Goal: Task Accomplishment & Management: Manage account settings

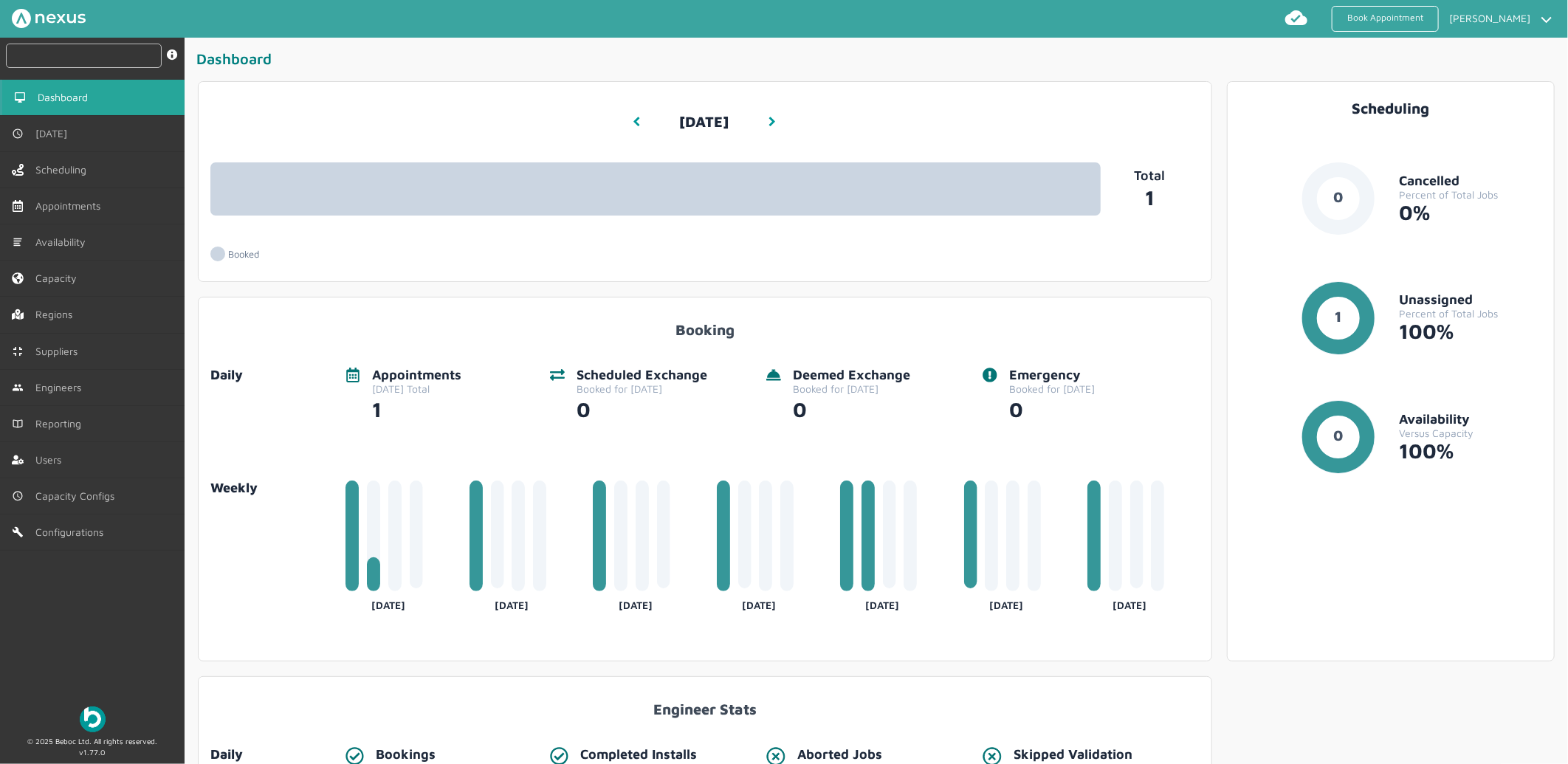
click at [104, 47] on input "text" at bounding box center [83, 56] width 156 height 24
paste input "MHT/100007"
type input "MHT/100007"
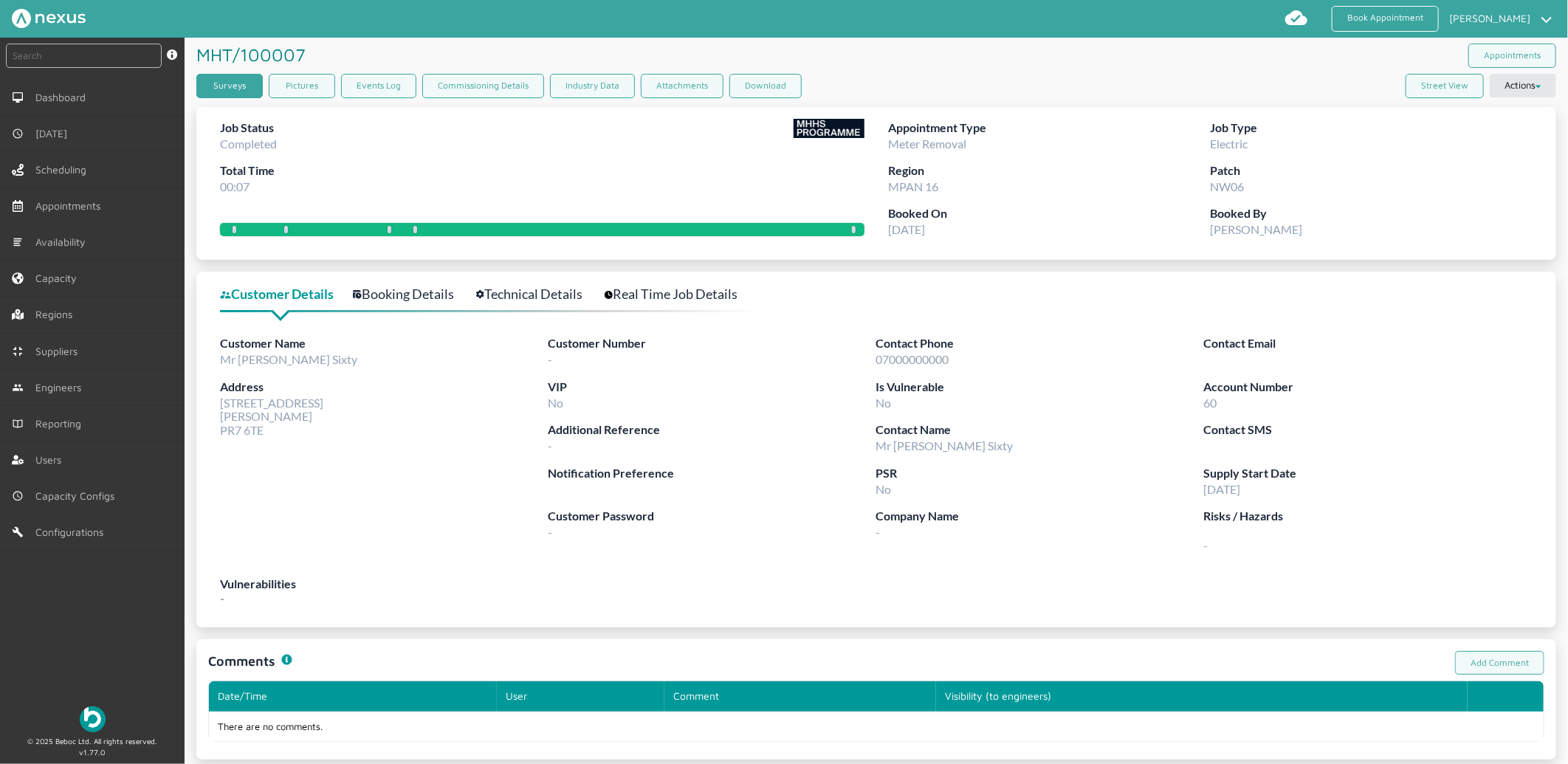
click at [252, 83] on link "Surveys" at bounding box center [229, 86] width 67 height 24
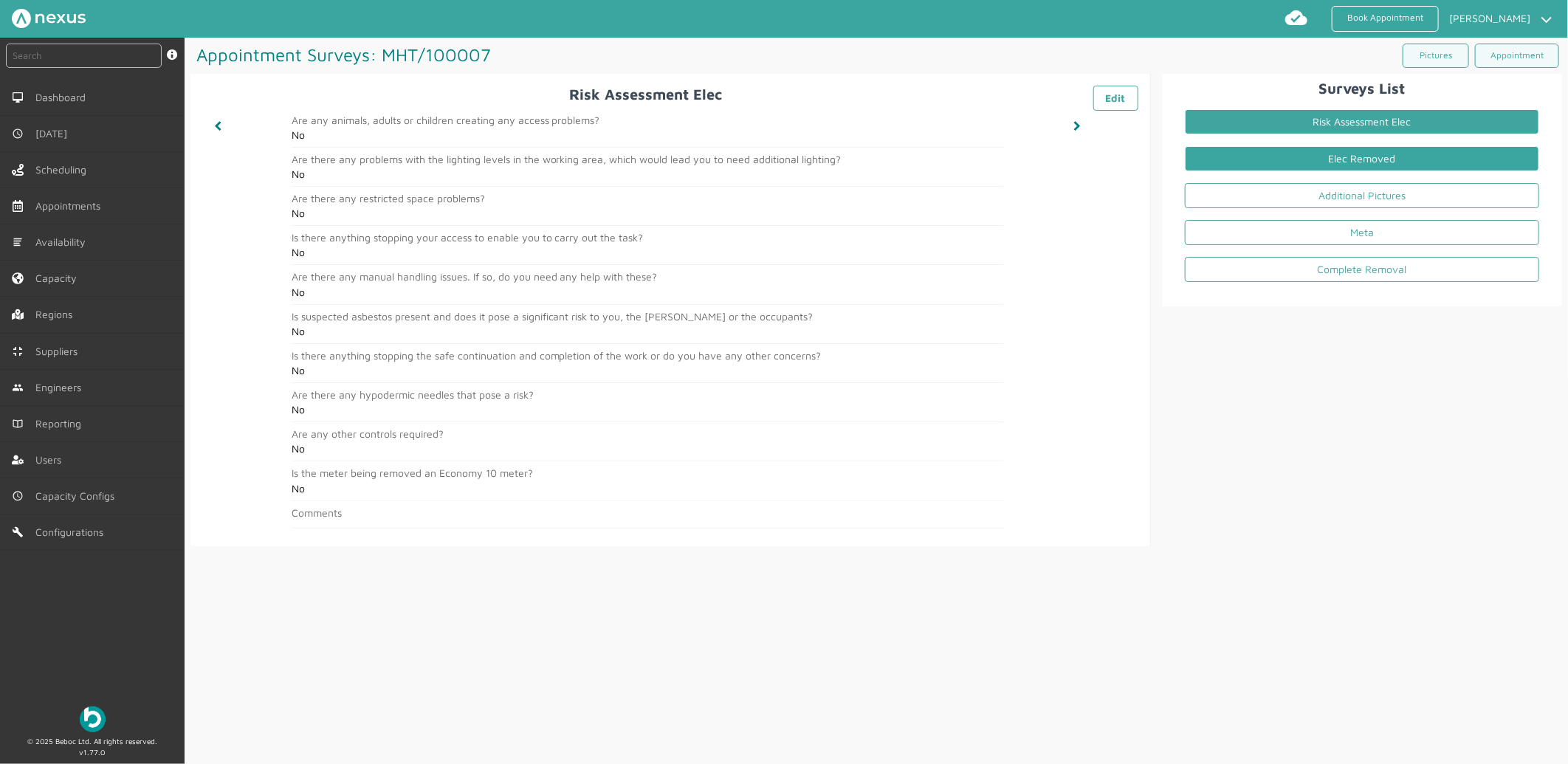
click at [1393, 147] on link "Elec Removed" at bounding box center [1362, 158] width 354 height 25
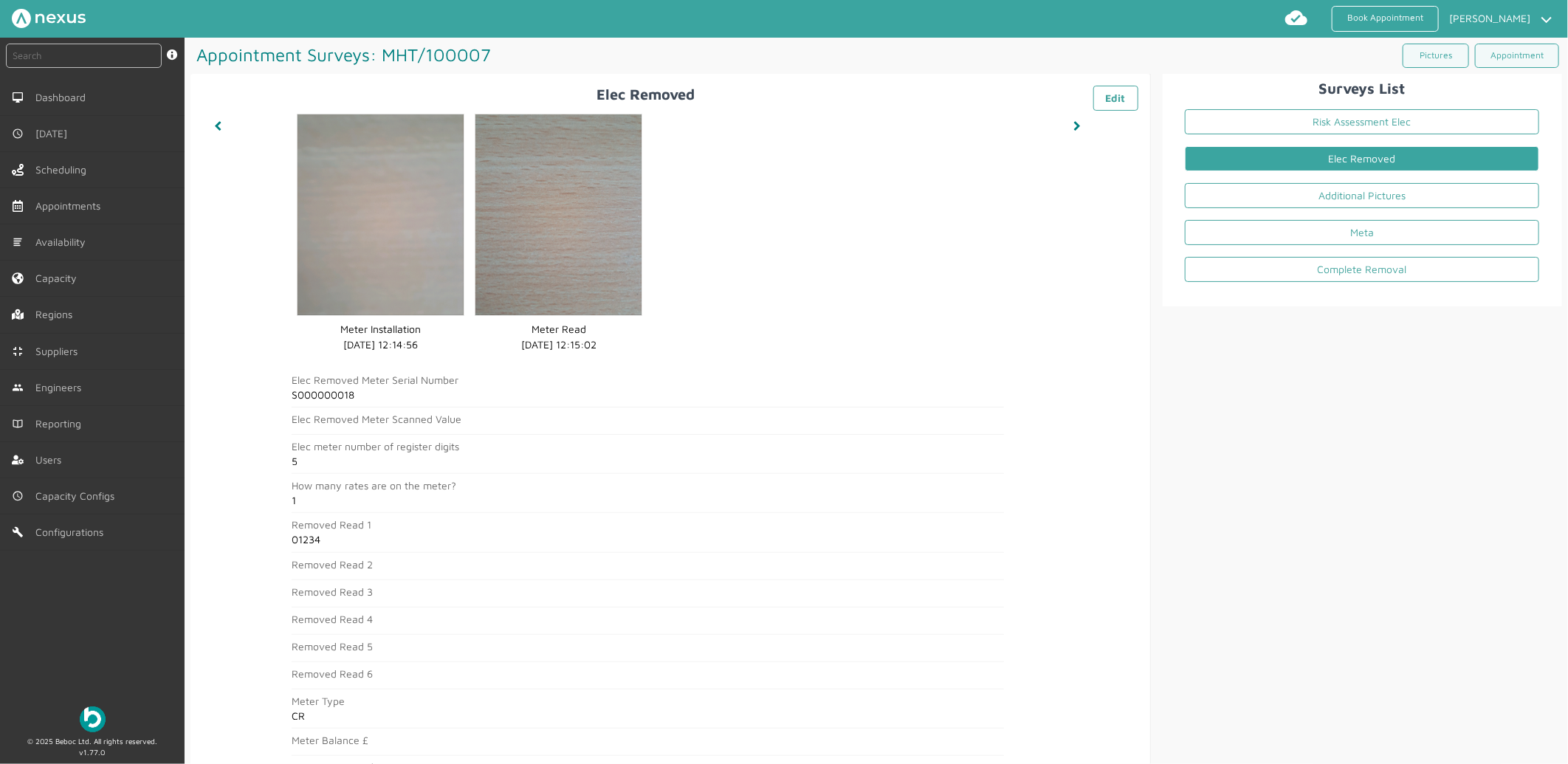
click at [1288, 169] on link "Elec Removed" at bounding box center [1362, 158] width 354 height 25
click at [1285, 187] on link "Additional Pictures" at bounding box center [1362, 195] width 354 height 25
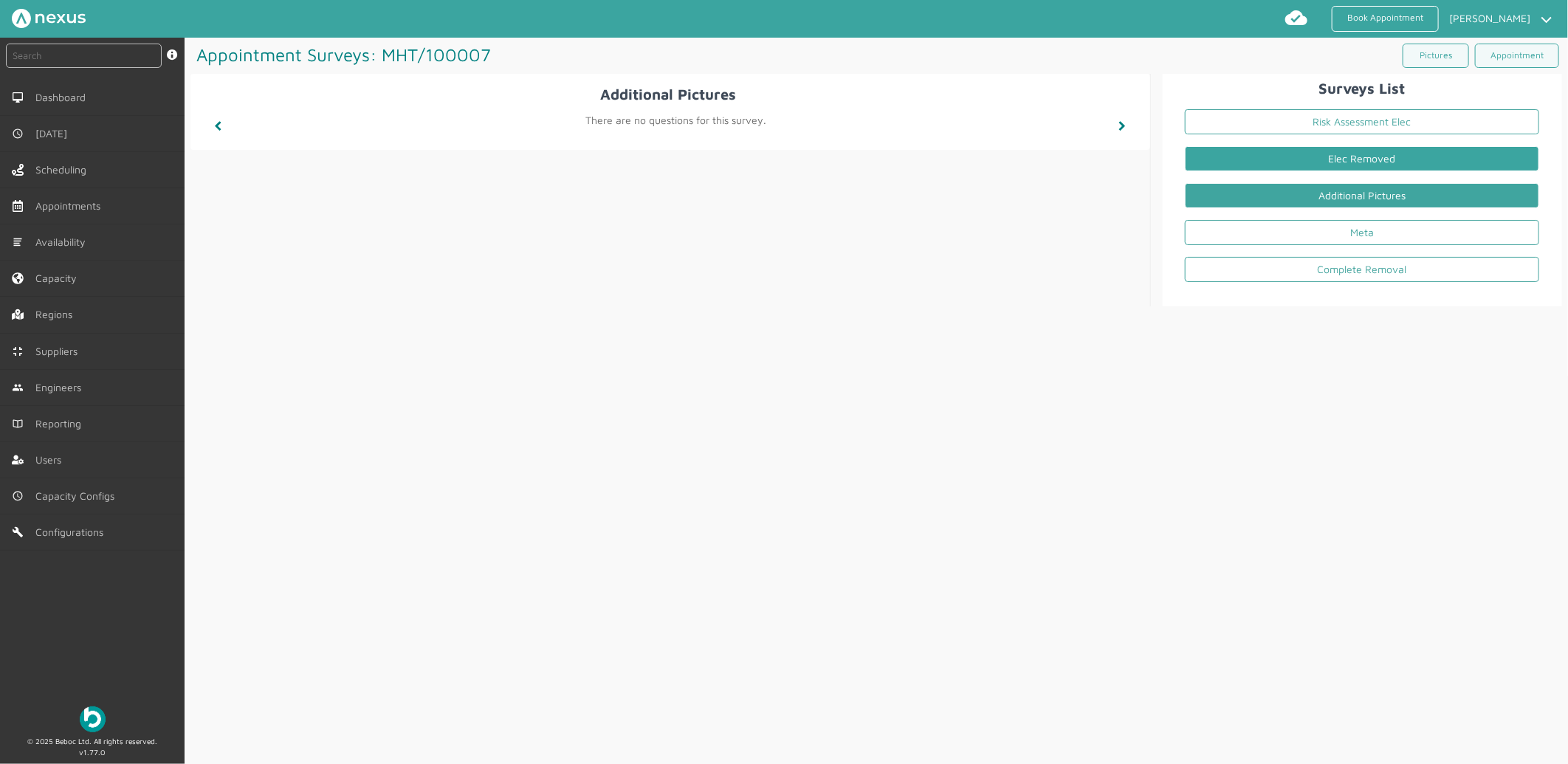
click at [1294, 161] on link "Elec Removed" at bounding box center [1362, 158] width 354 height 25
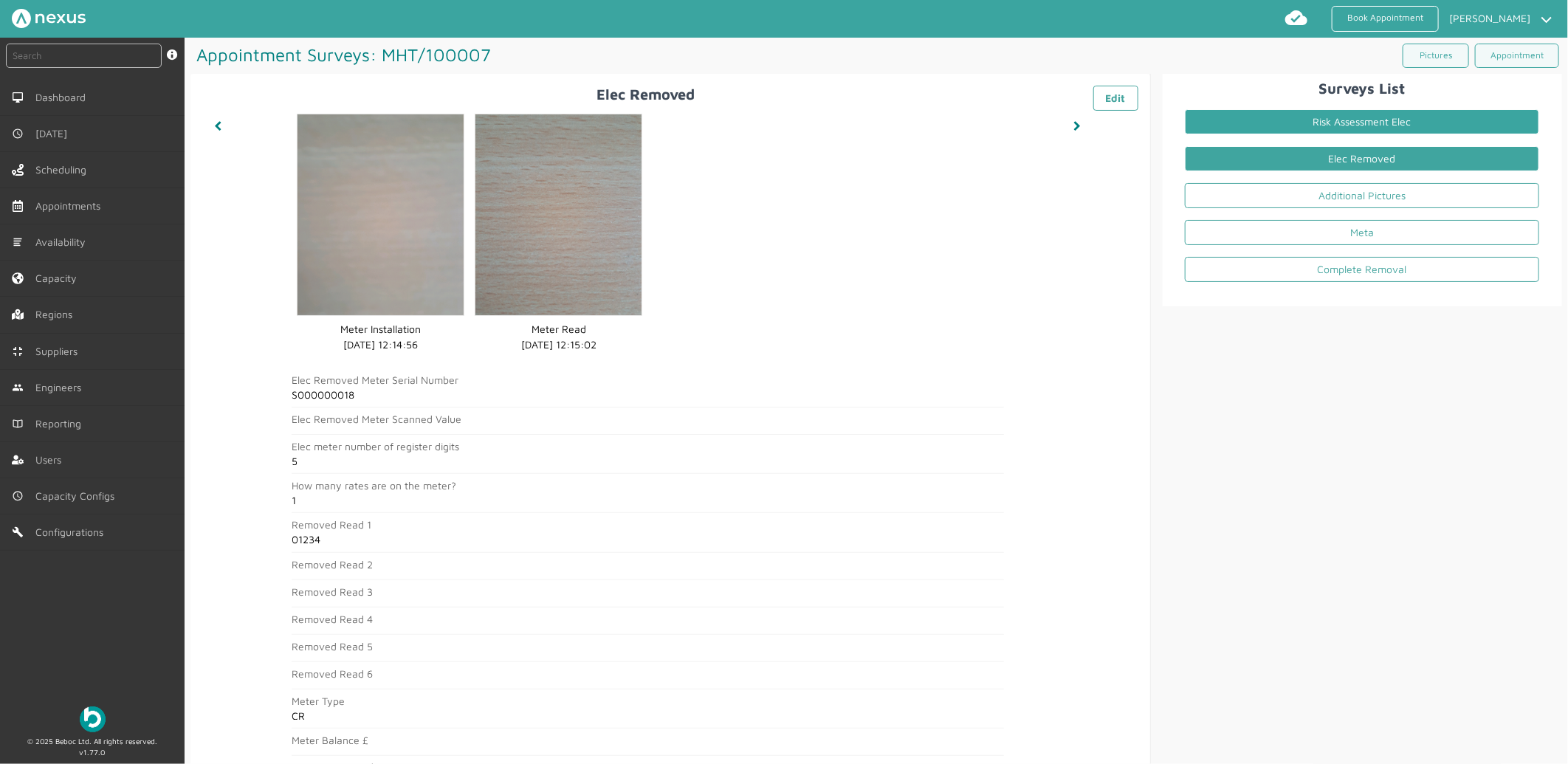
click at [1308, 116] on link "Risk Assessment Elec" at bounding box center [1362, 122] width 354 height 25
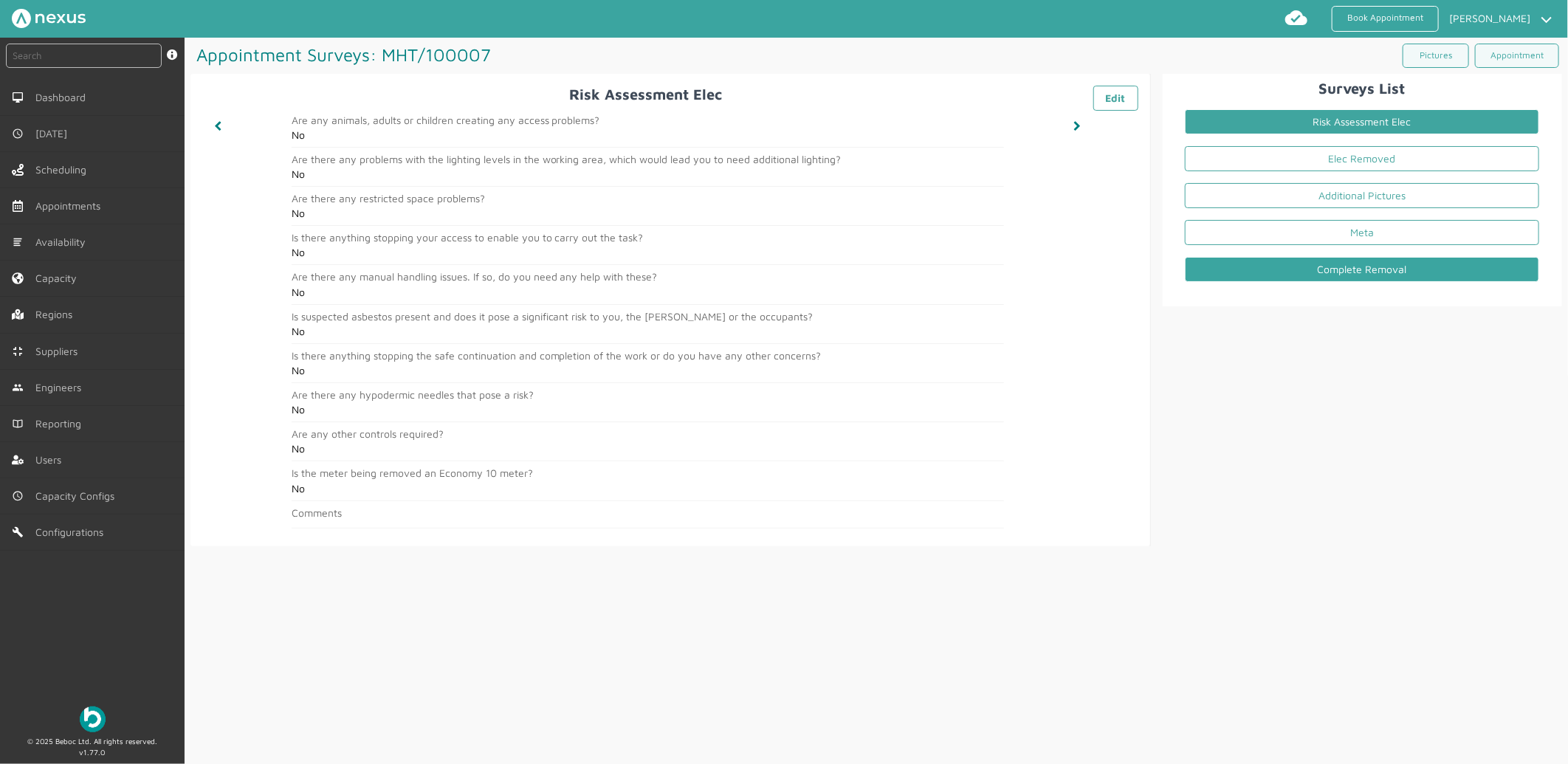
click at [1367, 264] on link "Complete Removal" at bounding box center [1362, 270] width 354 height 25
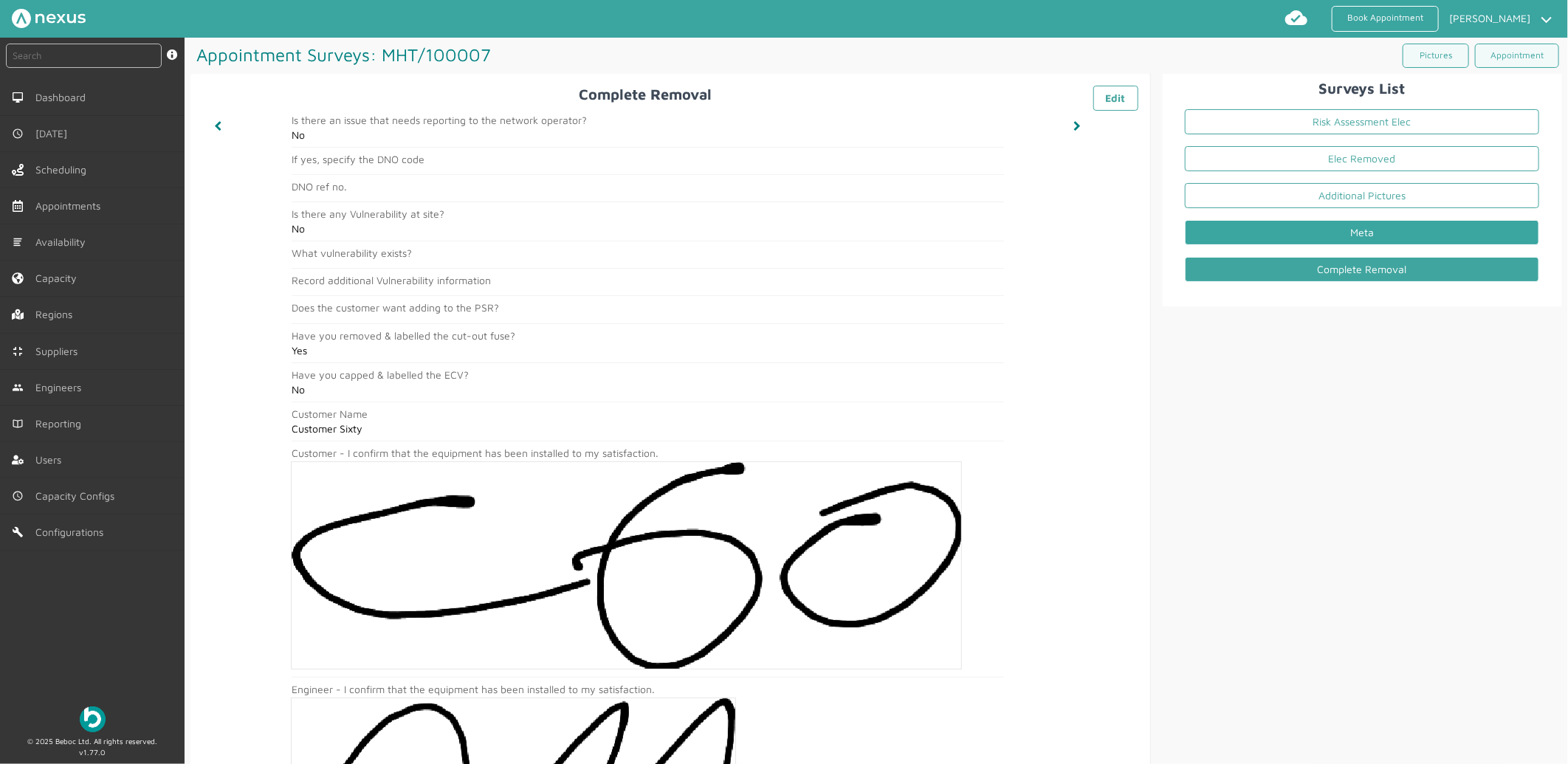
click at [1282, 226] on link "Meta" at bounding box center [1362, 232] width 354 height 25
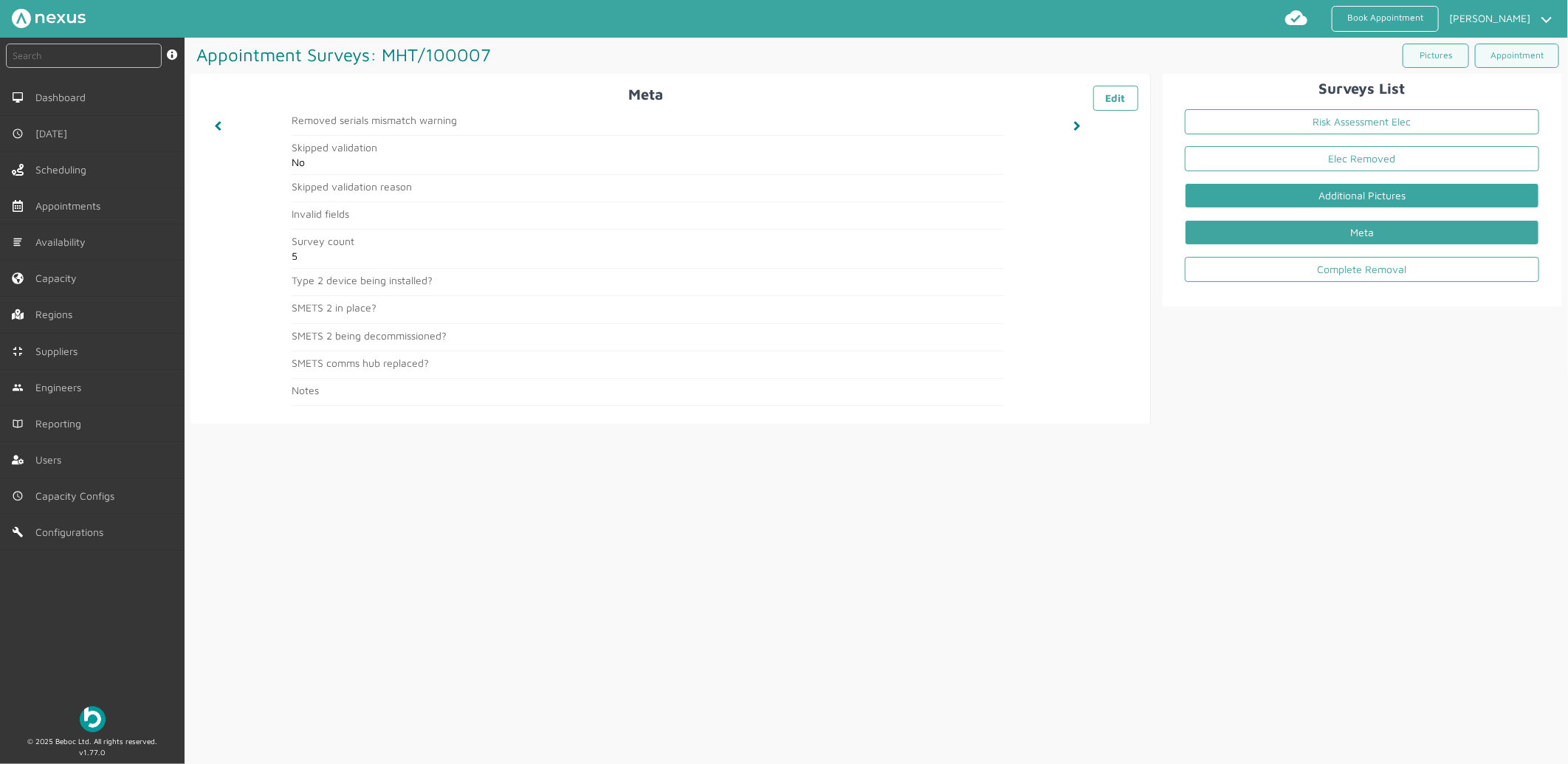
click at [1314, 204] on link "Additional Pictures" at bounding box center [1362, 195] width 354 height 25
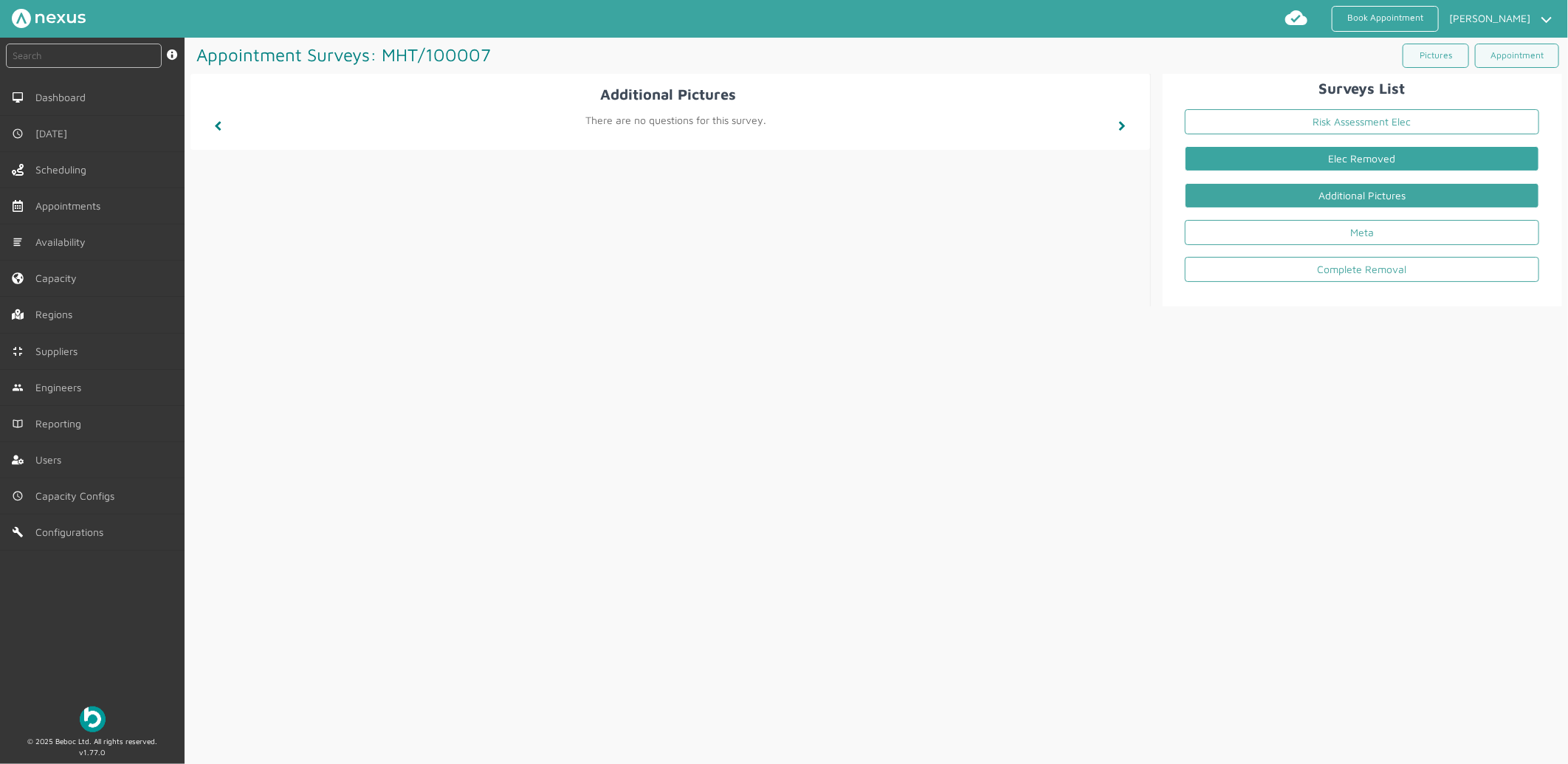
click at [1364, 150] on link "Elec Removed" at bounding box center [1362, 158] width 354 height 25
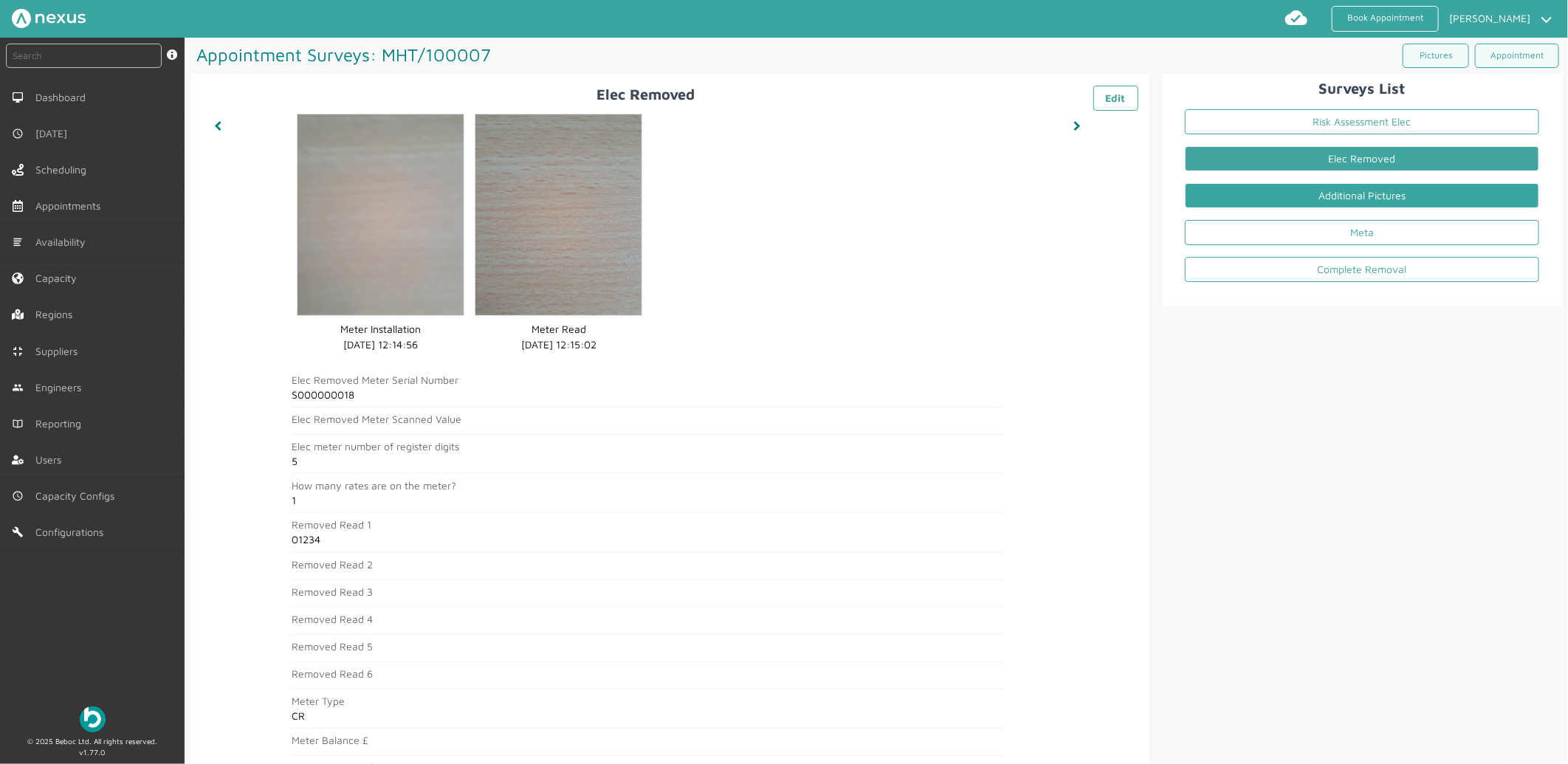
click at [1373, 195] on link "Additional Pictures" at bounding box center [1362, 195] width 354 height 25
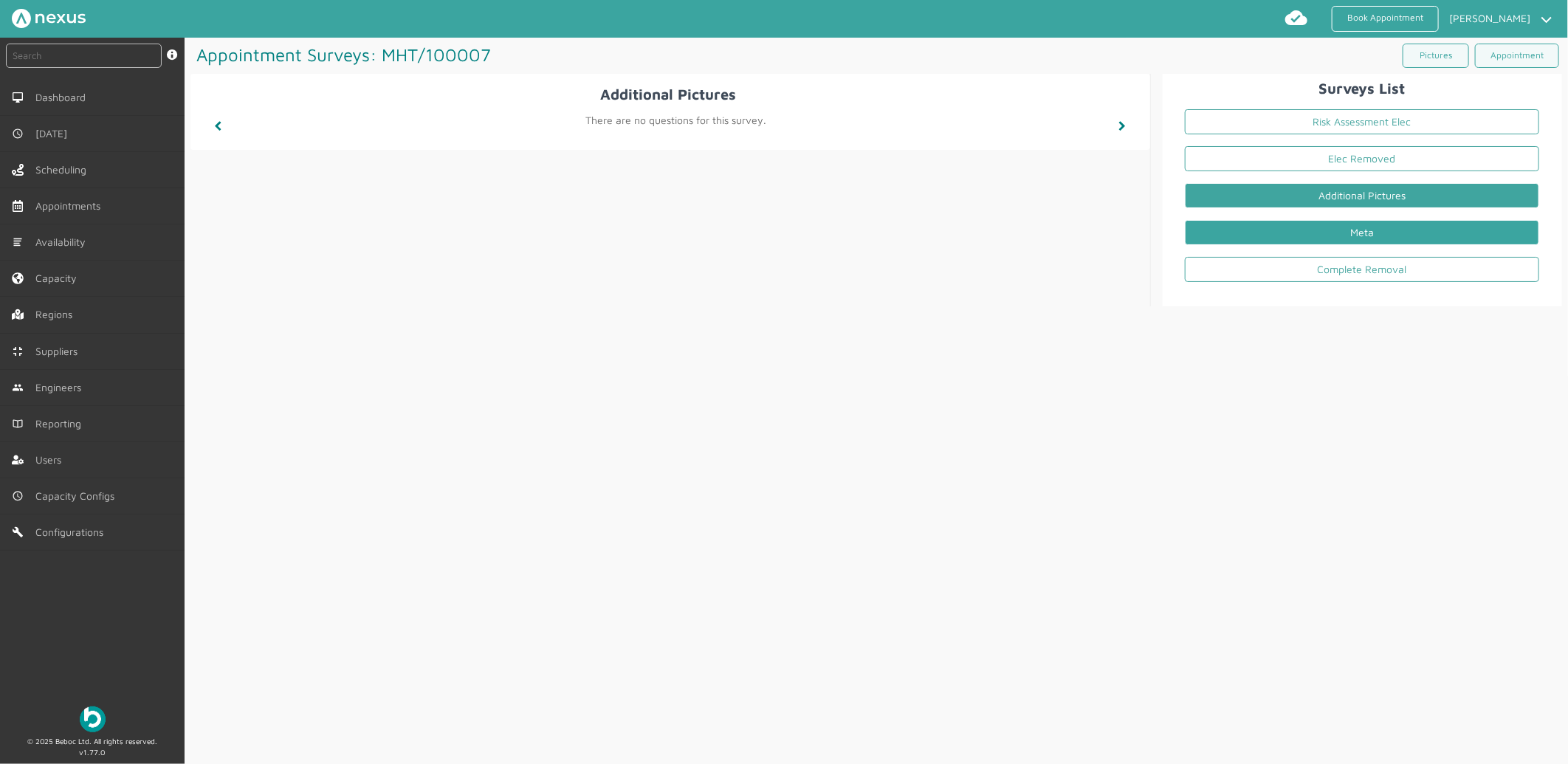
click at [1364, 223] on link "Meta" at bounding box center [1362, 232] width 354 height 25
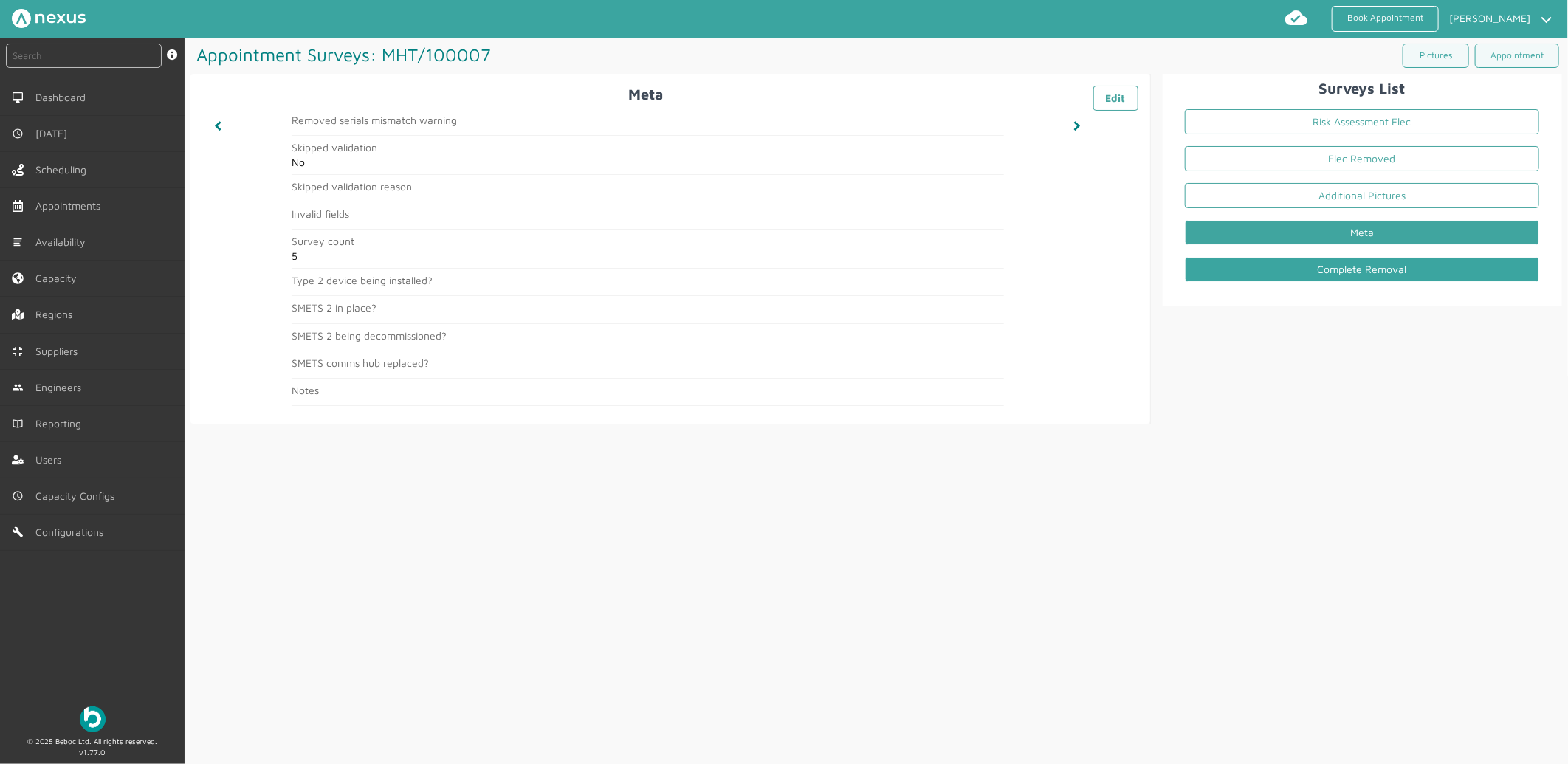
click at [1366, 274] on link "Complete Removal" at bounding box center [1362, 270] width 354 height 25
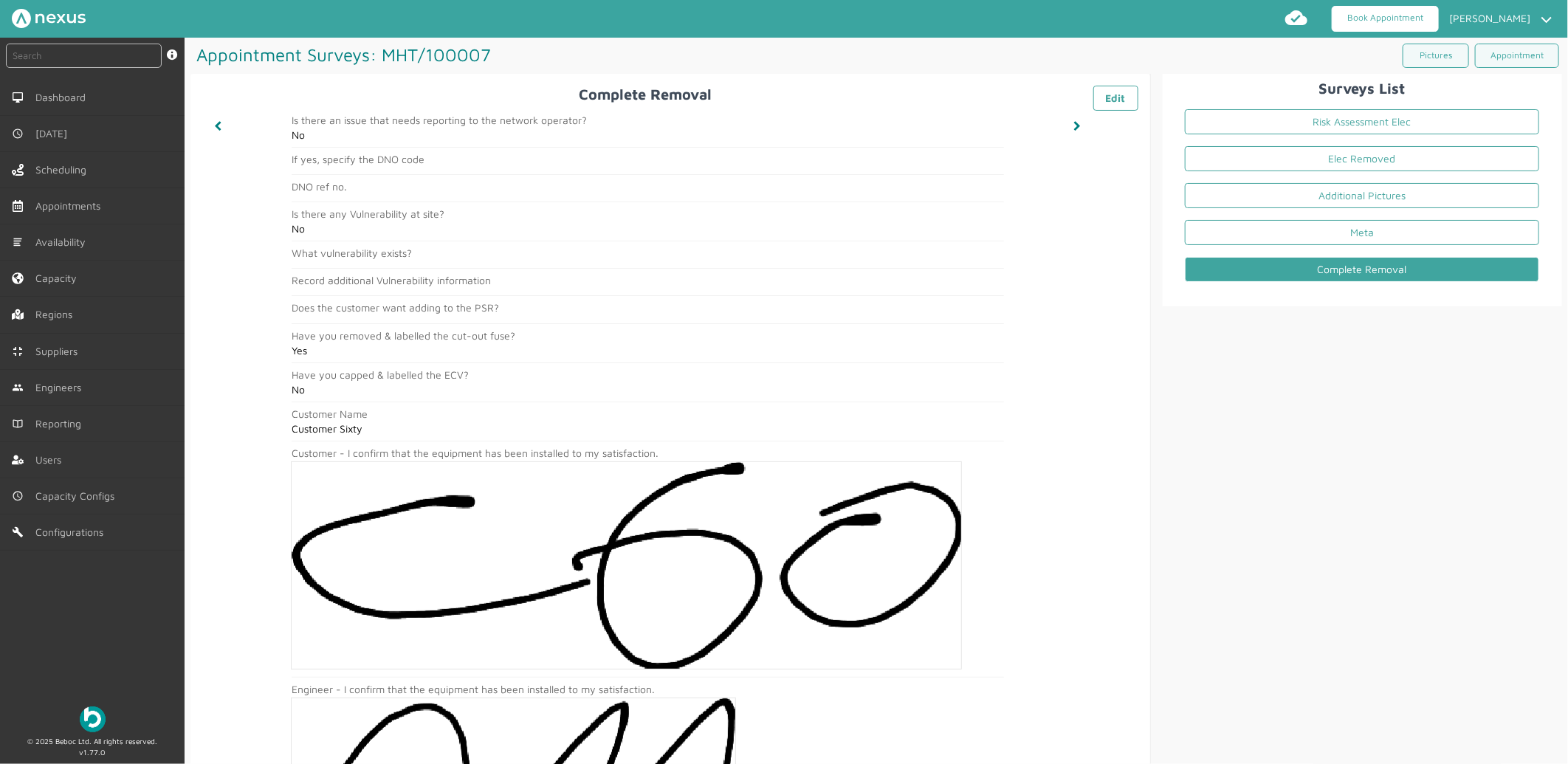
click at [1340, 10] on link "Book Appointment" at bounding box center [1384, 19] width 107 height 26
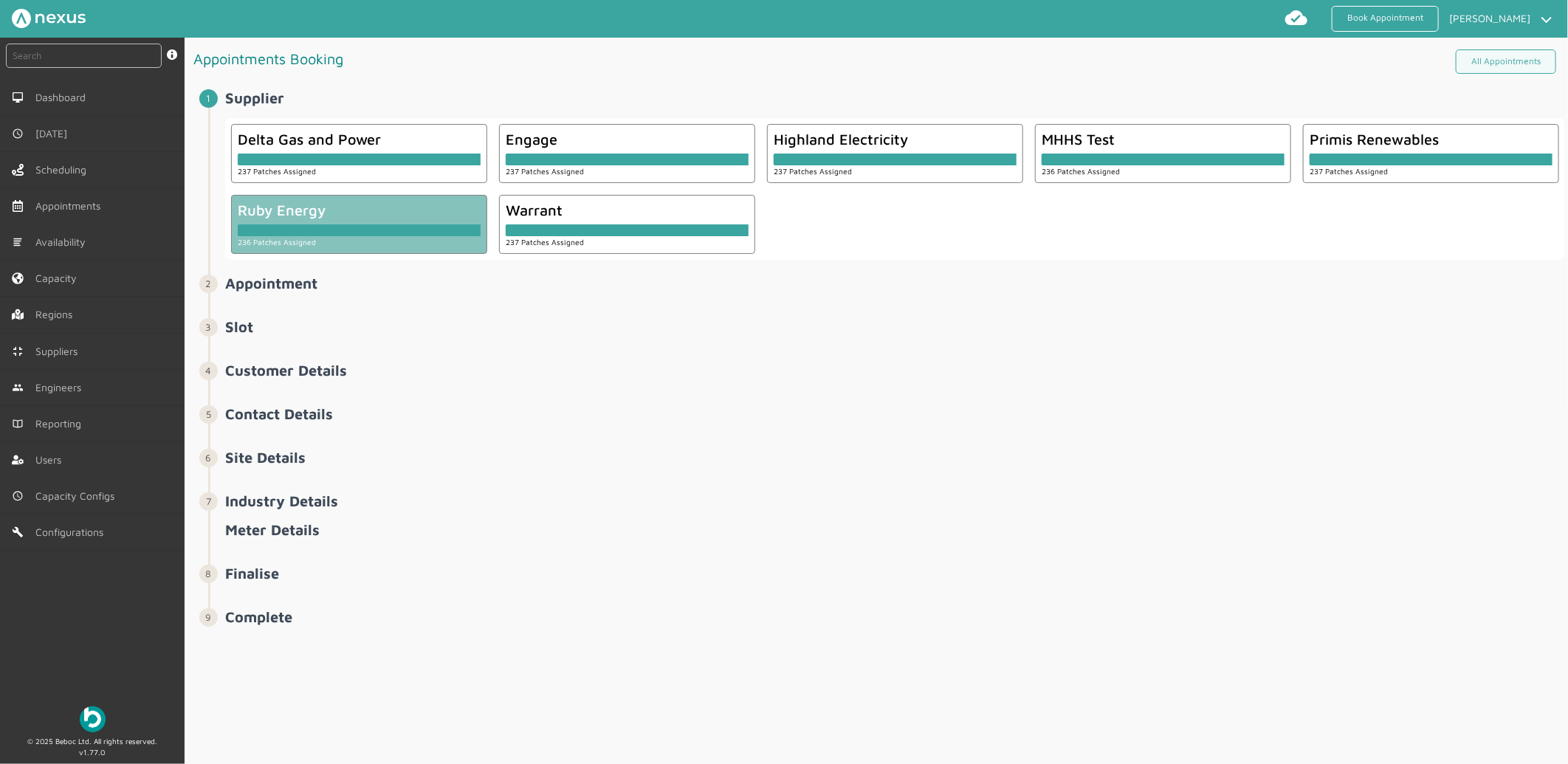
click at [286, 223] on div at bounding box center [359, 227] width 243 height 18
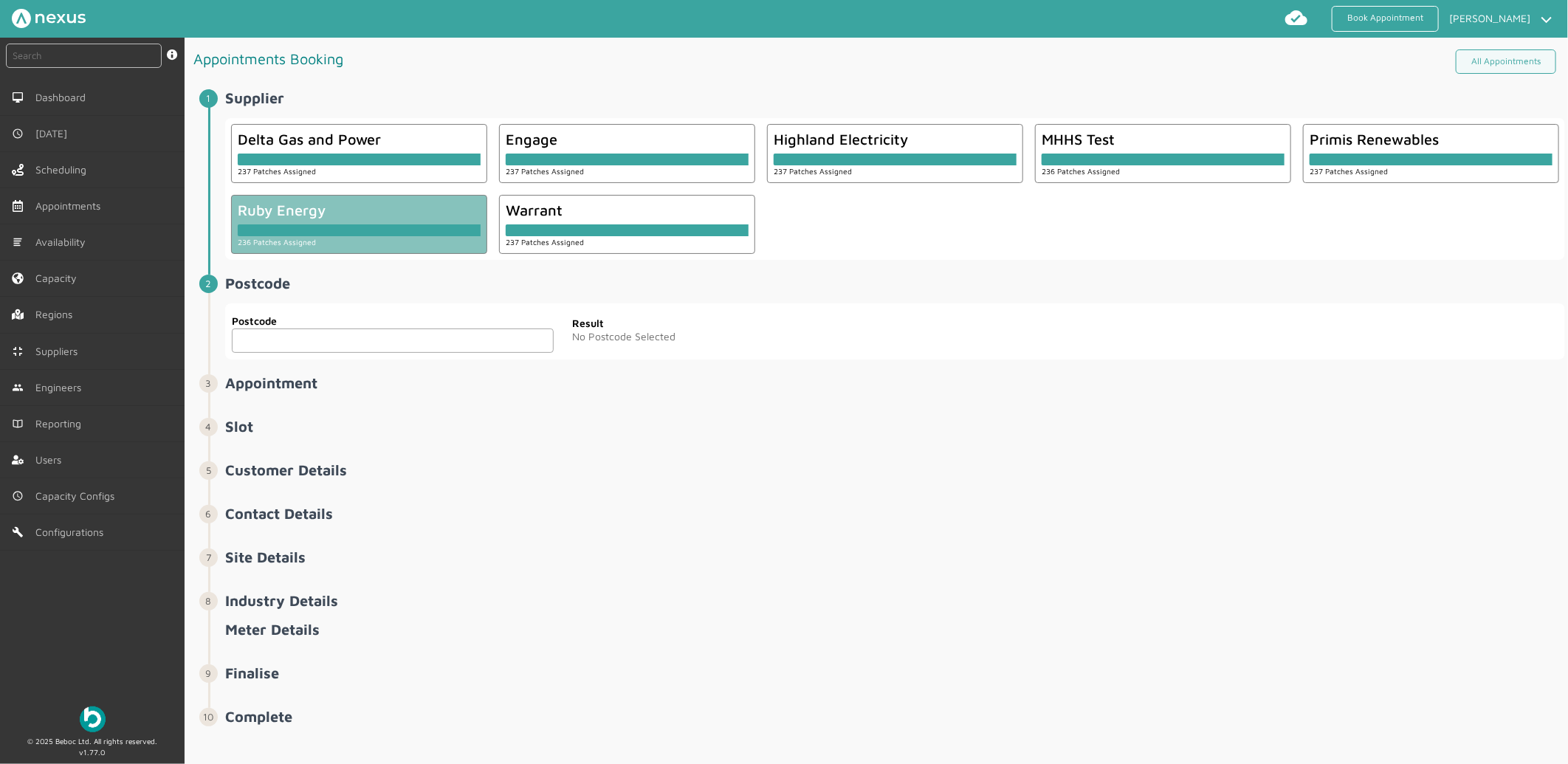
click at [348, 332] on input "text" at bounding box center [393, 340] width 322 height 24
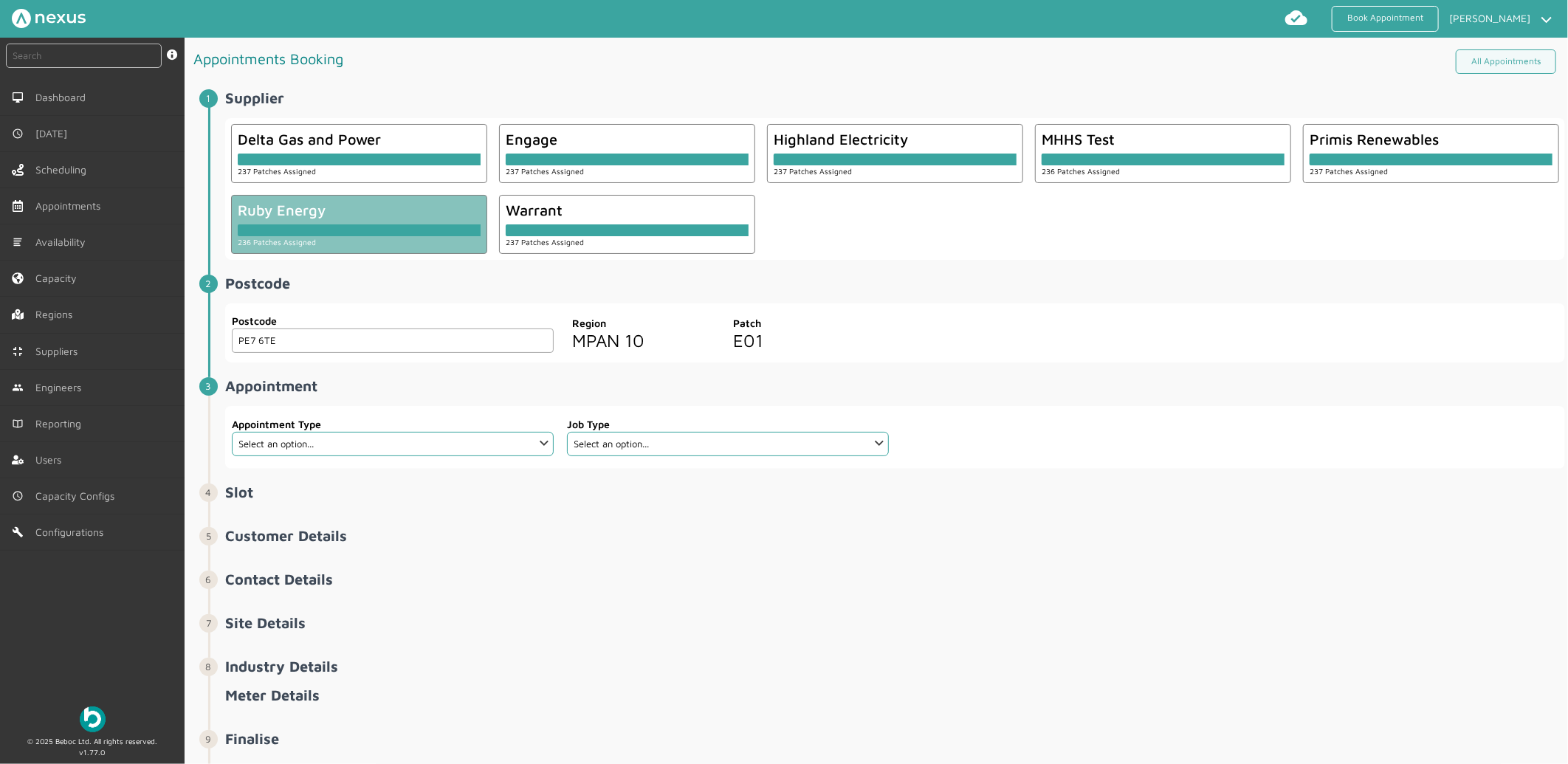
type input "PE7 6TE"
click at [438, 443] on select "Select an option... Additional Work Check Meter Electric Vehicle Emergency Exch…" at bounding box center [393, 443] width 322 height 24
select select "8: 5e6b4c2e4fc5f2587355e76e"
click at [232, 431] on select "Select an option... Additional Work Check Meter Electric Vehicle Emergency Exch…" at bounding box center [393, 443] width 322 height 24
click at [682, 446] on select "Select an option... Dual Fuel Electric Gas Traditional Dual Fuel Traditional El…" at bounding box center [728, 443] width 322 height 24
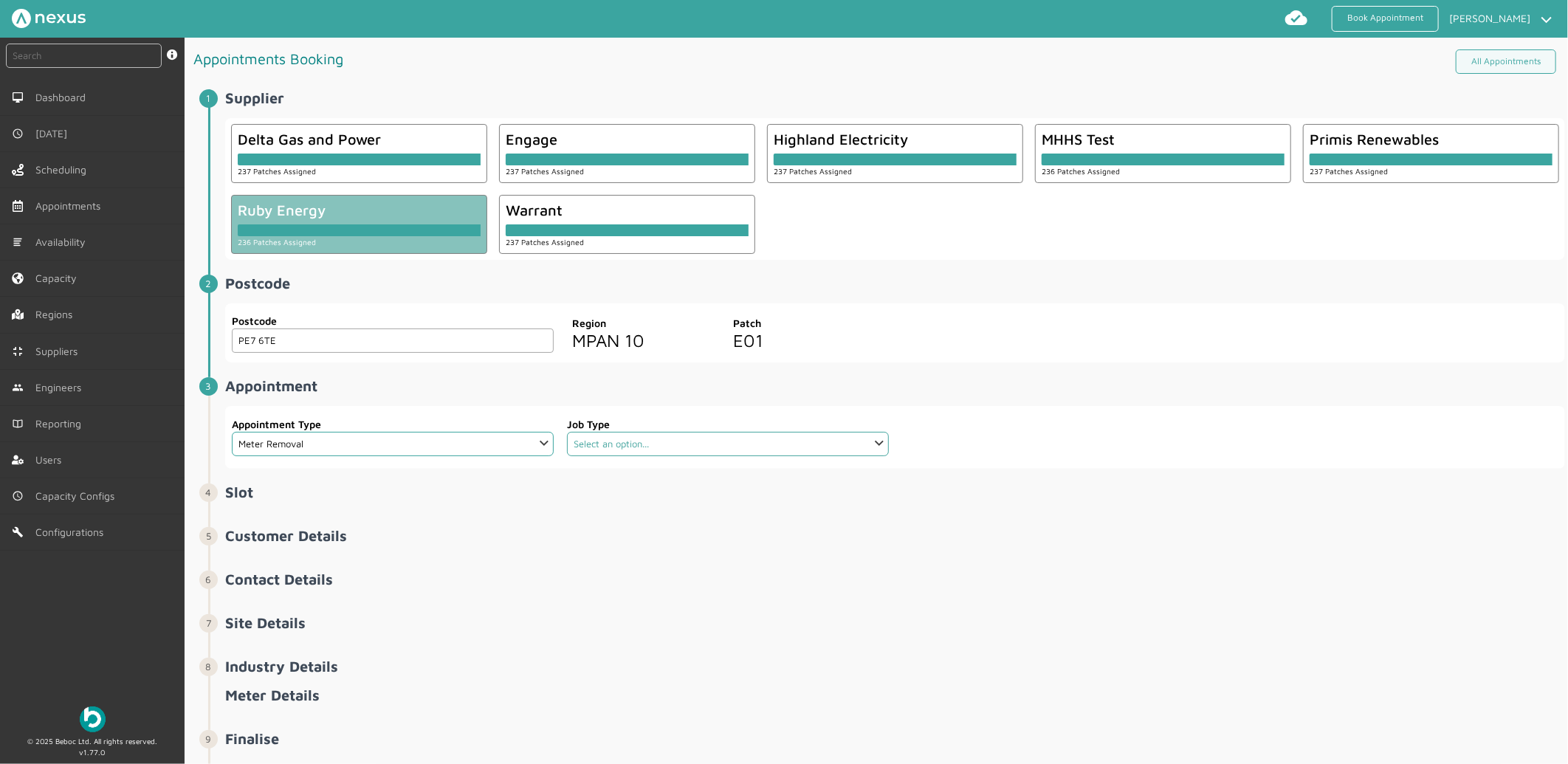
select select "2: 5cc9657c13944aebe30702a4"
click at [567, 431] on select "Select an option... Dual Fuel Electric Gas Traditional Dual Fuel Traditional El…" at bounding box center [728, 443] width 322 height 24
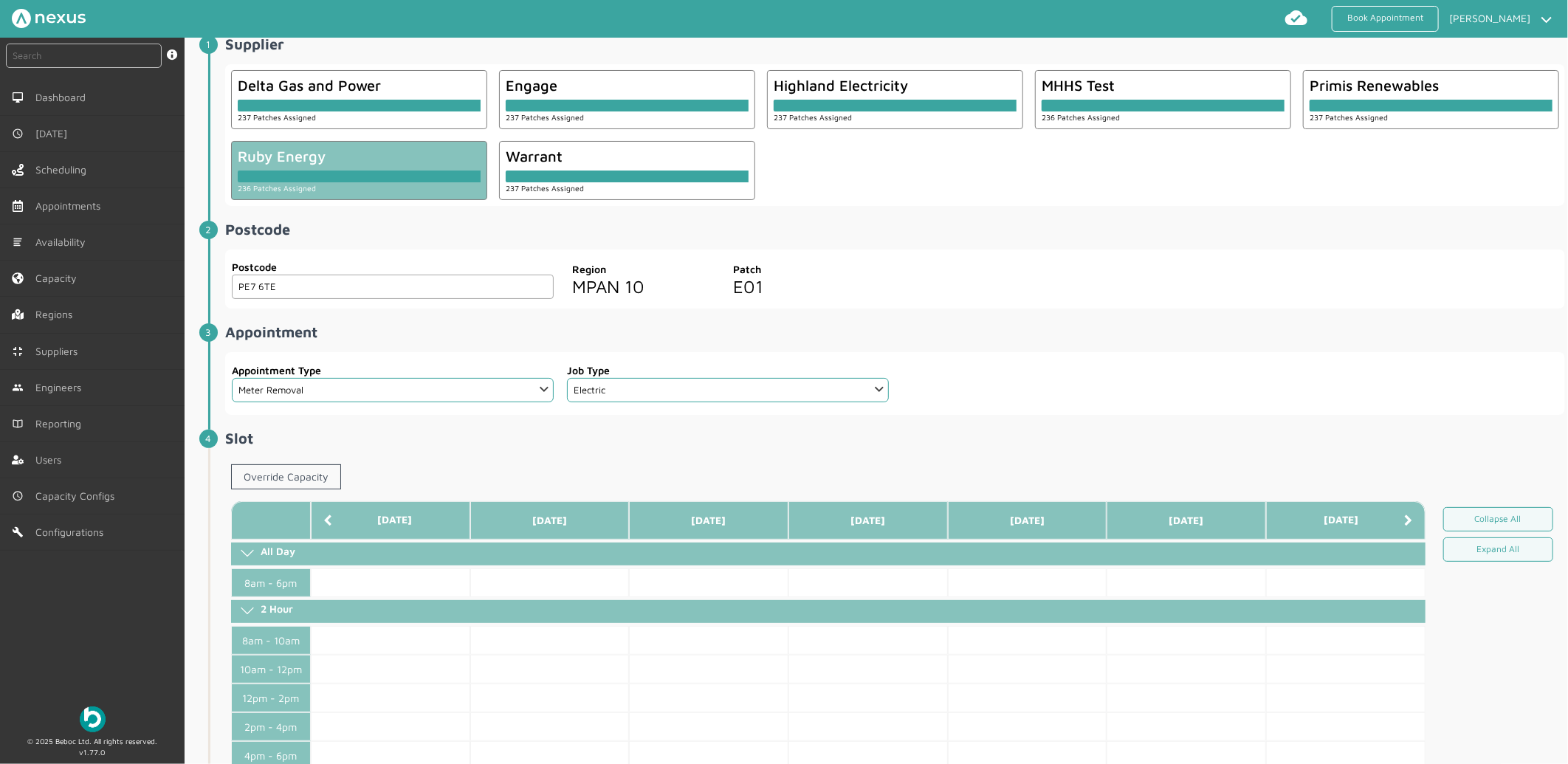
scroll to position [82, 0]
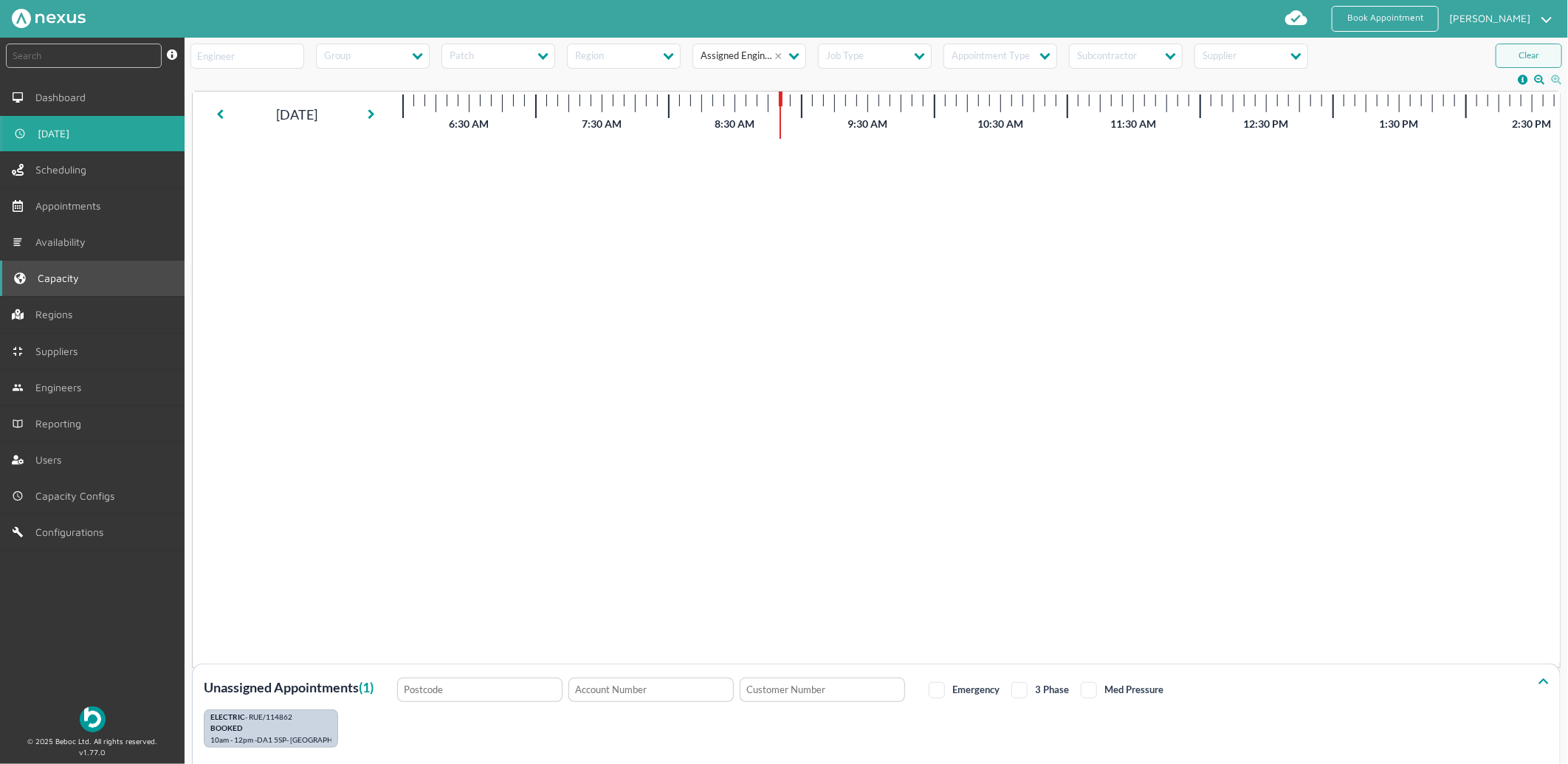
click at [90, 279] on link "Capacity" at bounding box center [92, 278] width 185 height 35
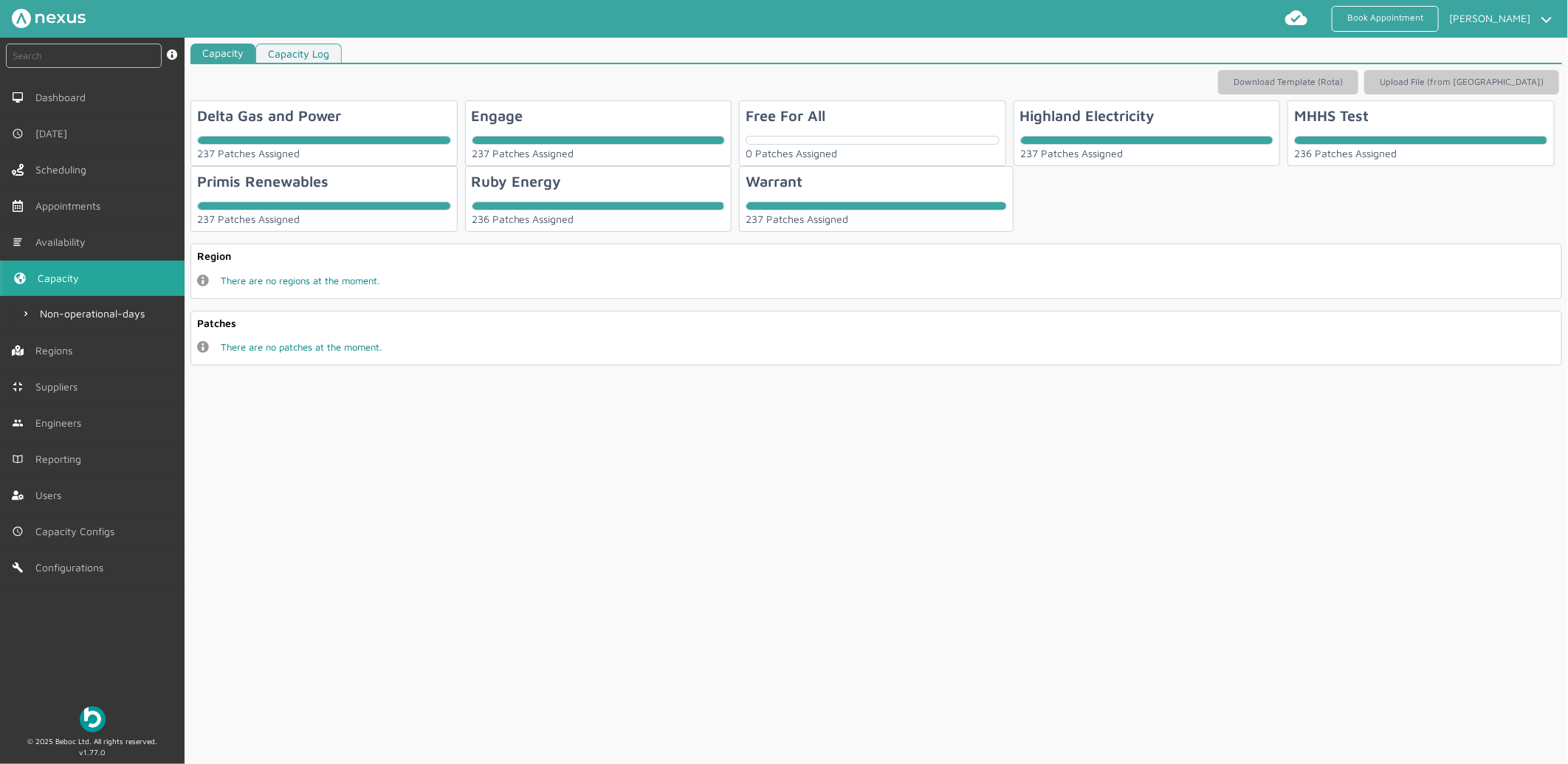
click at [598, 169] on div "Ruby Energy 236 Patches Assigned" at bounding box center [598, 199] width 267 height 66
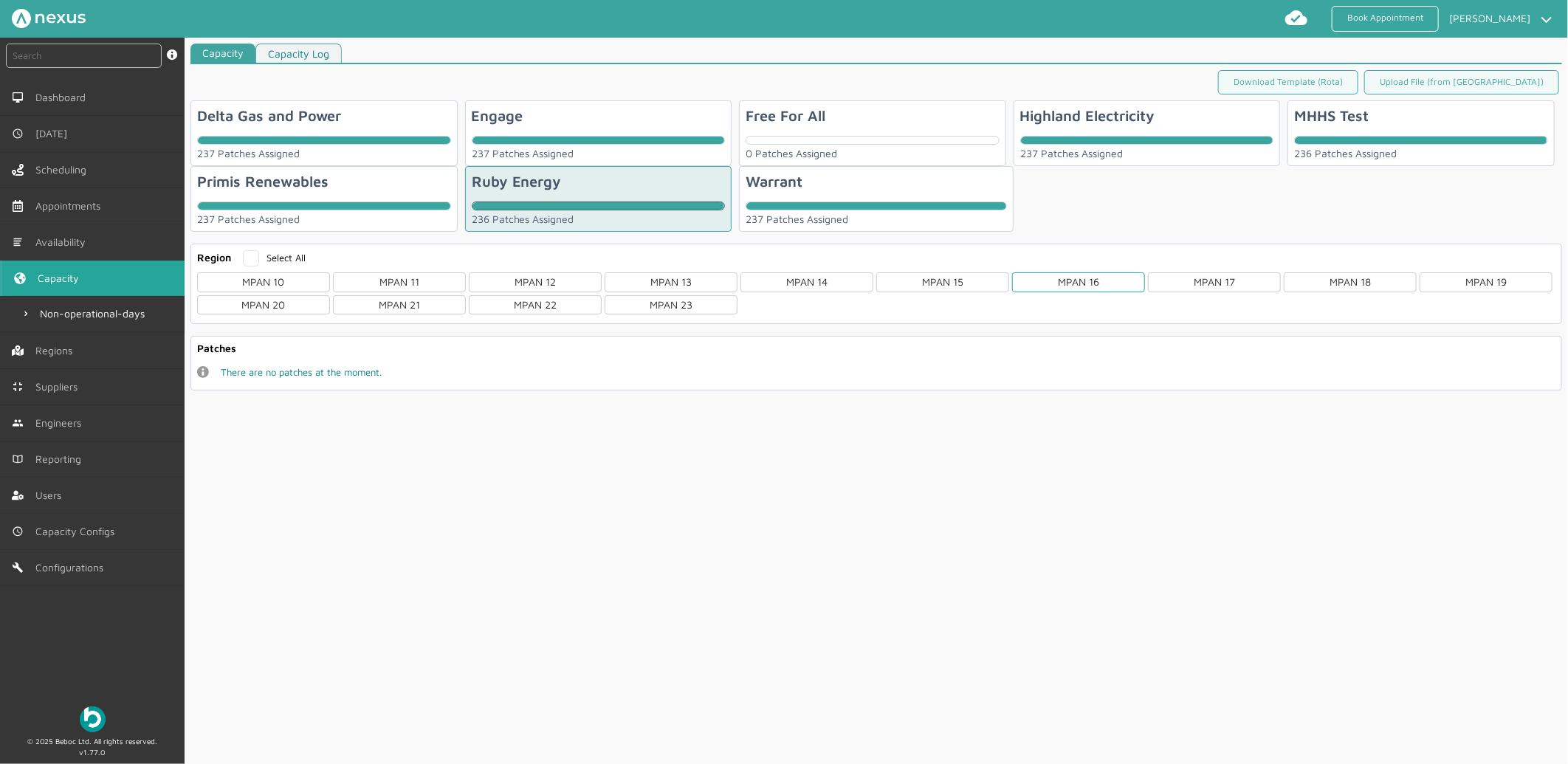
click at [1080, 276] on div "MPAN 16" at bounding box center [1078, 281] width 133 height 19
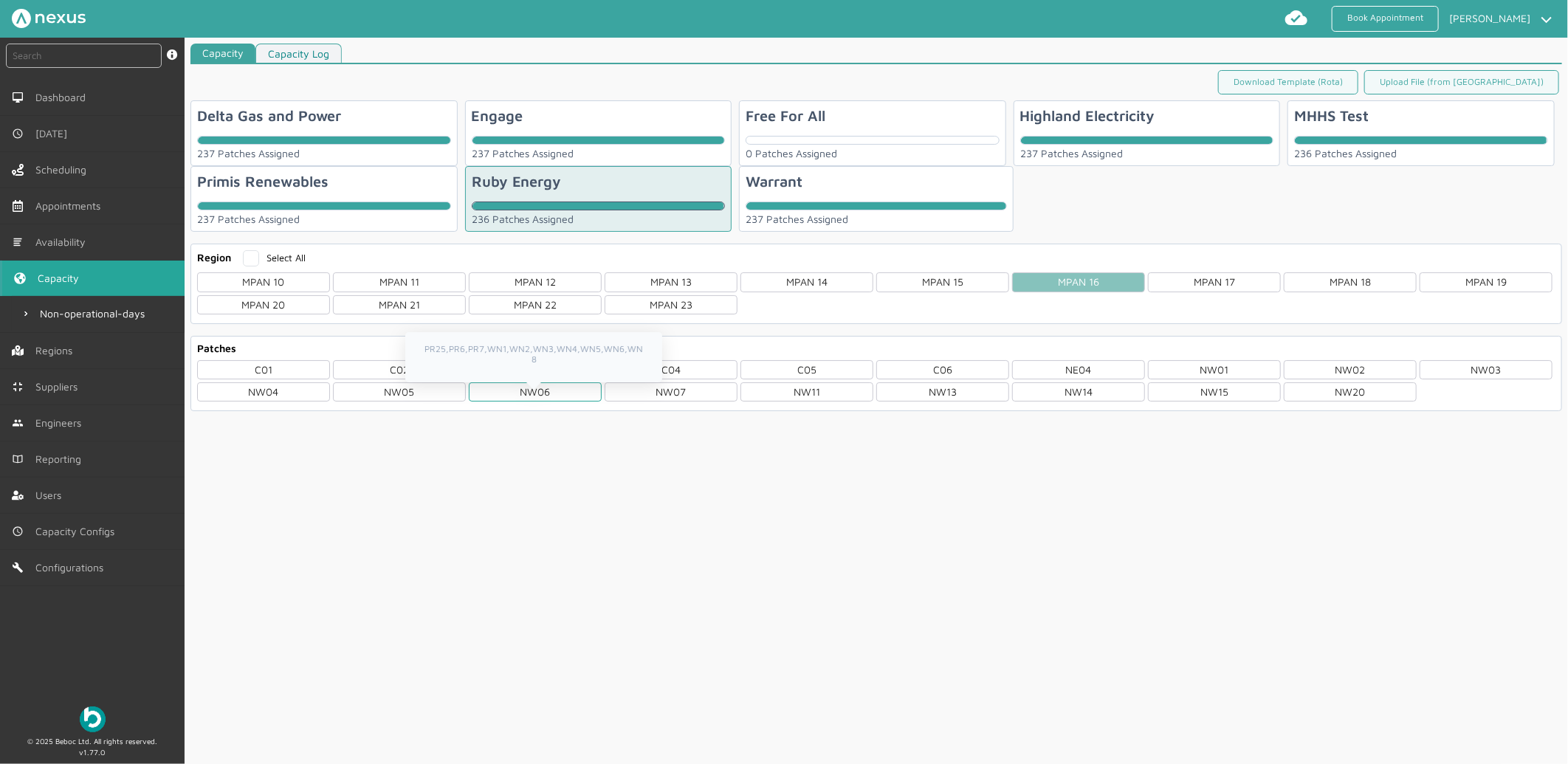
click at [513, 386] on div "NW06" at bounding box center [535, 392] width 133 height 19
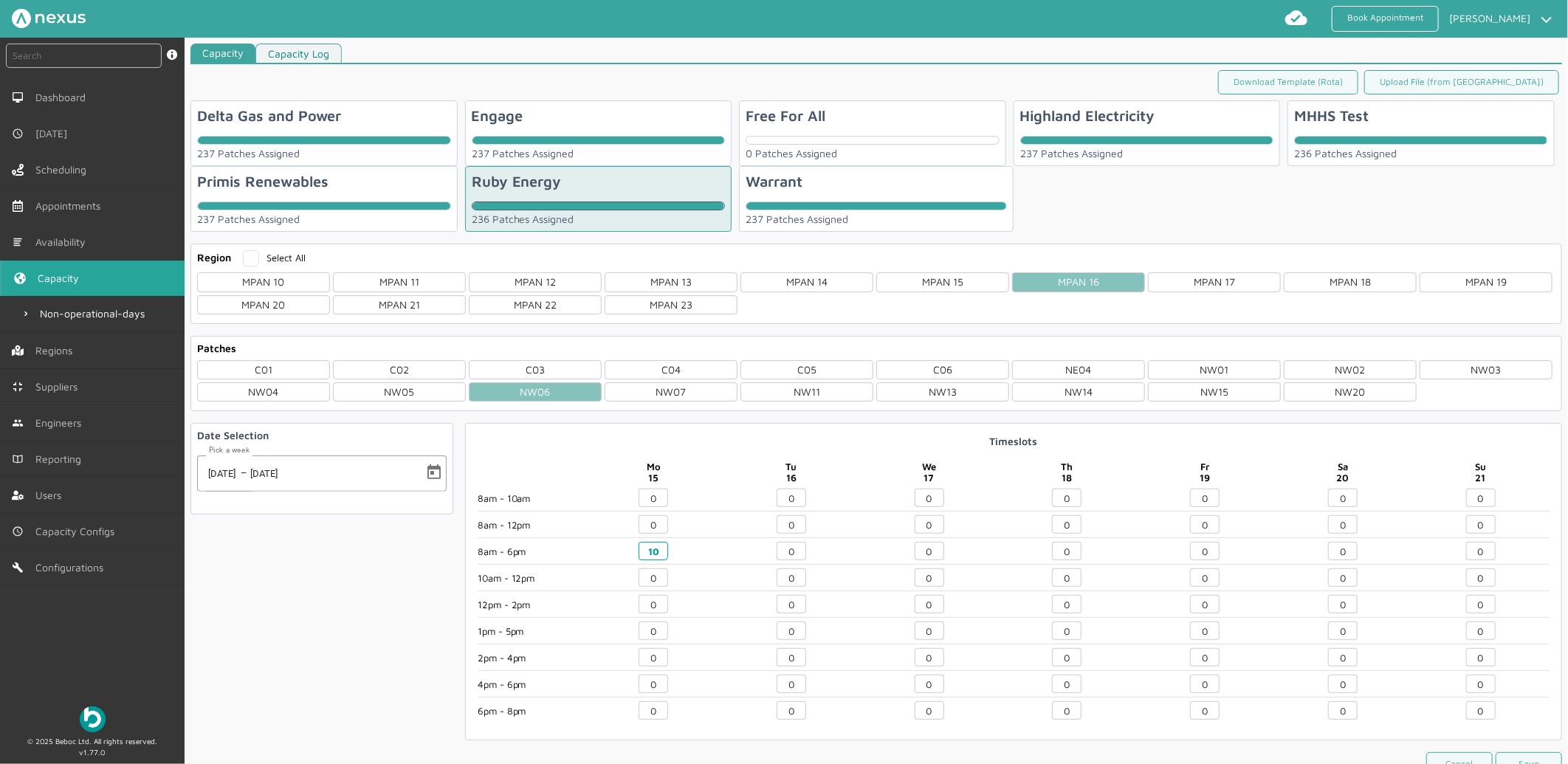
drag, startPoint x: 660, startPoint y: 550, endPoint x: 602, endPoint y: 551, distance: 58.0
click at [602, 551] on div "10" at bounding box center [654, 553] width 138 height 23
type input "0"
drag, startPoint x: 802, startPoint y: 554, endPoint x: 752, endPoint y: 550, distance: 50.2
click at [752, 550] on div "0" at bounding box center [792, 553] width 138 height 23
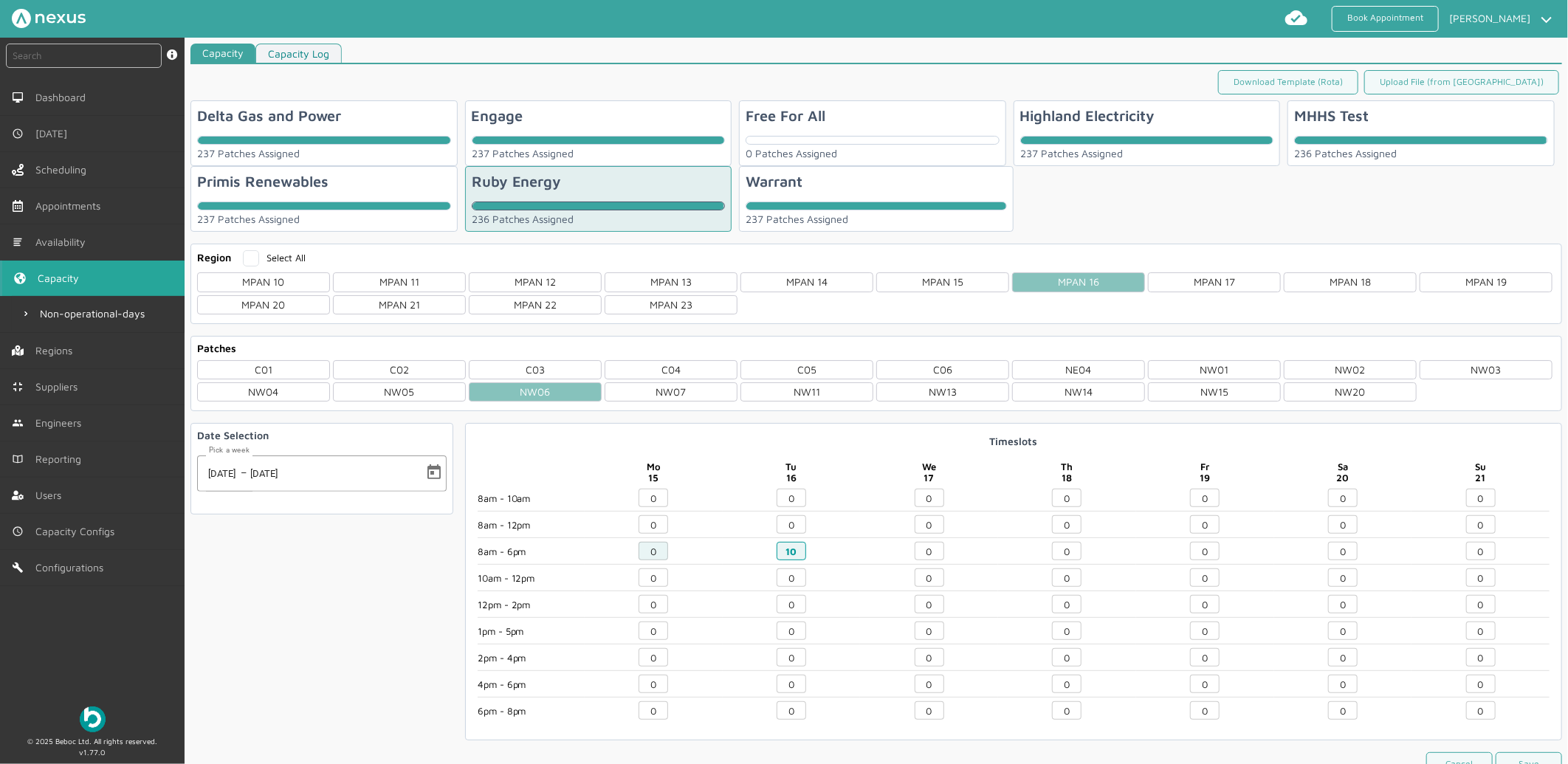
scroll to position [60, 0]
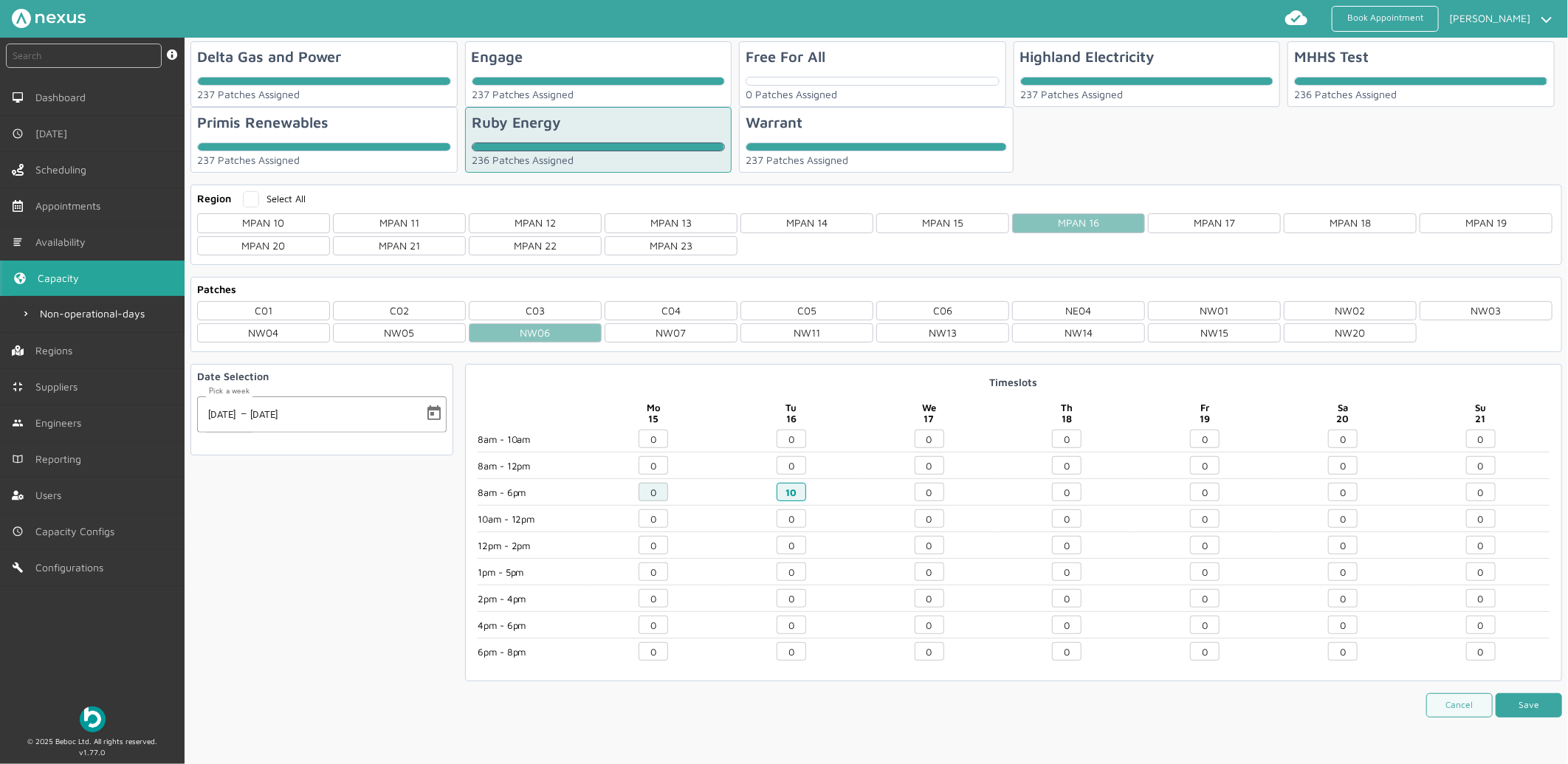
type input "10"
click at [1517, 702] on button "Save" at bounding box center [1528, 705] width 67 height 24
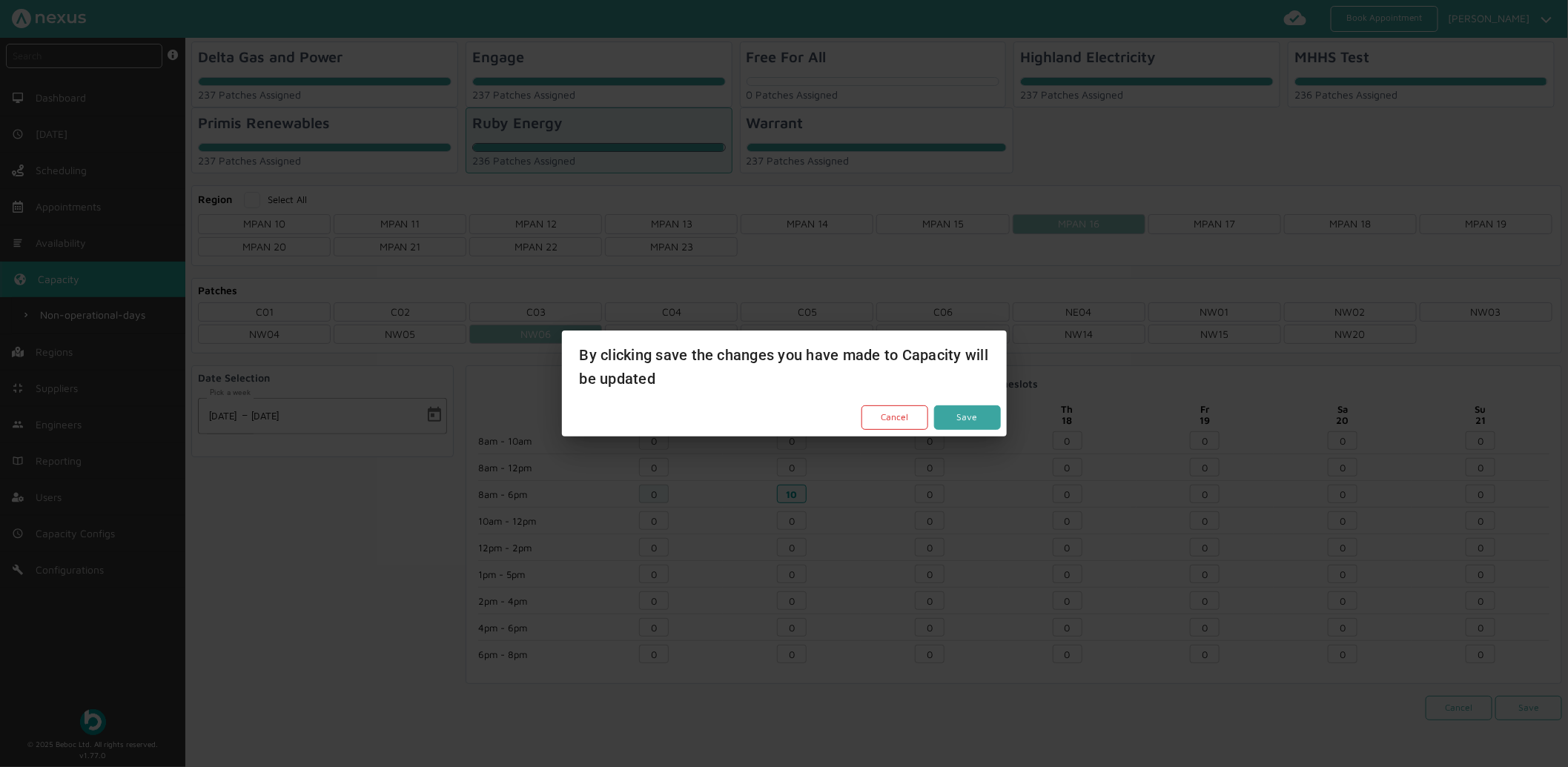
click at [971, 417] on button "Save" at bounding box center [967, 417] width 67 height 25
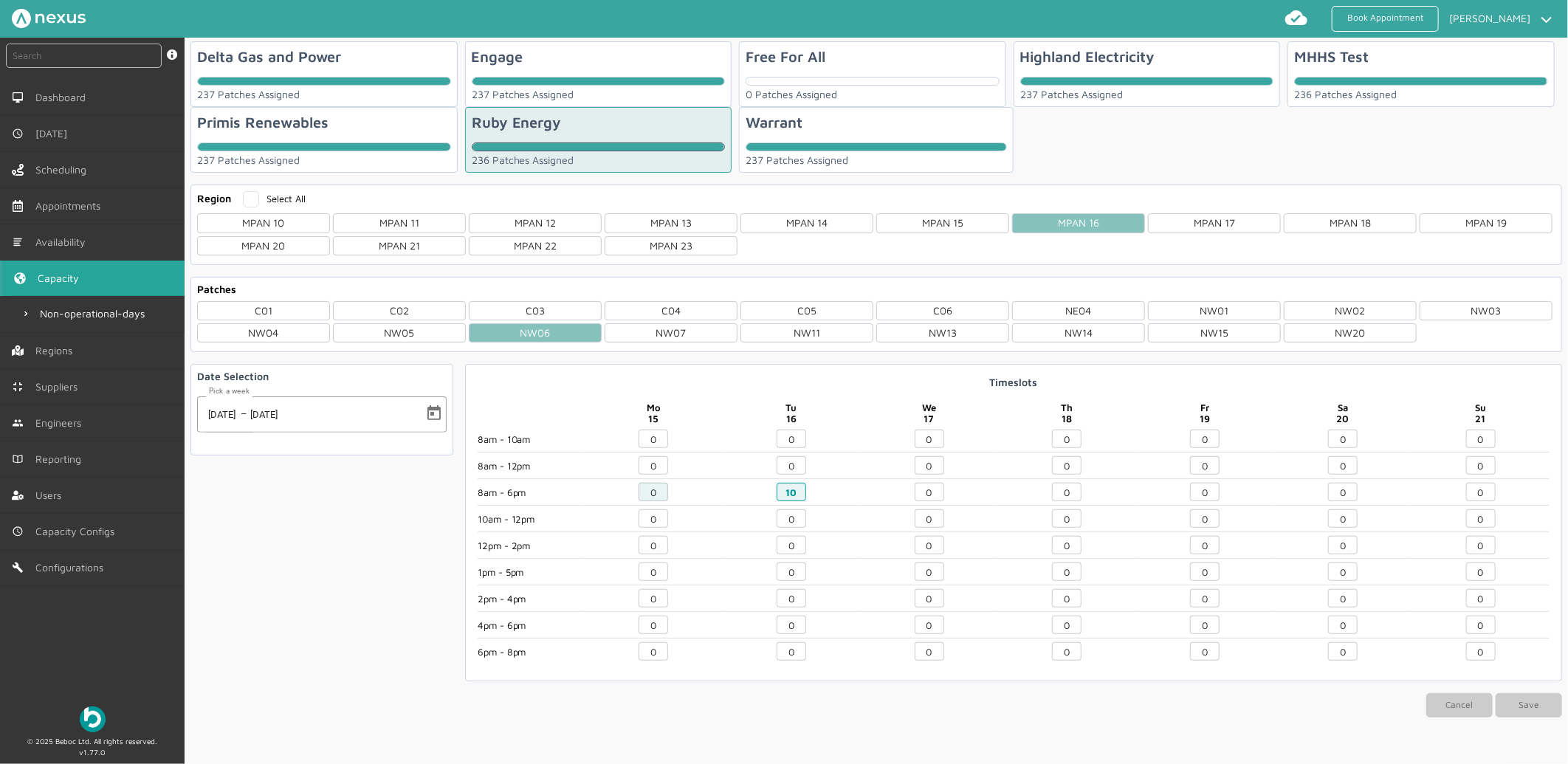
click at [1381, 72] on div "MHHS Test 236 Patches Assigned" at bounding box center [1421, 74] width 267 height 66
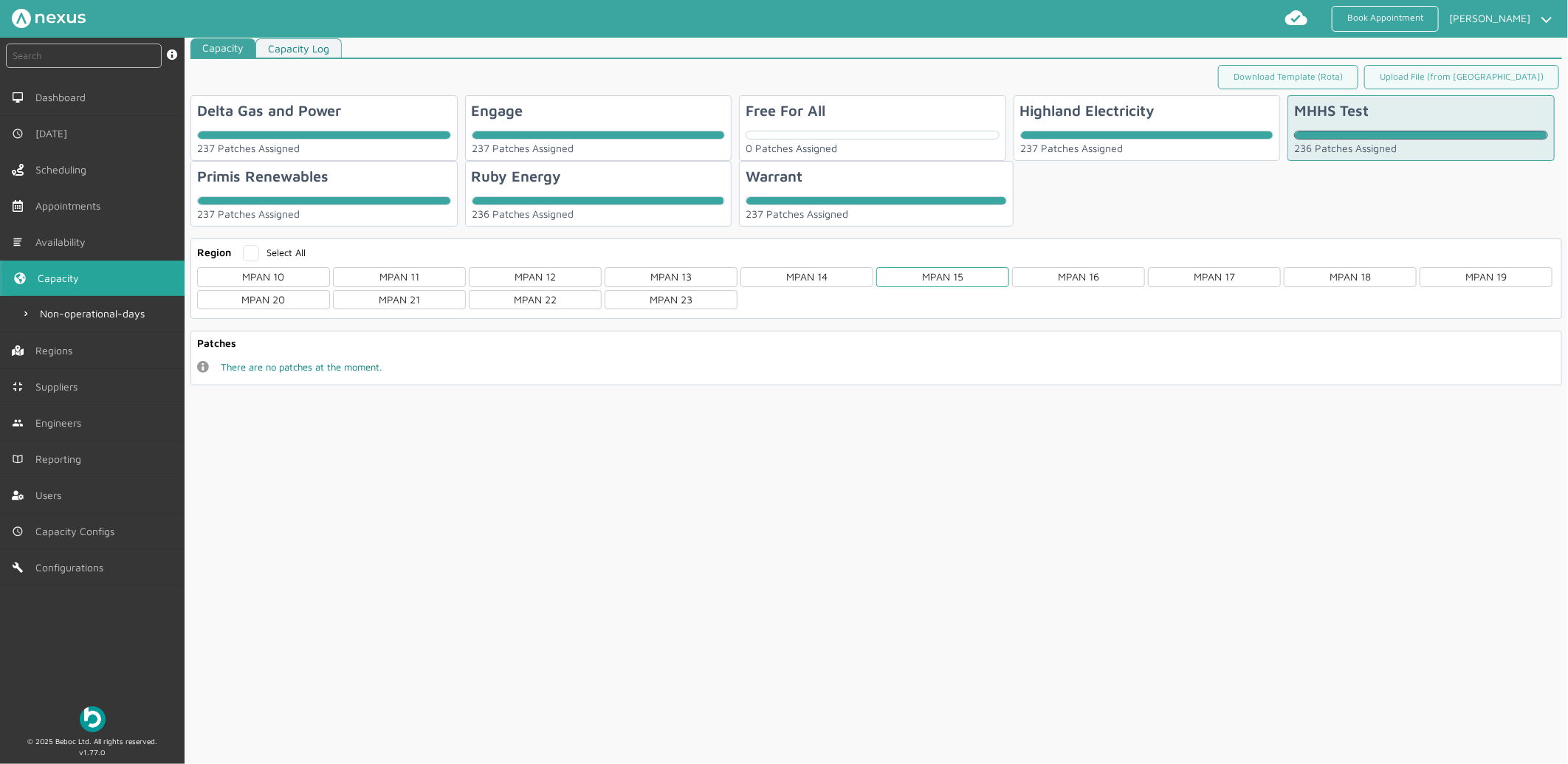
click at [960, 270] on div "MPAN 15" at bounding box center [943, 276] width 133 height 19
click at [1065, 274] on div "MPAN 16" at bounding box center [1078, 276] width 133 height 19
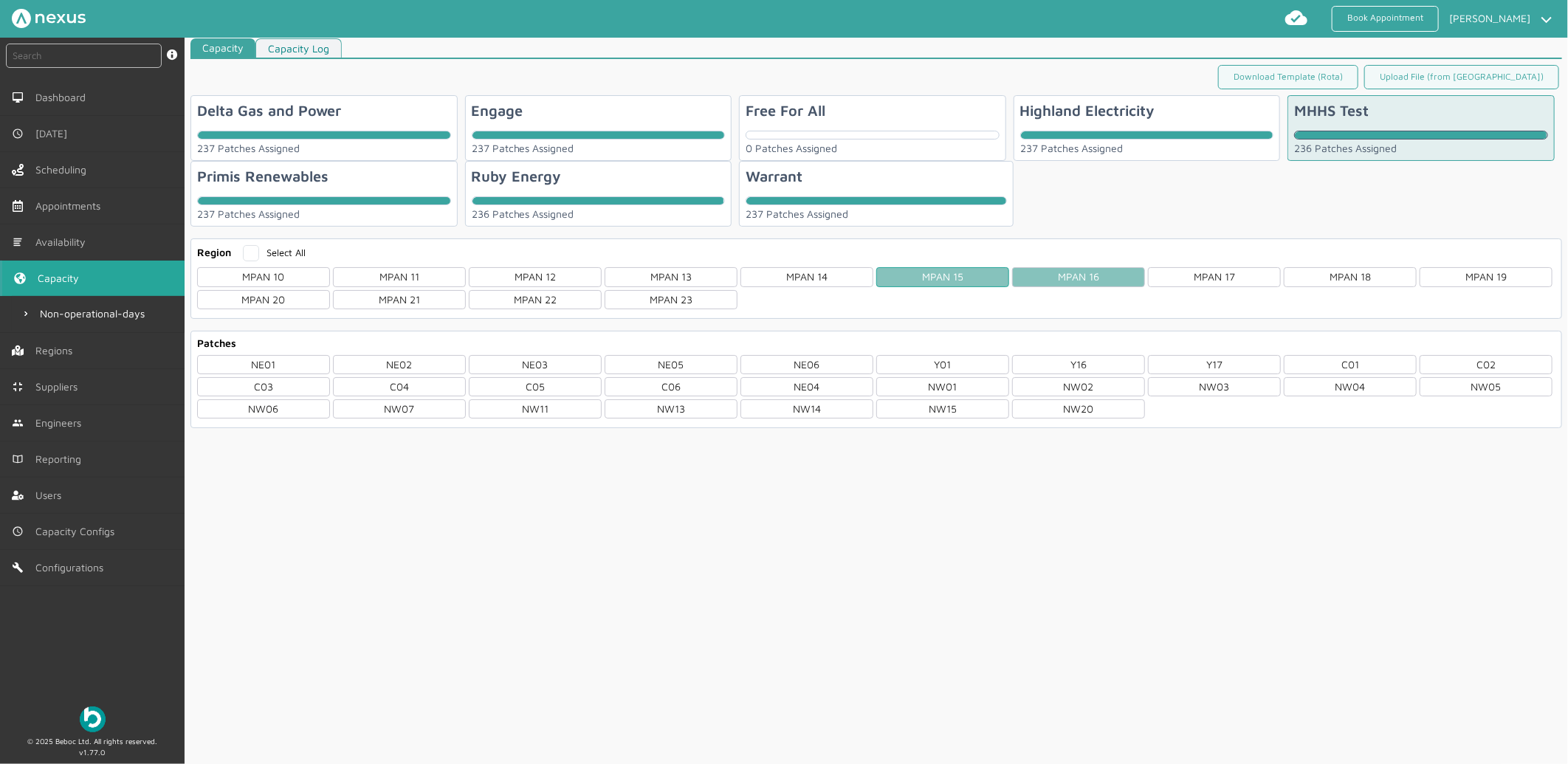
click at [955, 278] on div "MPAN 15" at bounding box center [943, 276] width 133 height 19
click at [578, 385] on div "NW06" at bounding box center [535, 387] width 133 height 19
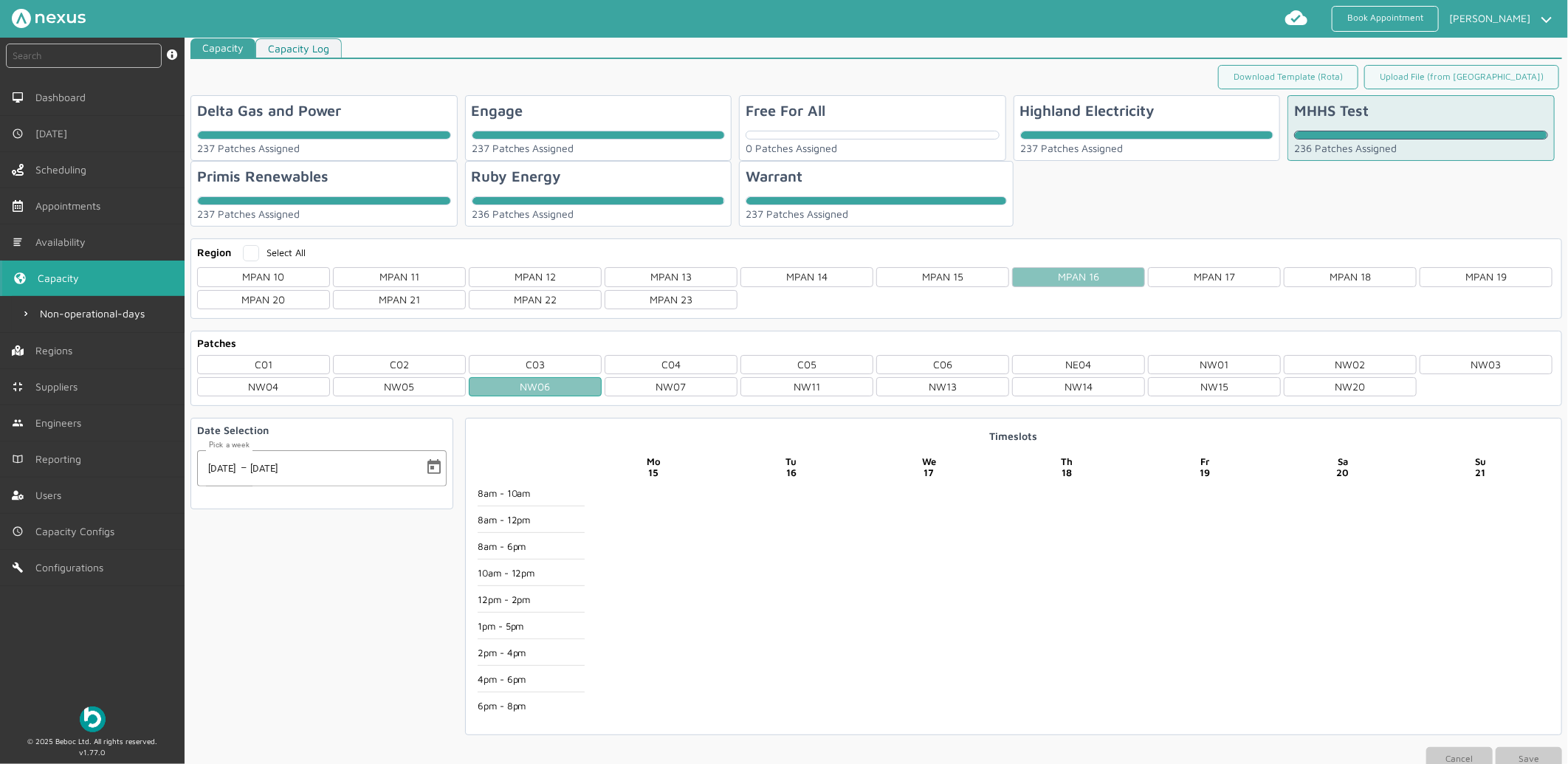
scroll to position [60, 0]
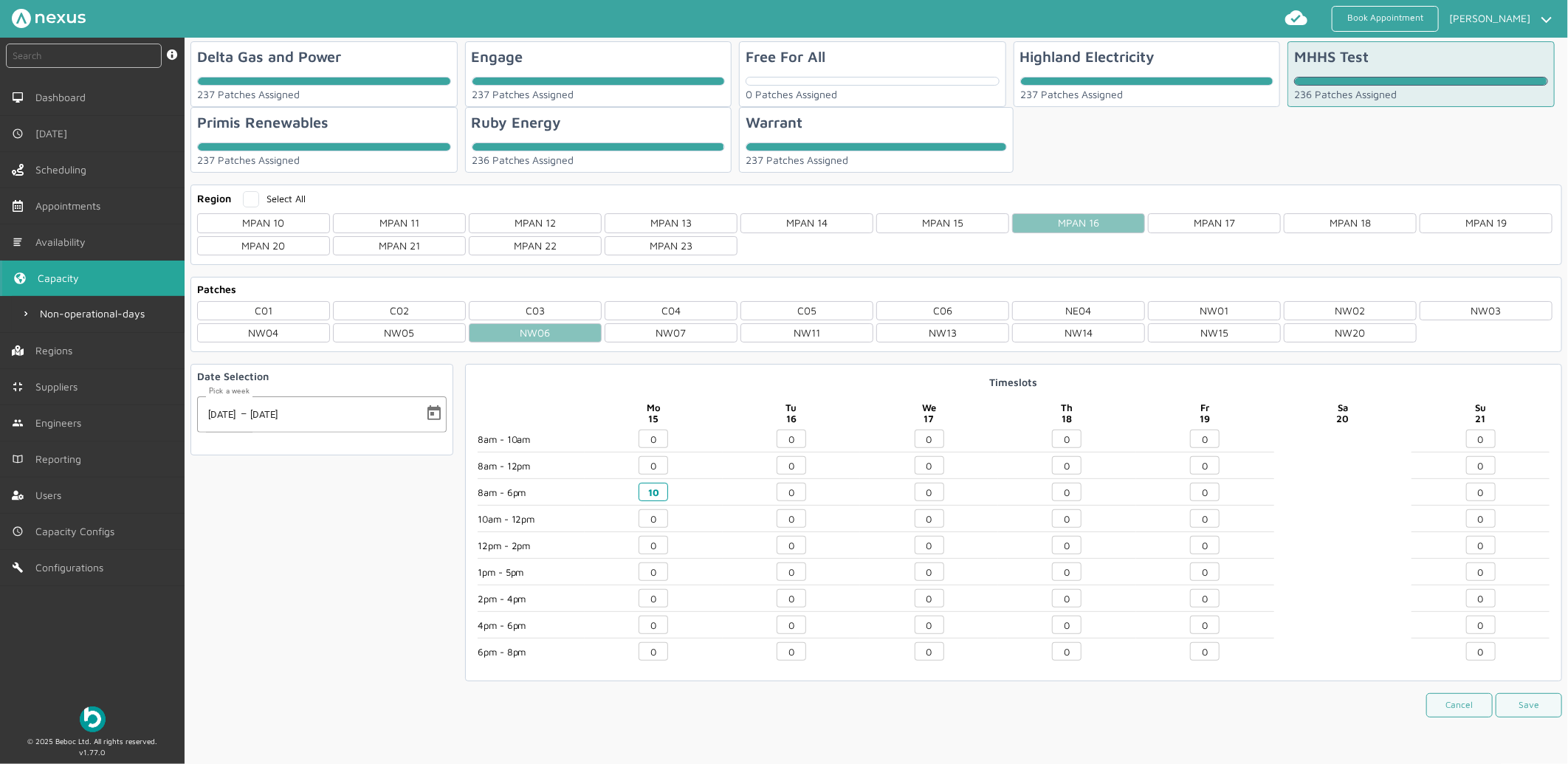
drag, startPoint x: 658, startPoint y: 490, endPoint x: 557, endPoint y: 491, distance: 101.0
click at [557, 491] on div "8am - 10am 8am - 12pm 8am - 6pm 10am - 12pm 12pm - 2pm 1pm - 5pm 2pm - 4pm 4pm …" at bounding box center [1014, 549] width 1072 height 239
type input "0"
click at [1518, 705] on button "Save" at bounding box center [1528, 705] width 67 height 24
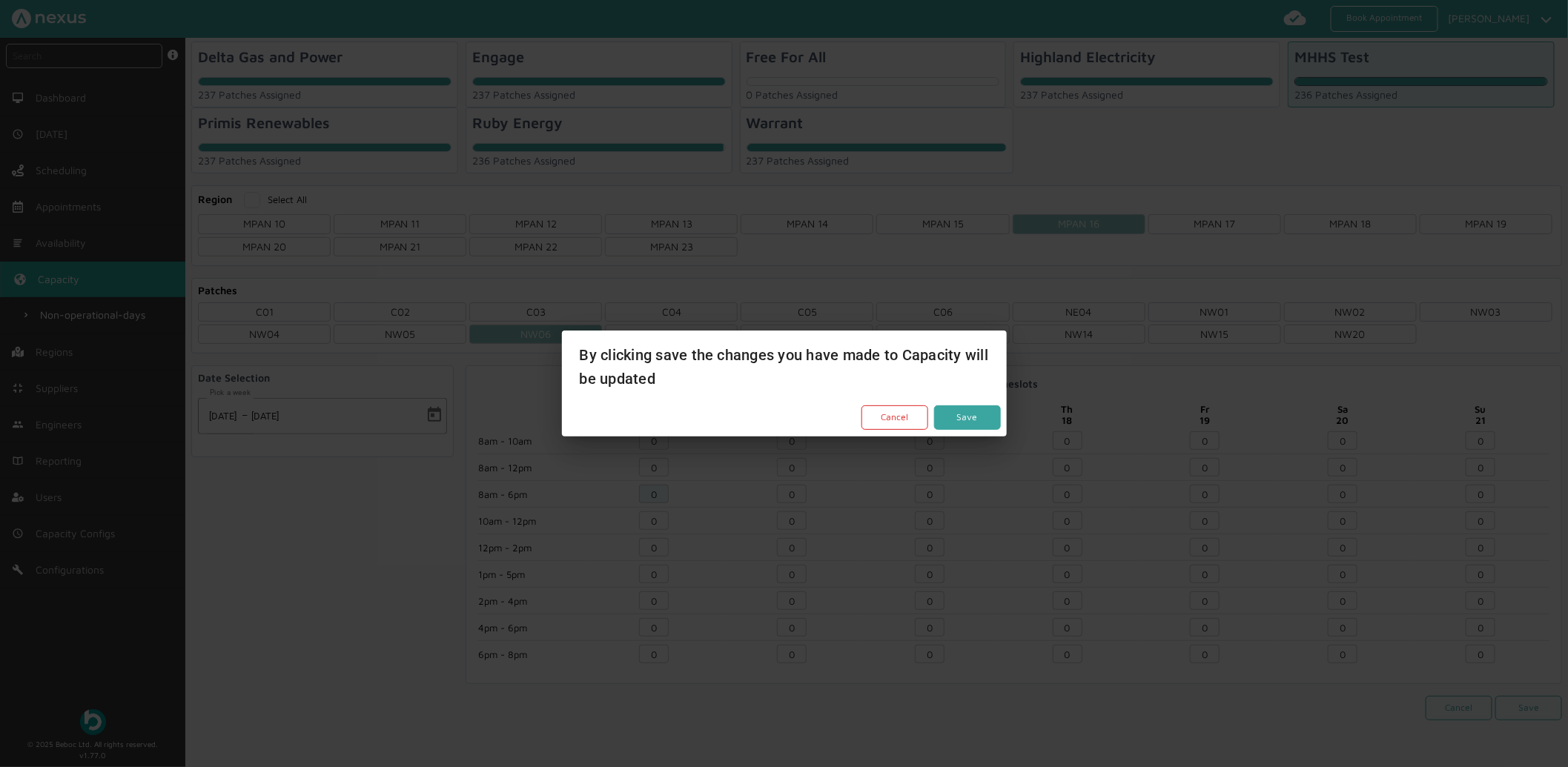
click at [945, 419] on button "Save" at bounding box center [967, 417] width 67 height 25
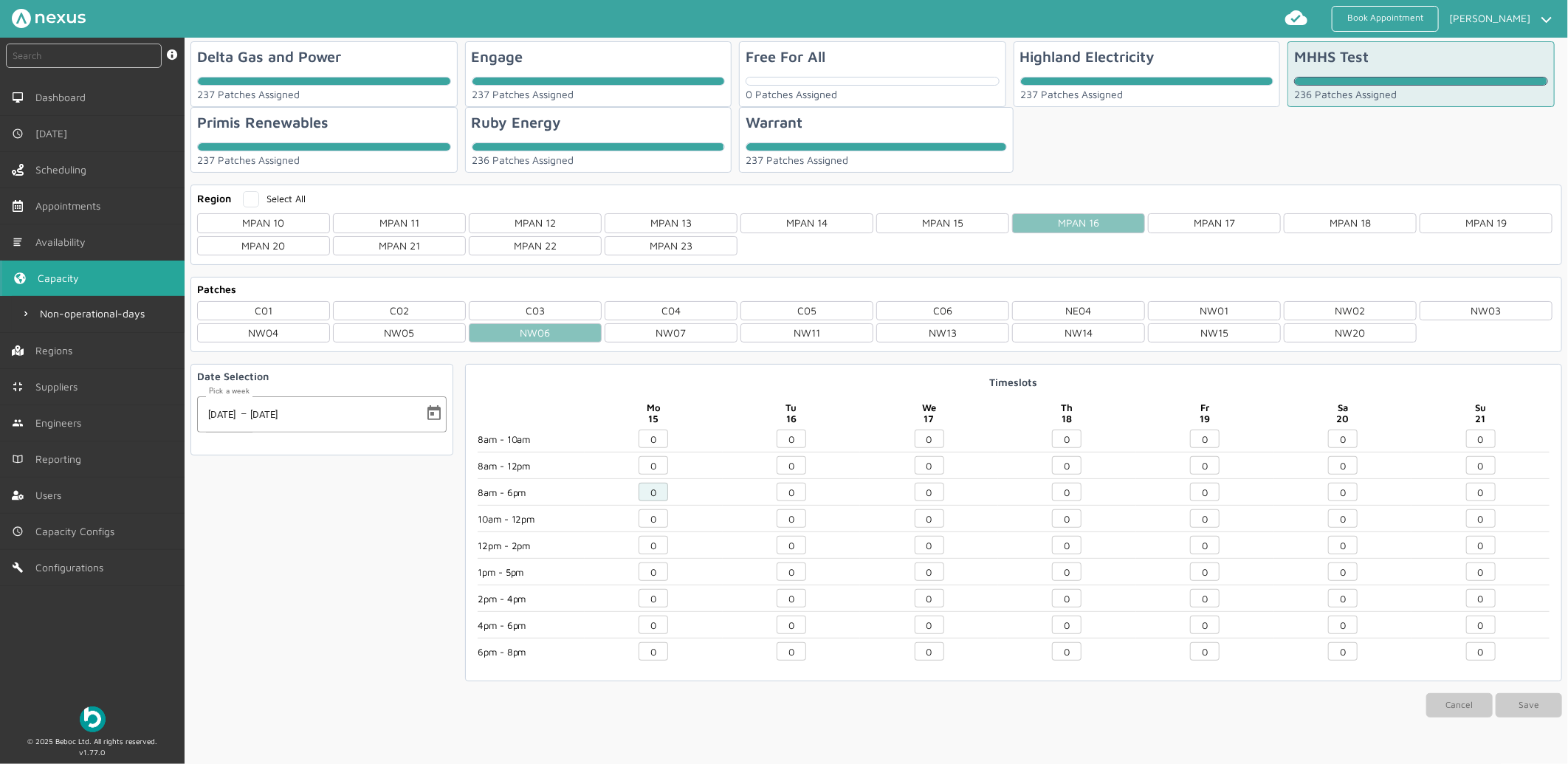
click at [651, 120] on div "Ruby Energy 236 Patches Assigned" at bounding box center [598, 140] width 267 height 66
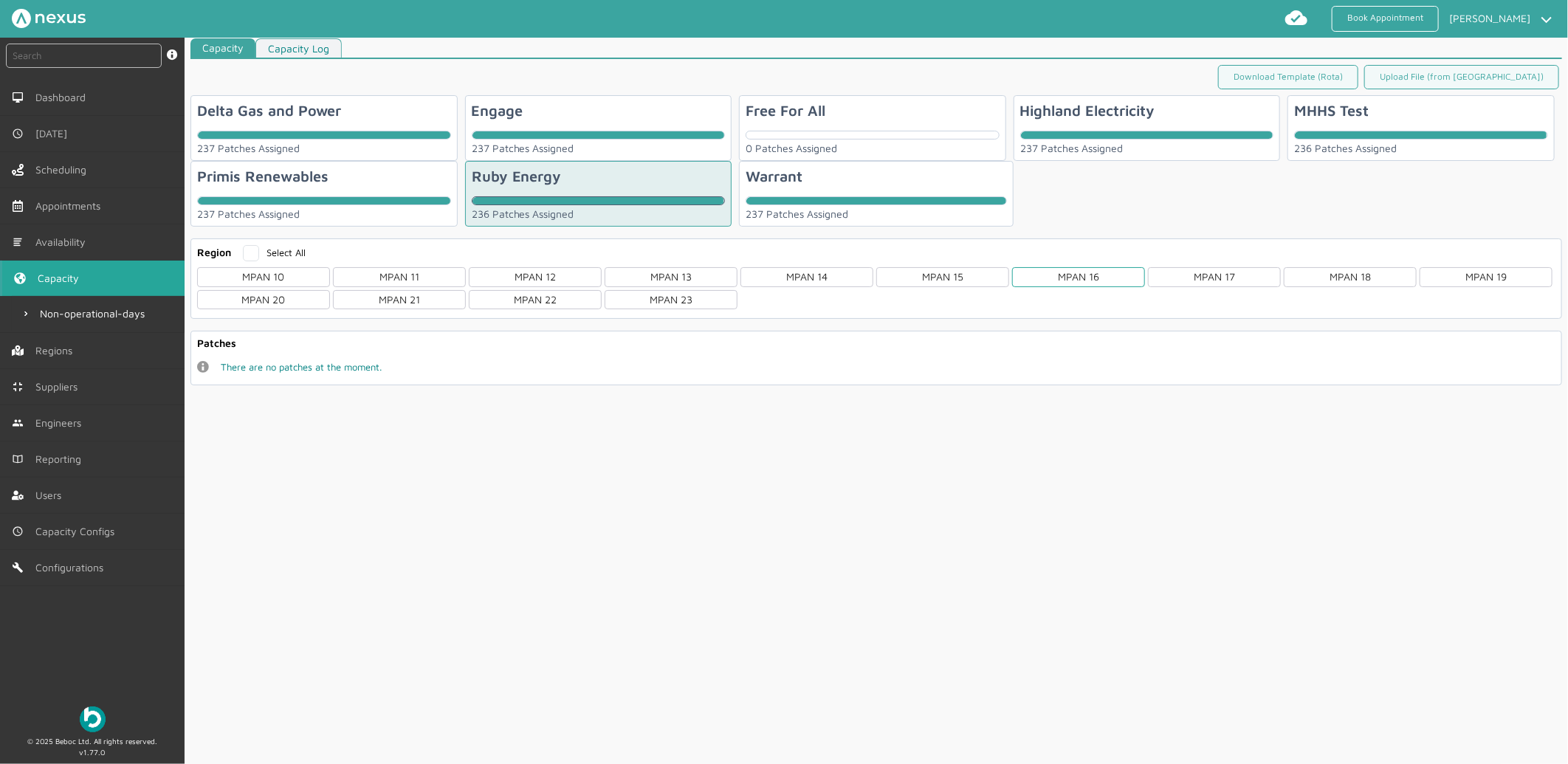
click at [1035, 276] on div "MPAN 16" at bounding box center [1078, 276] width 133 height 19
click at [554, 385] on div "NW06" at bounding box center [535, 387] width 133 height 19
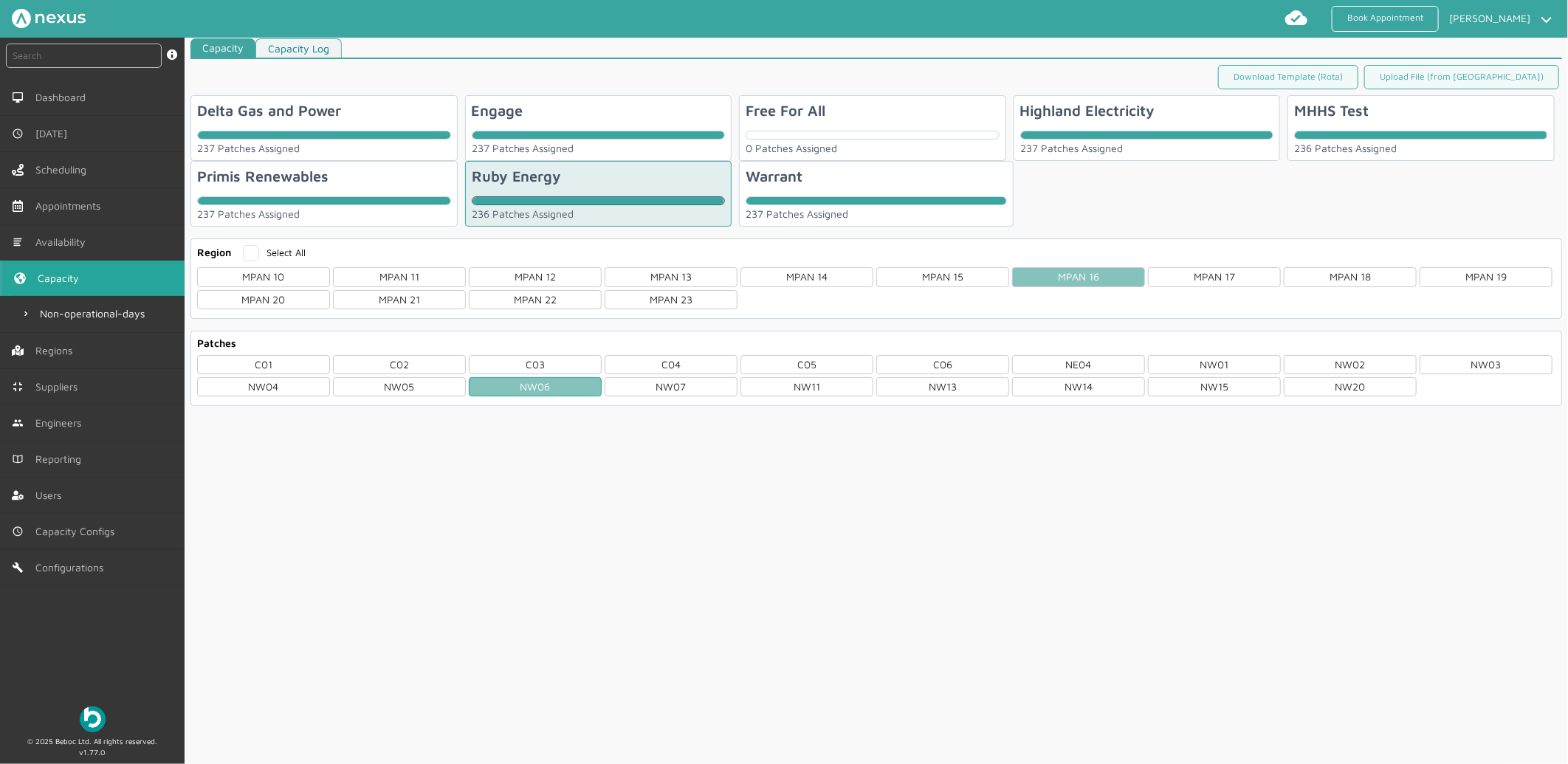
scroll to position [60, 0]
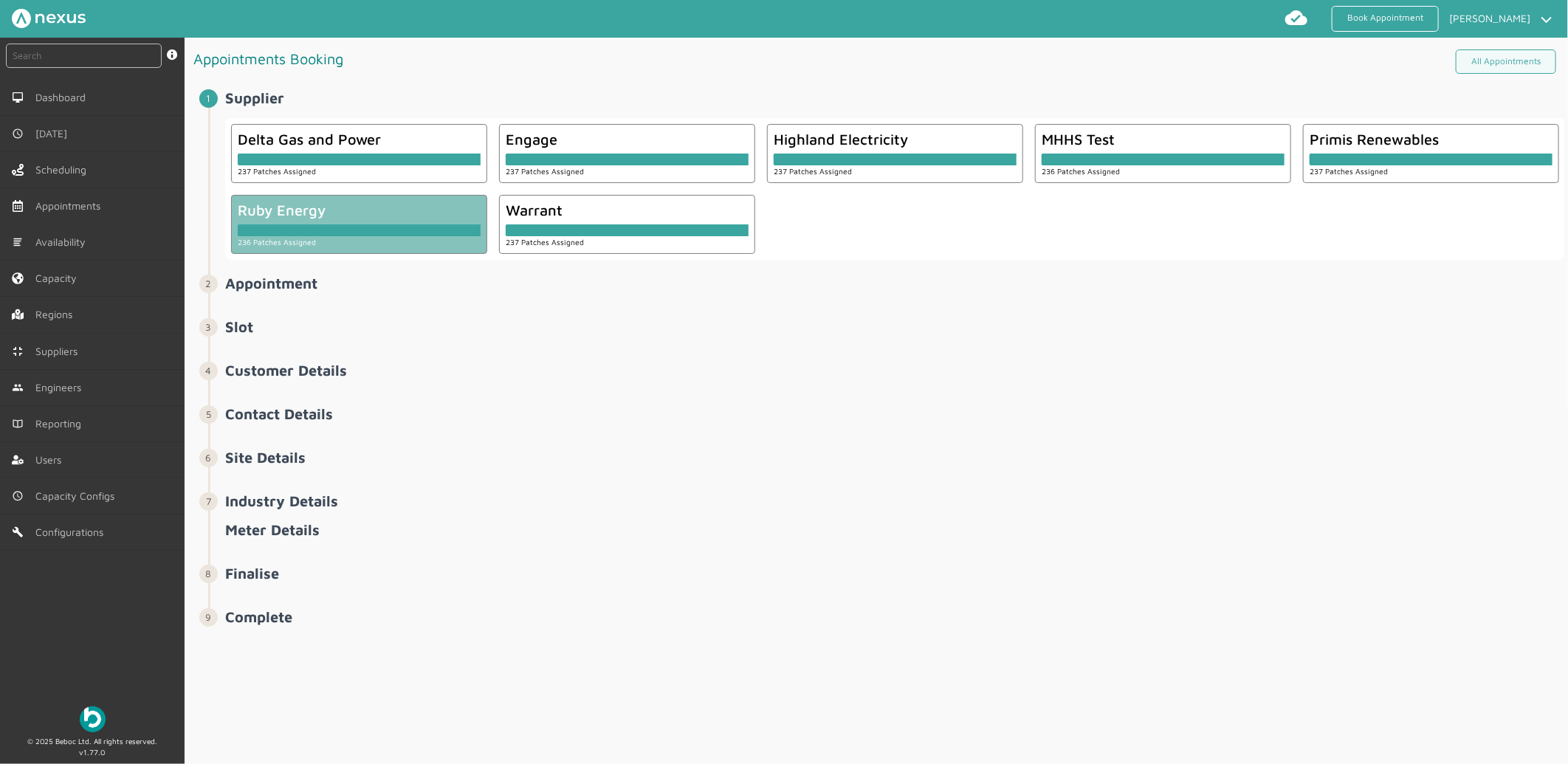
click at [329, 236] on div "236 Patches Assigned" at bounding box center [359, 241] width 243 height 11
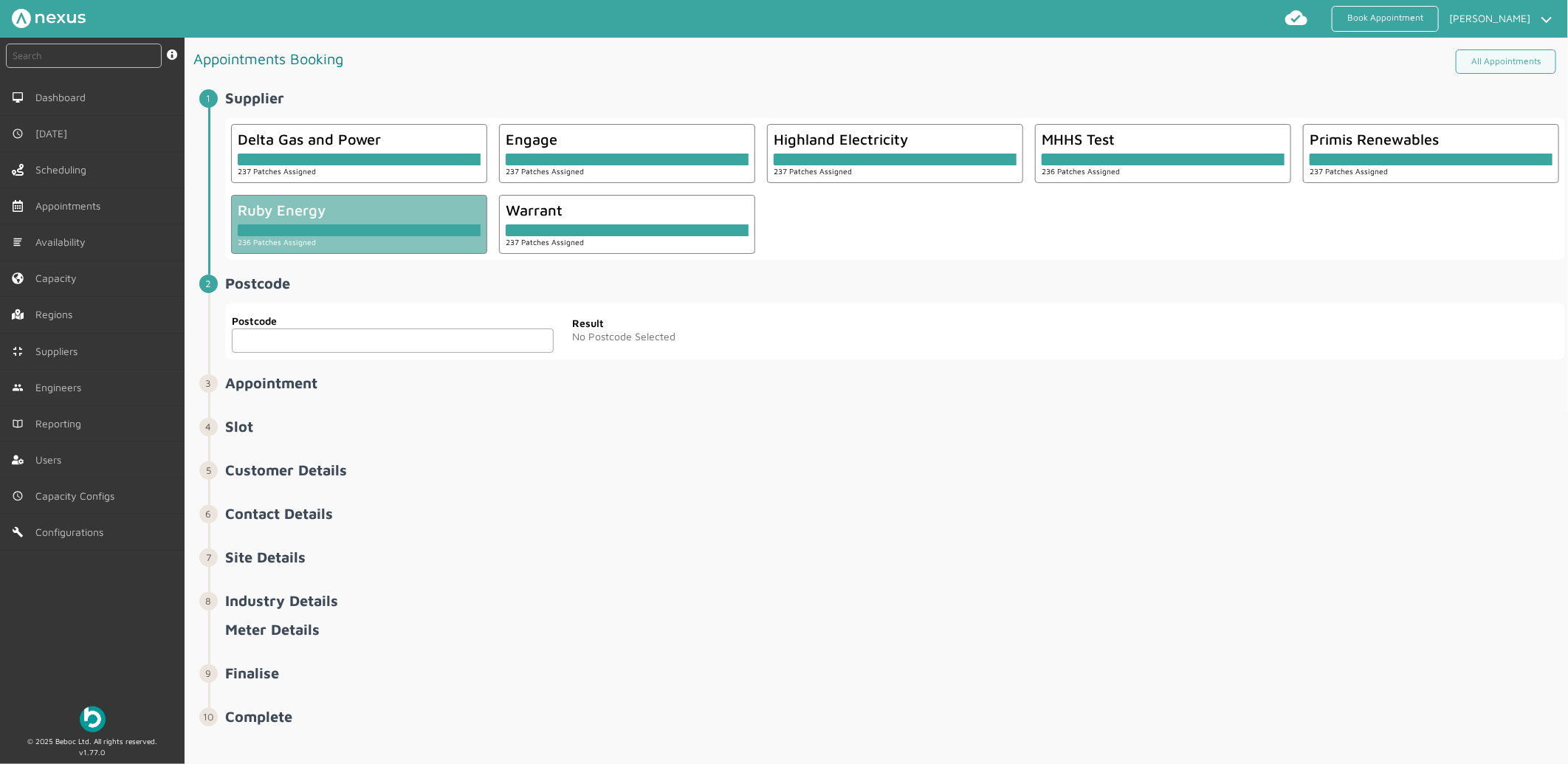
click at [276, 329] on input "text" at bounding box center [393, 340] width 322 height 24
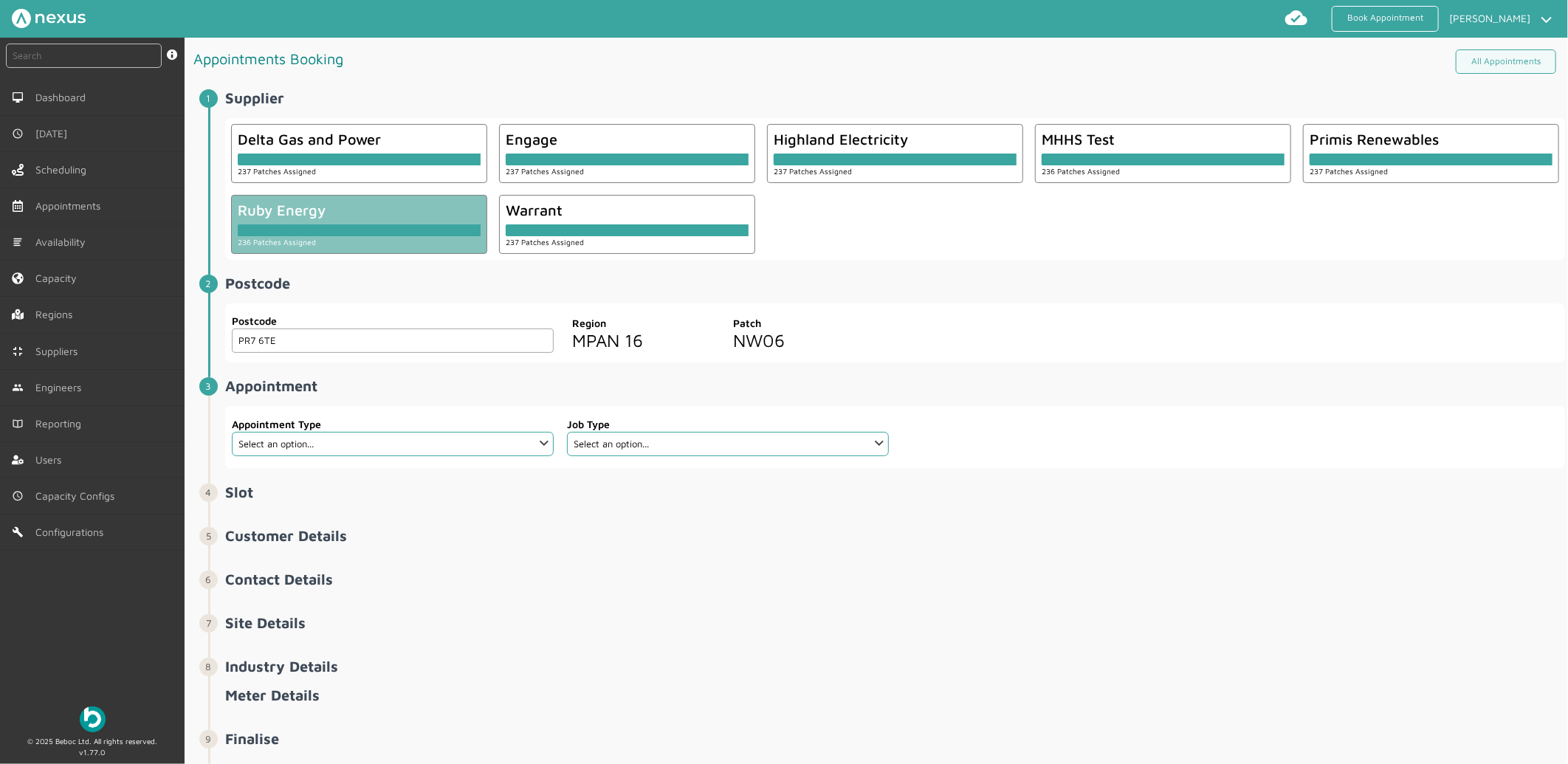
type input "PR7 6TE"
click at [359, 447] on select "Select an option... Additional Work Check Meter Electric Vehicle Emergency Exch…" at bounding box center [393, 443] width 322 height 24
select select "8: 5e6b4c2e4fc5f2587355e76e"
click at [232, 431] on select "Select an option... Additional Work Check Meter Electric Vehicle Emergency Exch…" at bounding box center [393, 443] width 322 height 24
click at [716, 445] on select "Select an option... Dual Fuel Electric Gas Traditional Dual Fuel Traditional El…" at bounding box center [728, 443] width 322 height 24
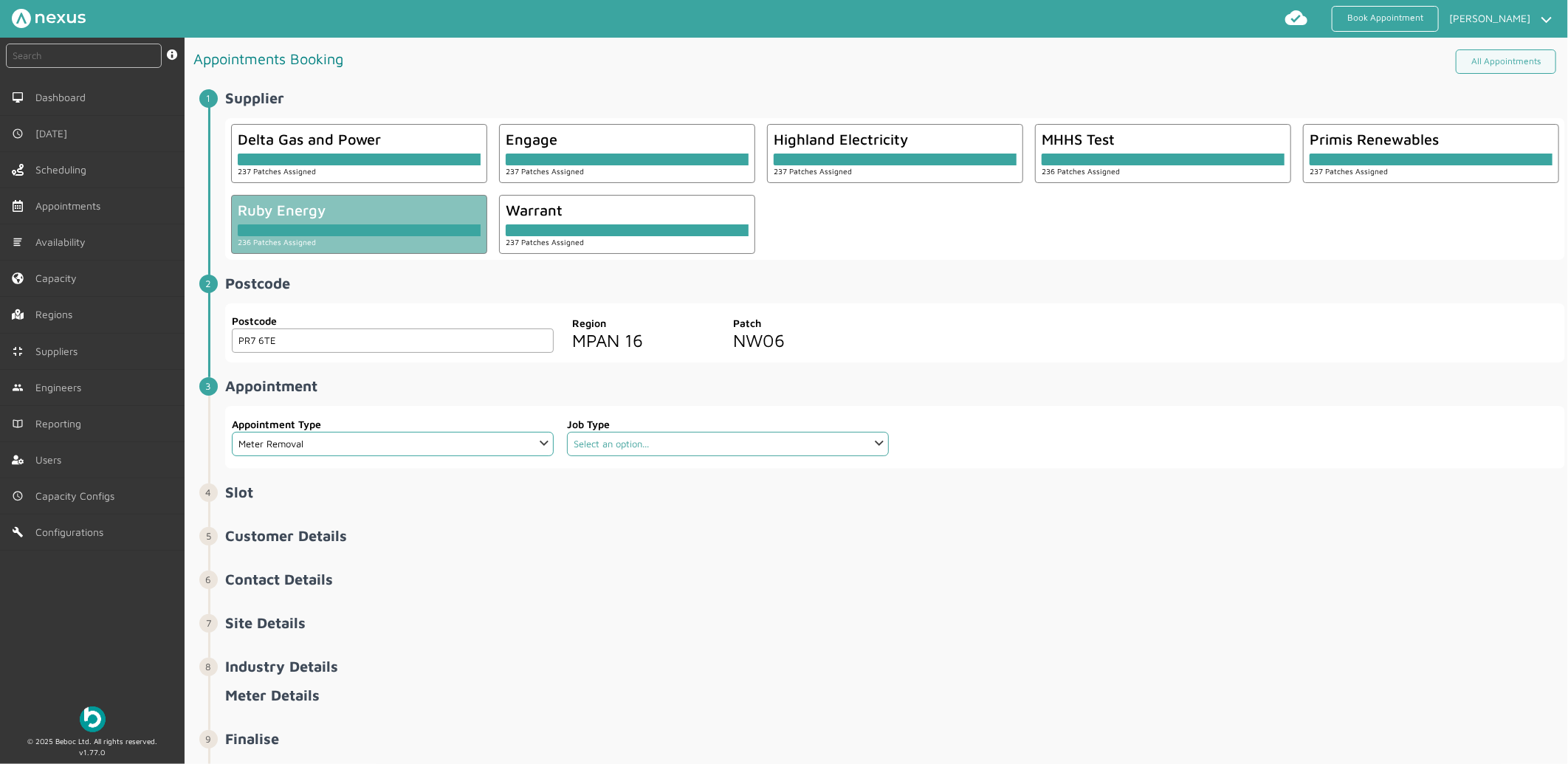
select select "2: 5cc9657c13944aebe30702a4"
click at [567, 431] on select "Select an option... Dual Fuel Electric Gas Traditional Dual Fuel Traditional El…" at bounding box center [728, 443] width 322 height 24
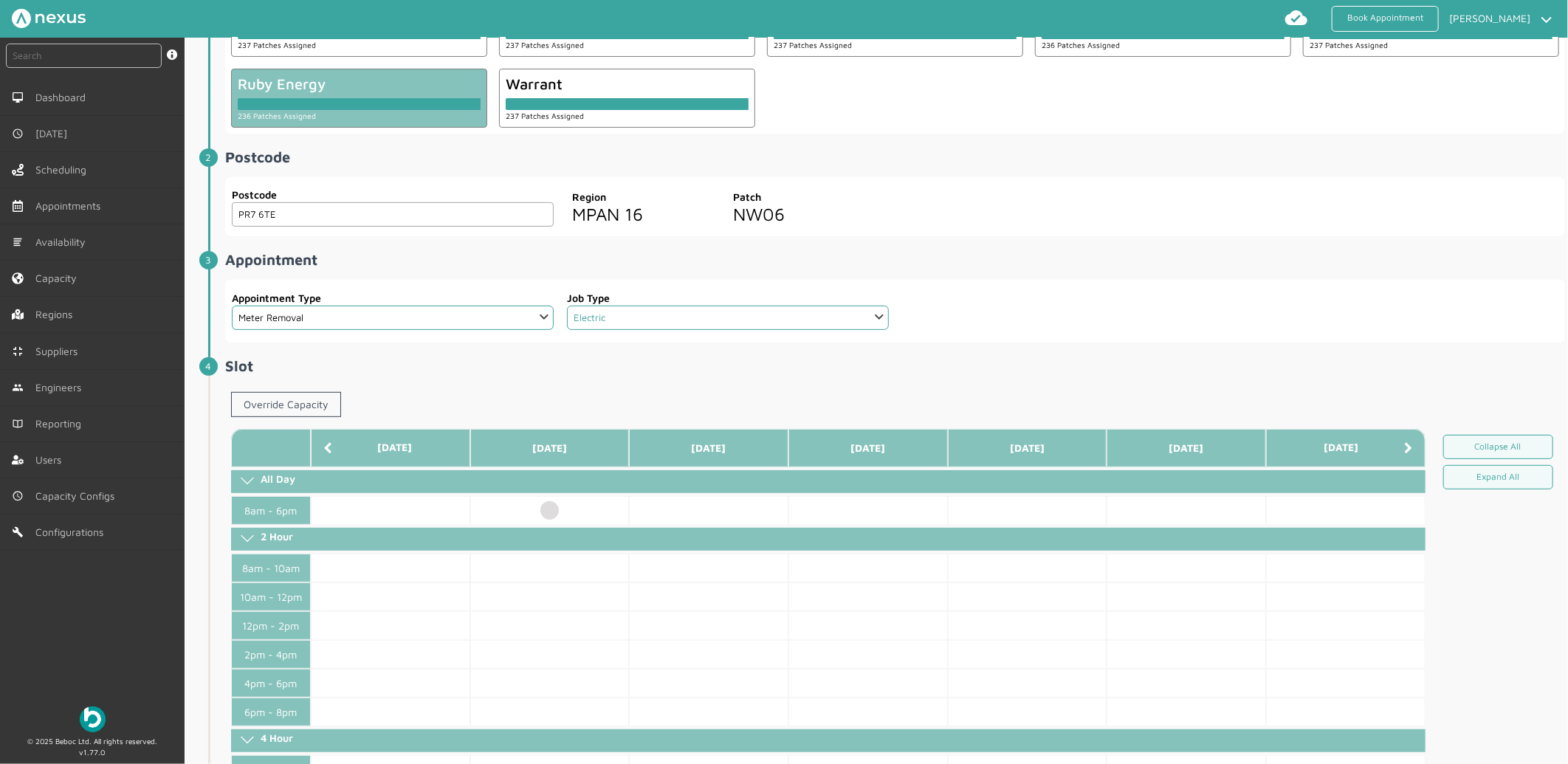
scroll to position [163, 0]
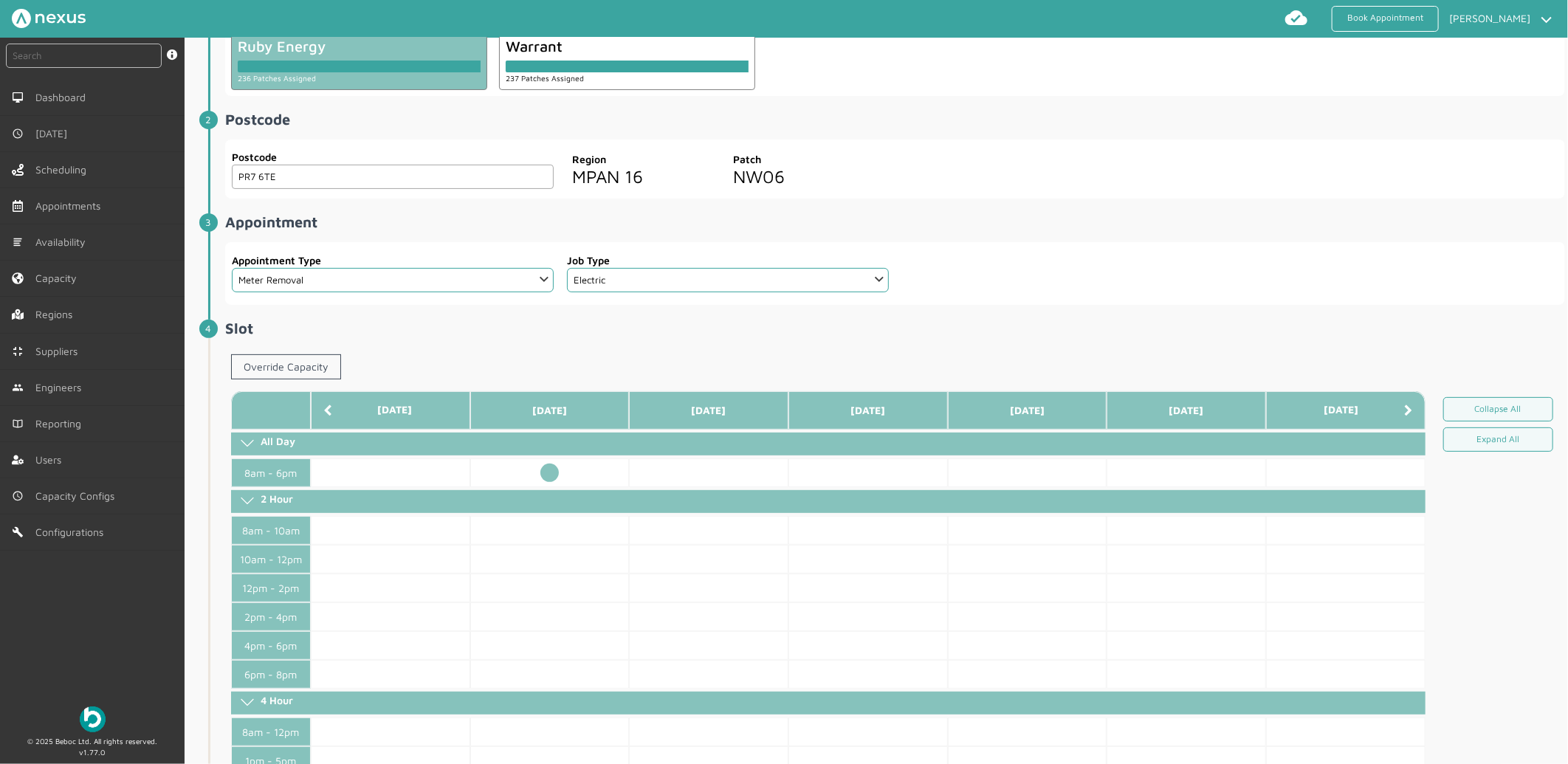
click at [558, 476] on td at bounding box center [549, 473] width 159 height 29
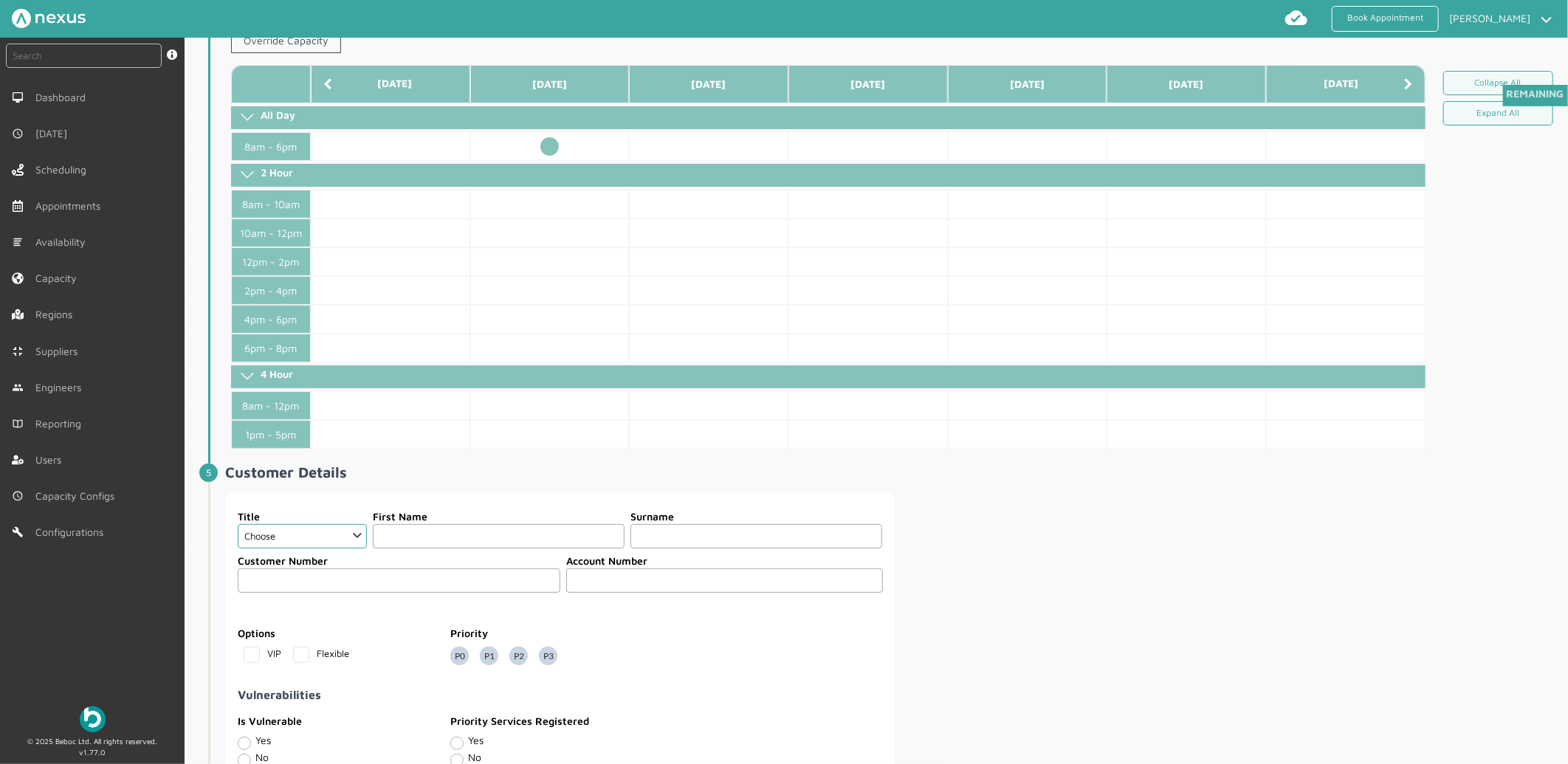
scroll to position [574, 0]
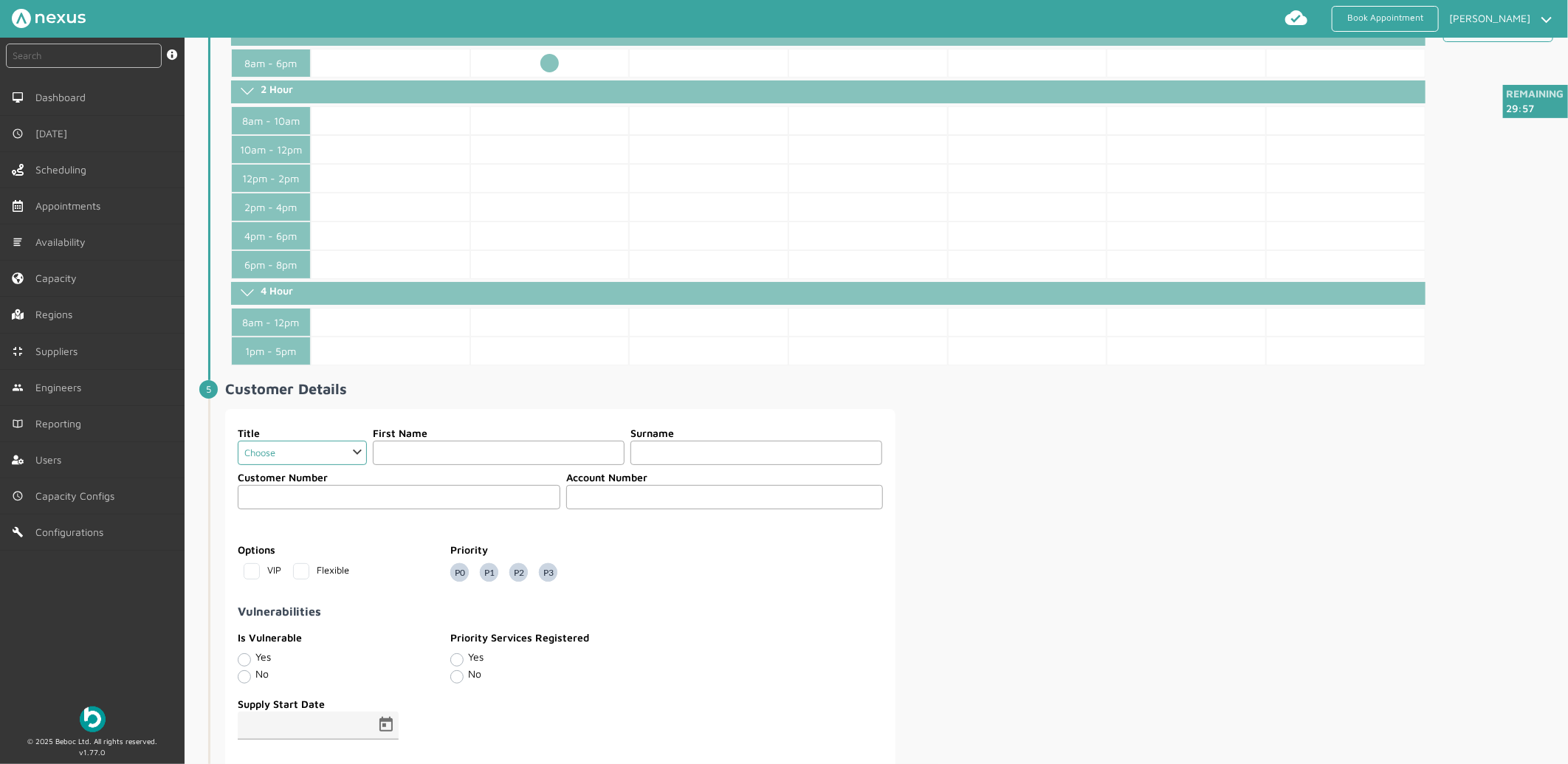
click at [334, 460] on select "Choose Dr Mr Mrs Miss Ms Mx Sir Lady" at bounding box center [302, 452] width 129 height 24
select select "2: Mr"
click at [238, 441] on select "Choose Dr Mr Mrs Miss Ms Mx Sir Lady" at bounding box center [302, 452] width 129 height 24
click at [469, 454] on input "text" at bounding box center [498, 452] width 252 height 24
type input "Customer"
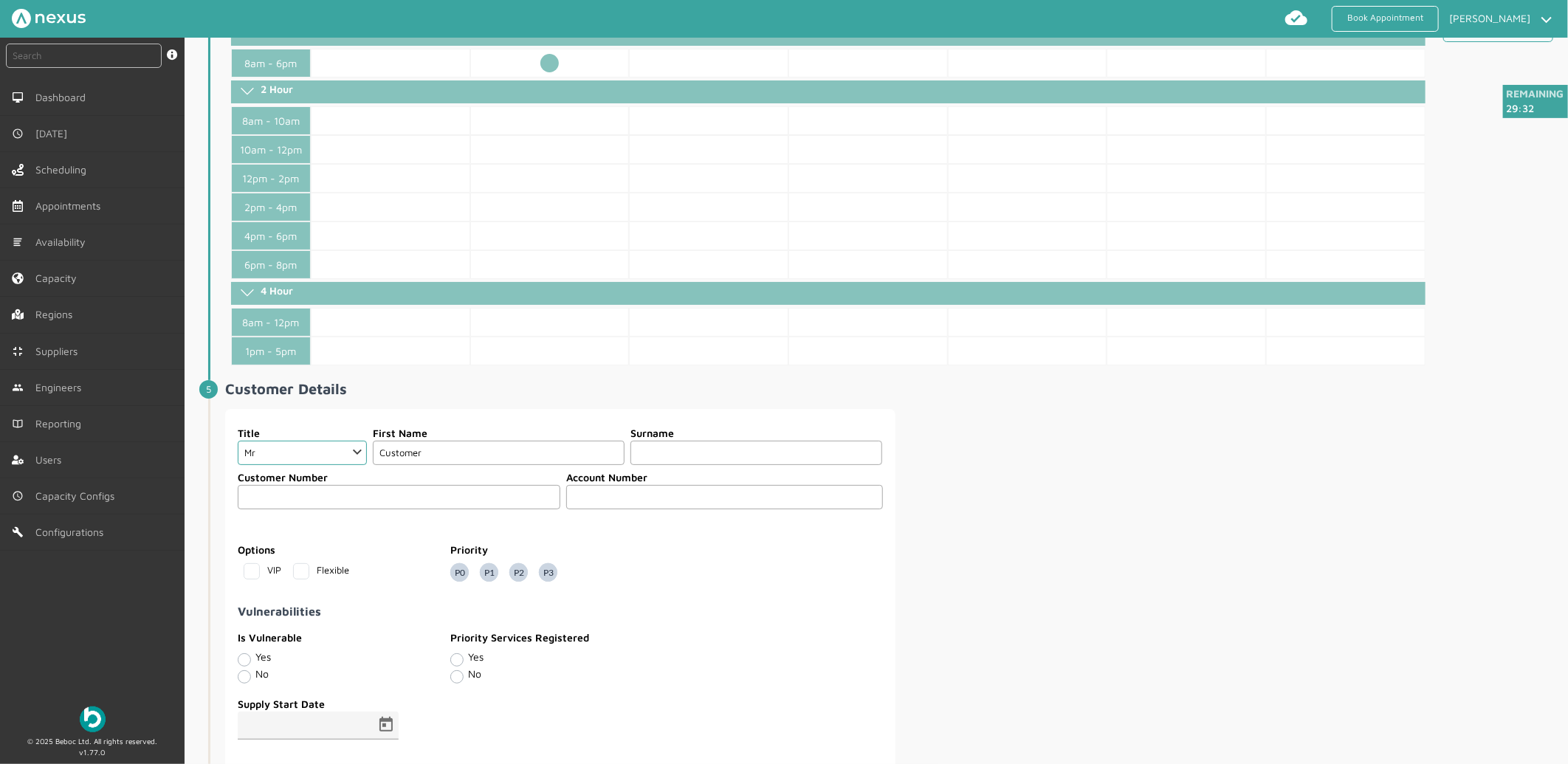
click at [656, 446] on input "text" at bounding box center [756, 452] width 252 height 24
click at [692, 443] on input "text" at bounding box center [756, 452] width 252 height 24
type input "Sixty"
type input "60"
click at [1193, 538] on div "Title Choose Dr Mr Mrs Miss Ms Mx Sir Lady First Name Customer Surname Sixty Cu…" at bounding box center [895, 622] width 1340 height 426
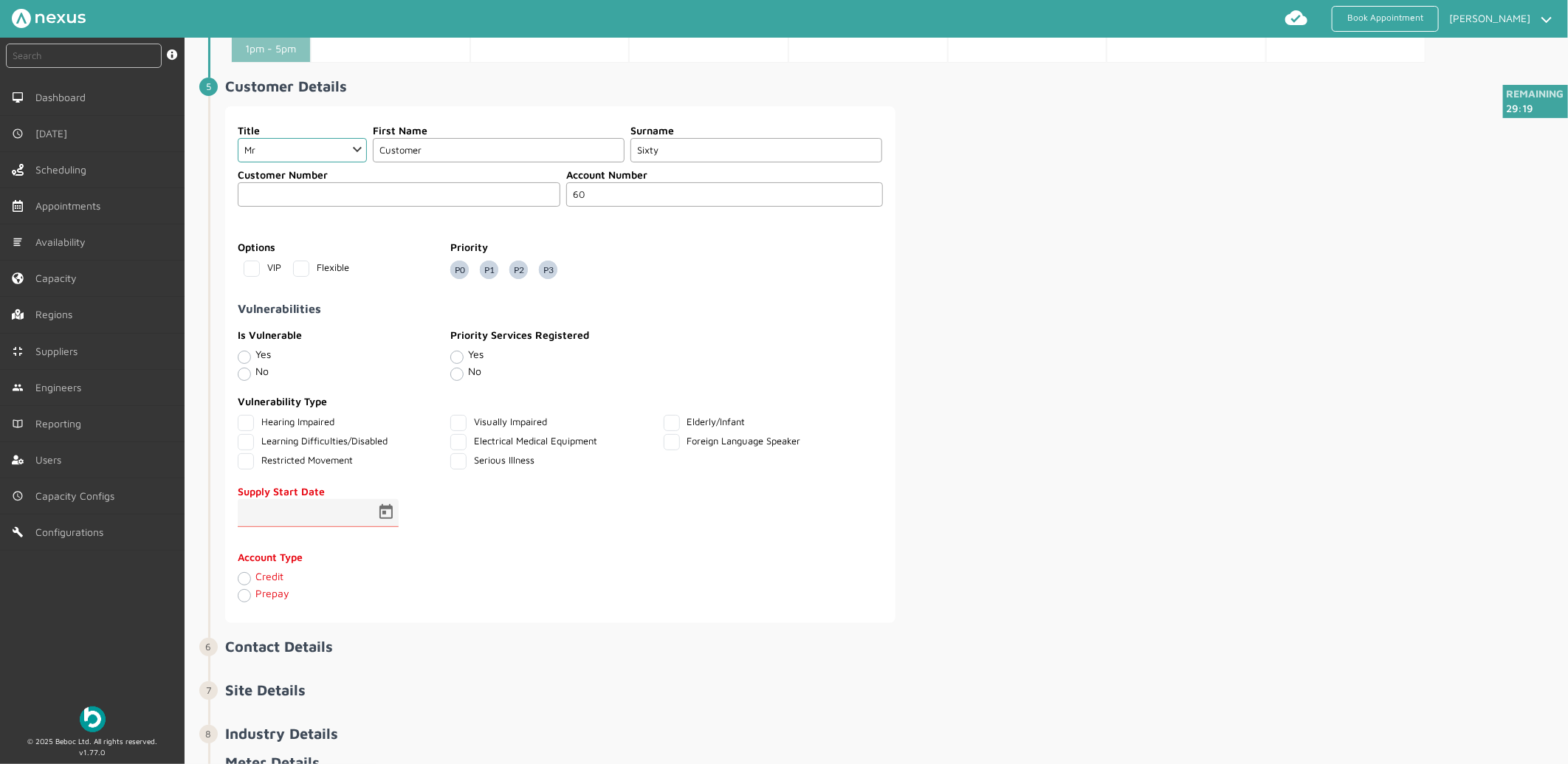
scroll to position [901, 0]
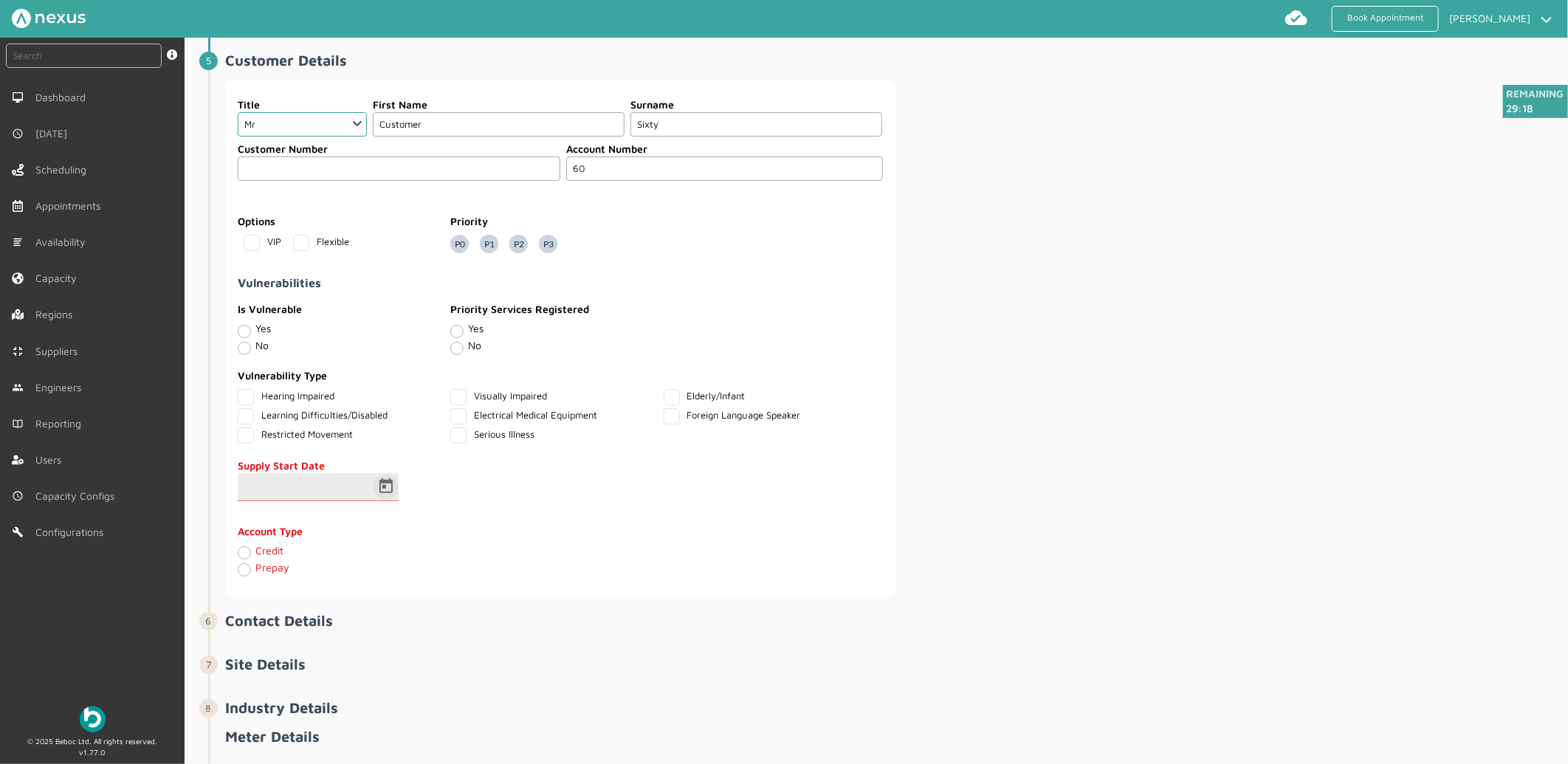
click at [389, 488] on span "Open calendar" at bounding box center [386, 487] width 35 height 35
click at [318, 393] on span "16" at bounding box center [317, 397] width 27 height 27
type input "16/09/2025"
click at [259, 556] on label "Credit" at bounding box center [269, 550] width 28 height 13
click at [249, 558] on input "Credit" at bounding box center [243, 552] width 12 height 15
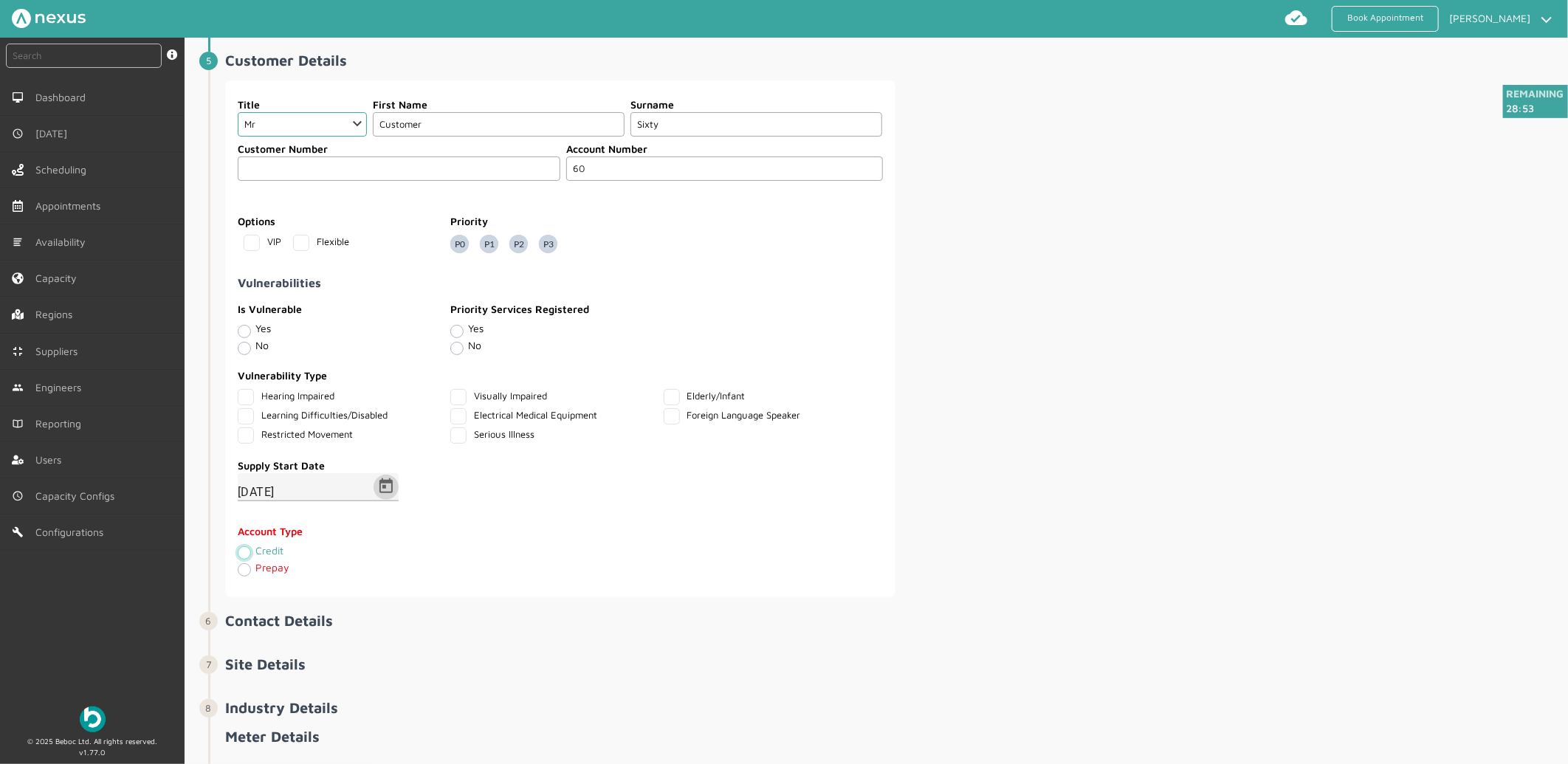
radio input "true"
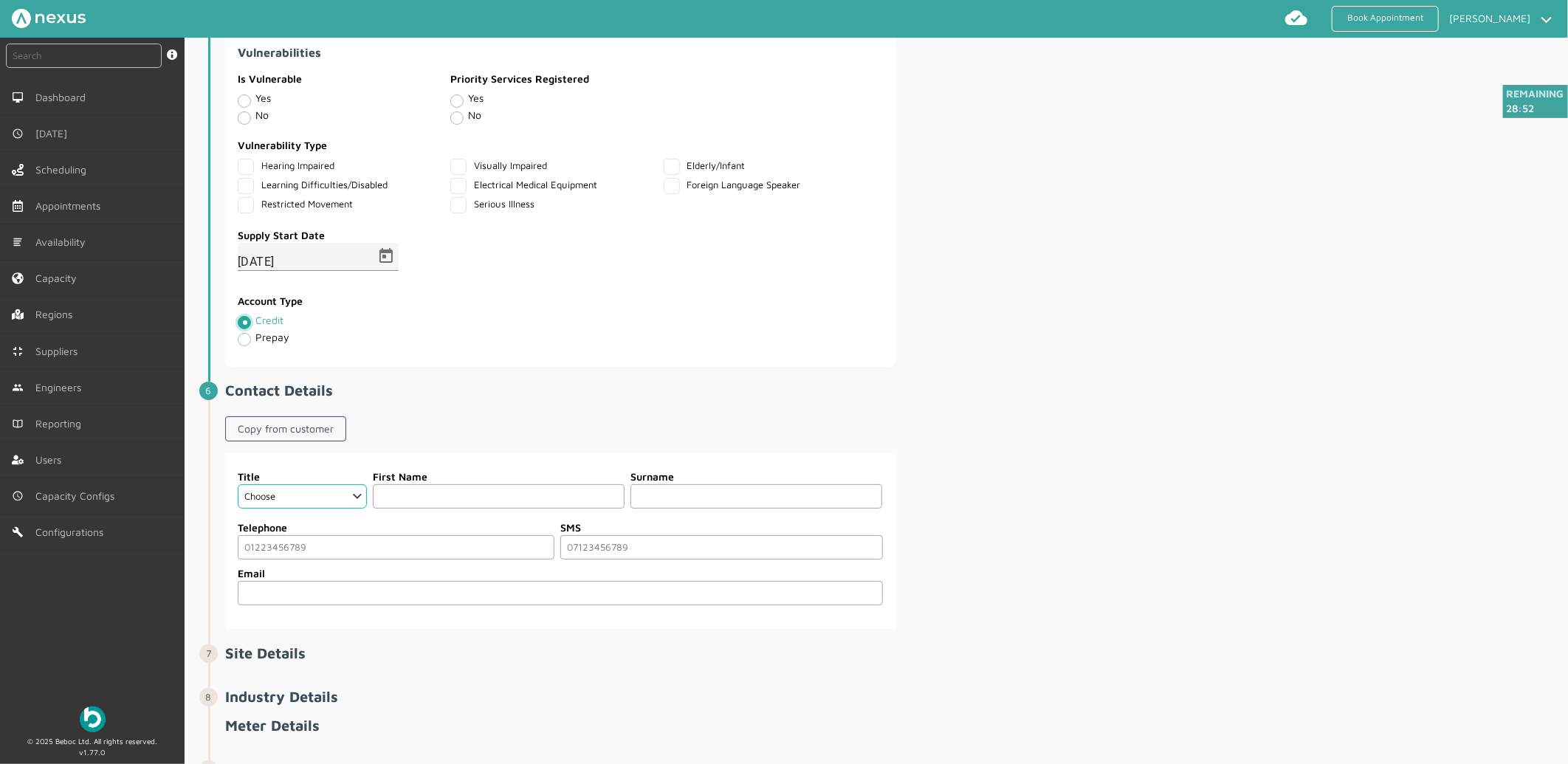
scroll to position [1243, 0]
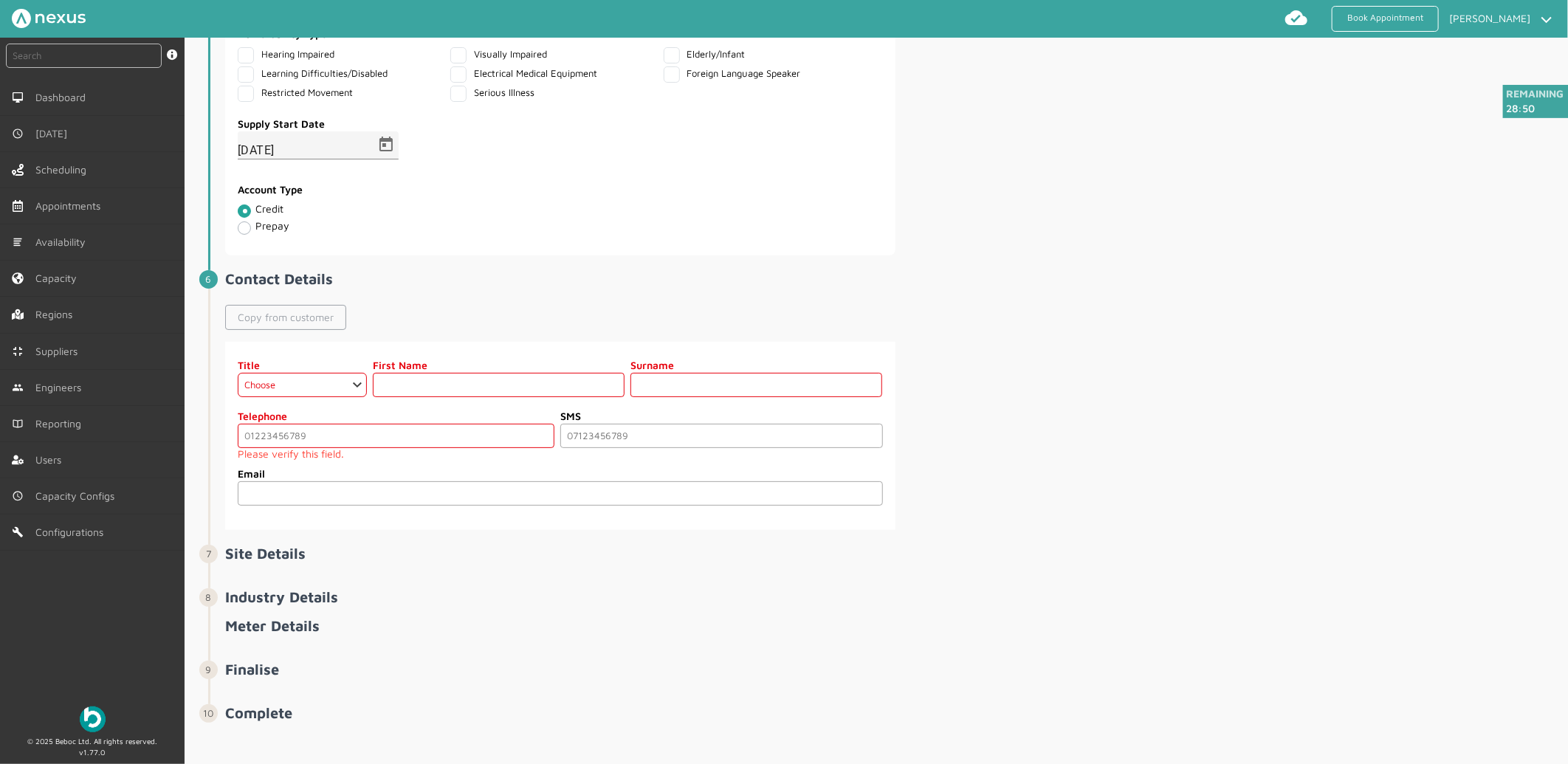
click at [295, 313] on link "Copy from customer" at bounding box center [286, 318] width 121 height 25
select select "2: Mr"
type input "Customer"
type input "Sixty"
click at [330, 435] on input "tel" at bounding box center [396, 435] width 317 height 24
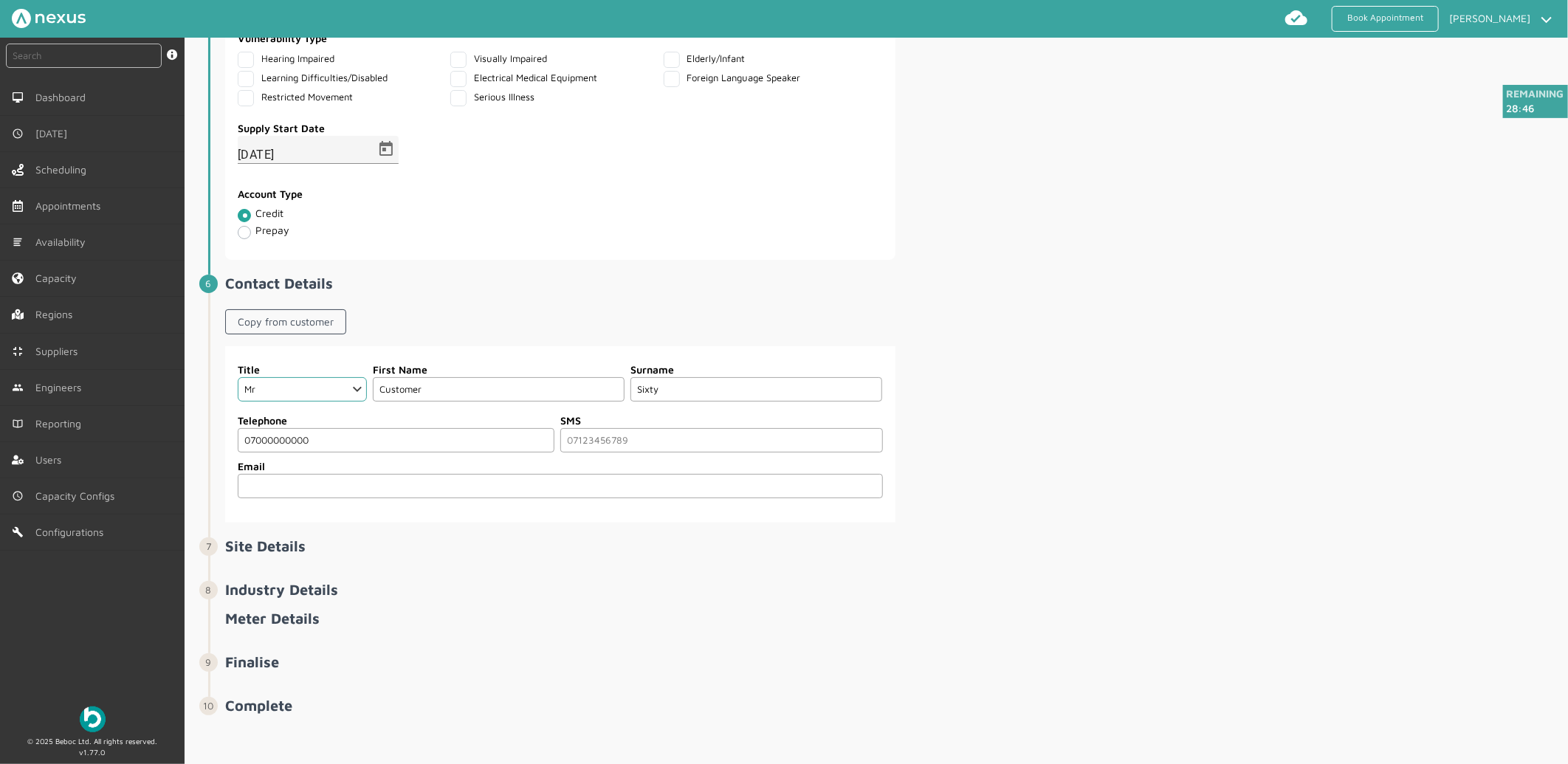
type input "07000000000"
click at [1100, 437] on div "Title Choose Dr Mr Mrs Miss Ms Mx Sir Lady First Name Customer Surname Sixty Te…" at bounding box center [895, 434] width 1340 height 176
drag, startPoint x: 605, startPoint y: 481, endPoint x: 694, endPoint y: 469, distance: 89.8
click at [605, 481] on input "email" at bounding box center [560, 485] width 645 height 24
click at [623, 443] on input "tel" at bounding box center [721, 440] width 323 height 24
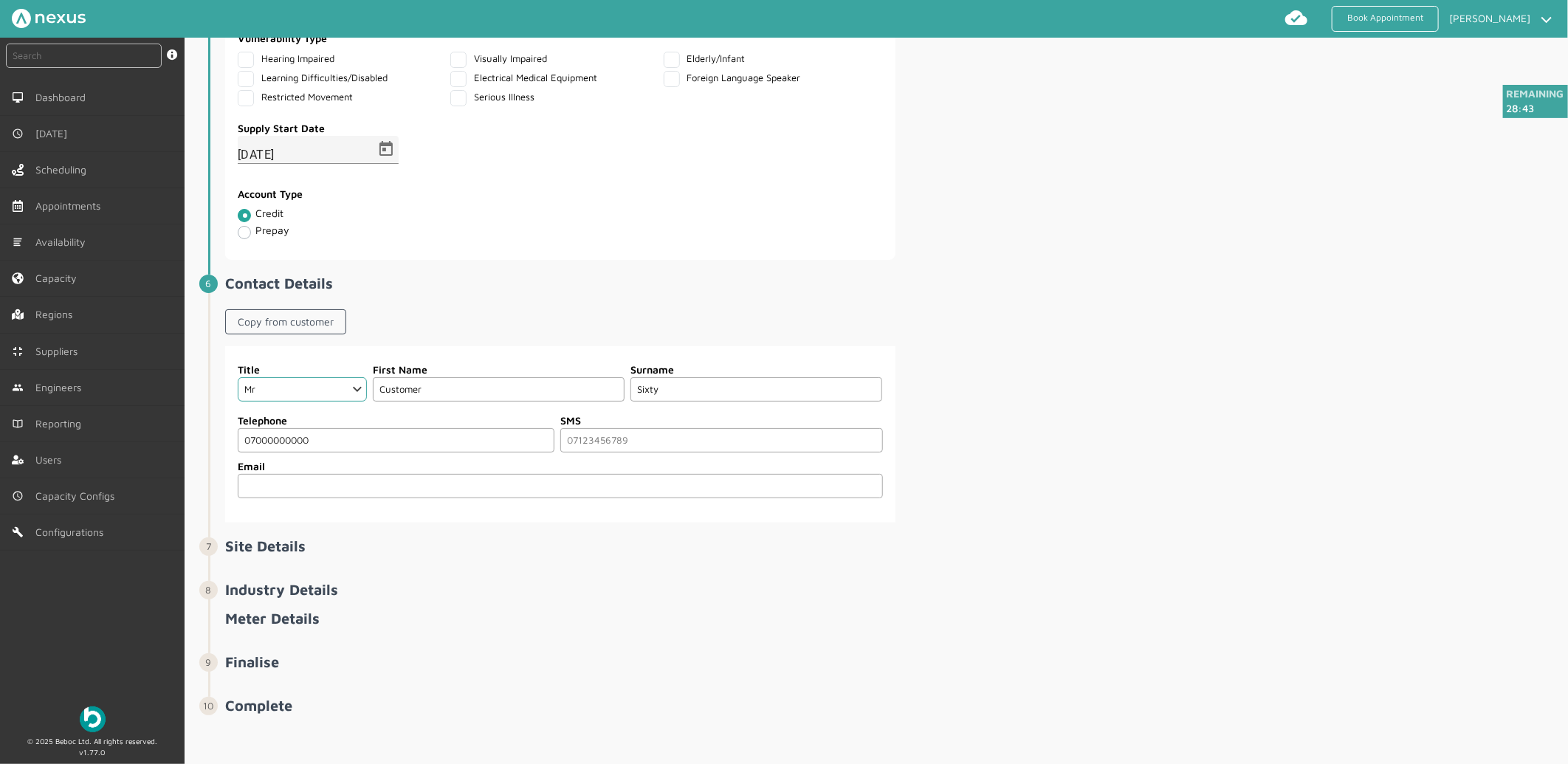
click at [581, 475] on input "email" at bounding box center [560, 485] width 645 height 24
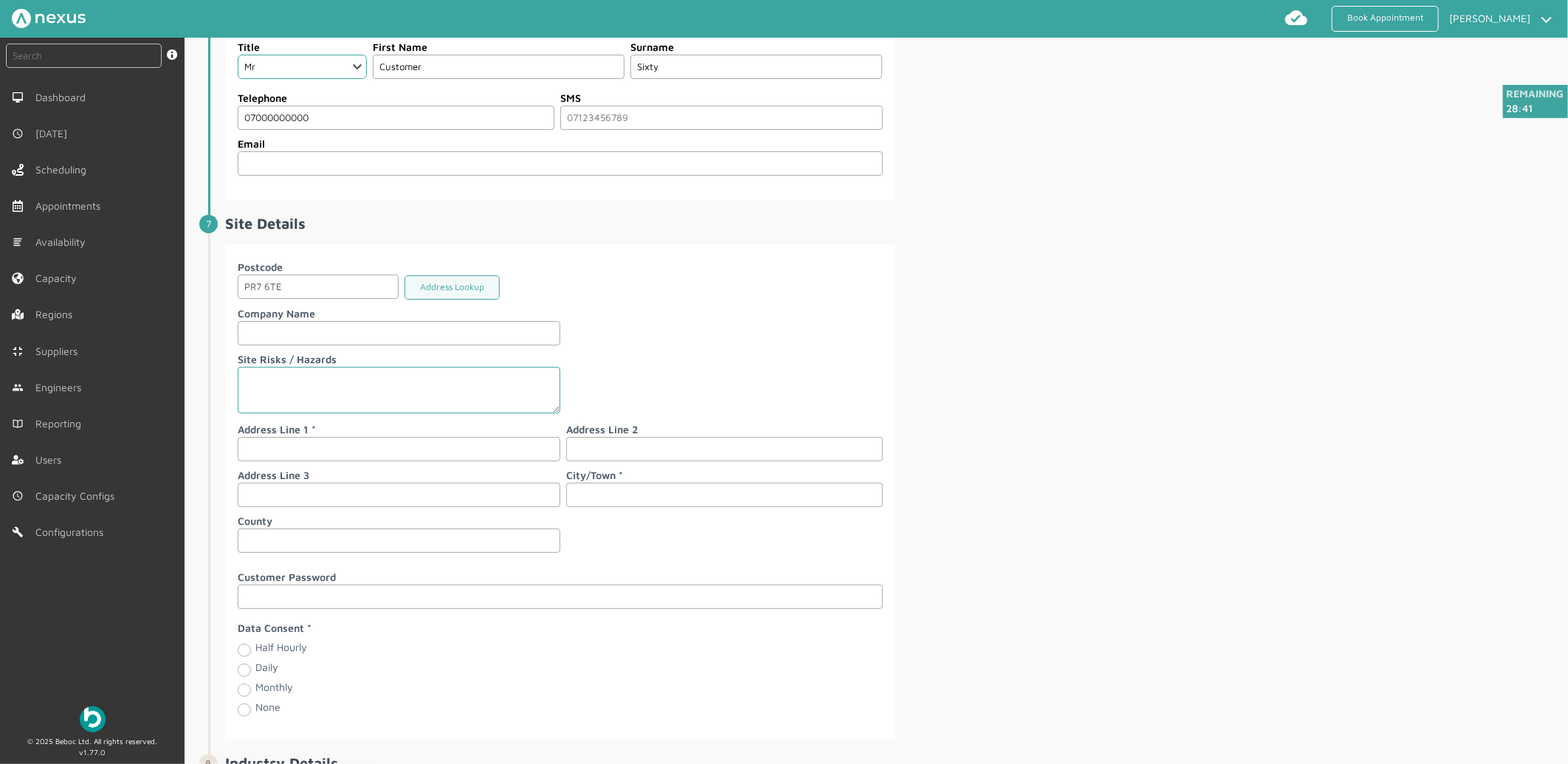
scroll to position [1572, 0]
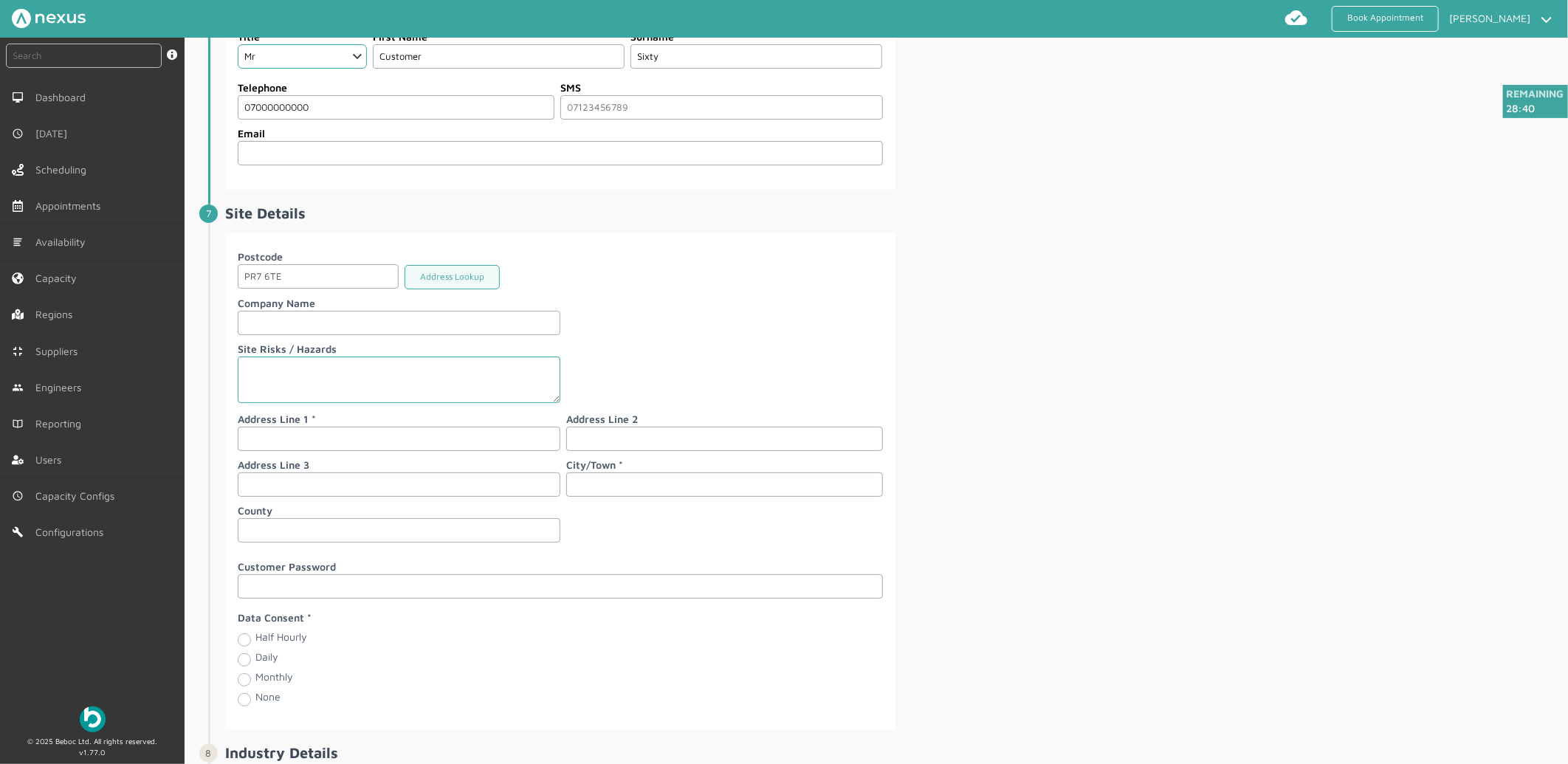
click at [297, 307] on label "Company Name" at bounding box center [399, 302] width 323 height 15
click at [282, 441] on input "text" at bounding box center [399, 438] width 323 height 24
type input "[STREET_ADDRESS]"
type input "[PERSON_NAME]"
click at [1083, 468] on div "Postcode PR7 6TE Address Lookup Company Name Site Risks / Hazards Address Line …" at bounding box center [895, 481] width 1340 height 496
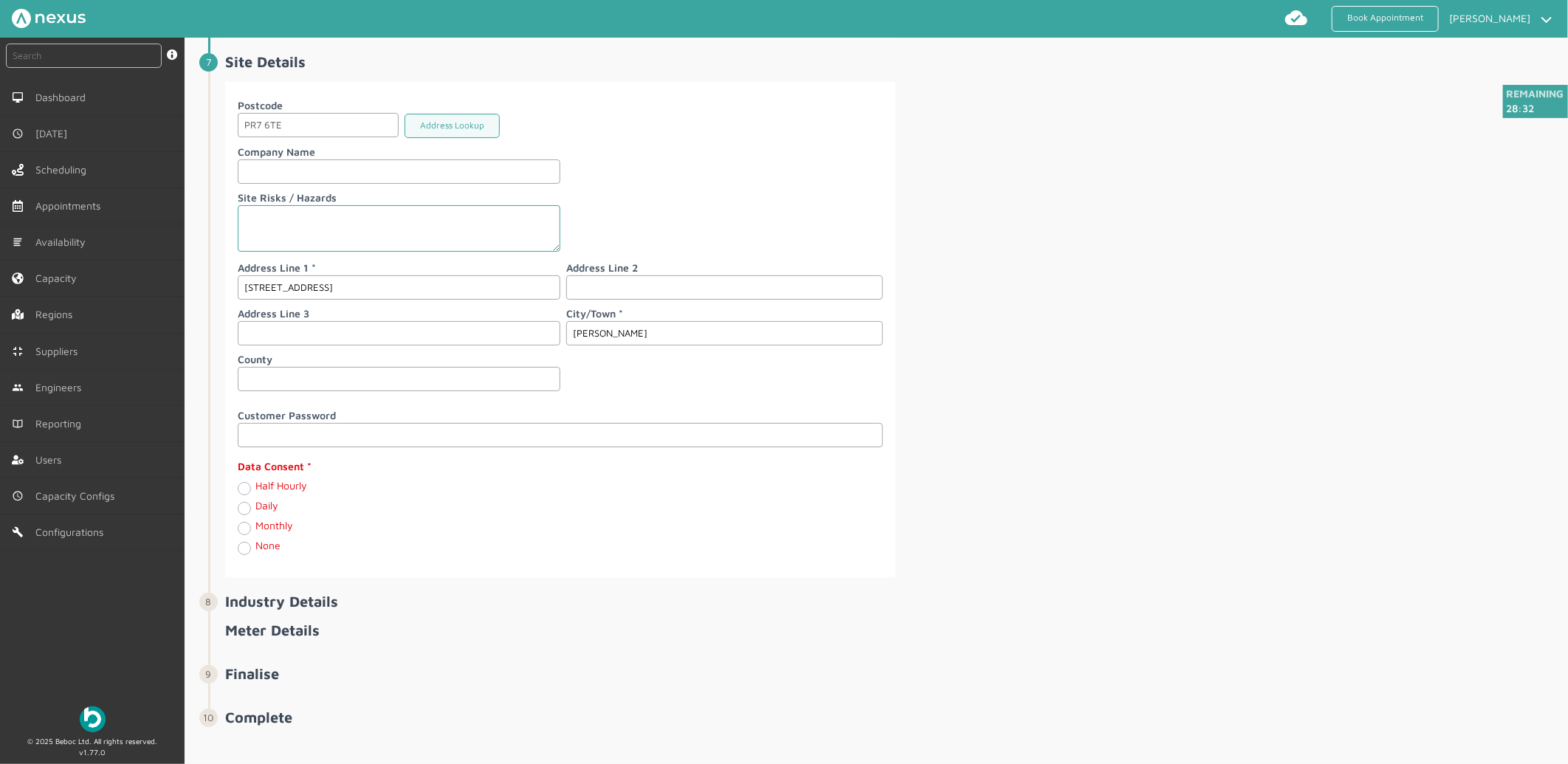
scroll to position [1740, 0]
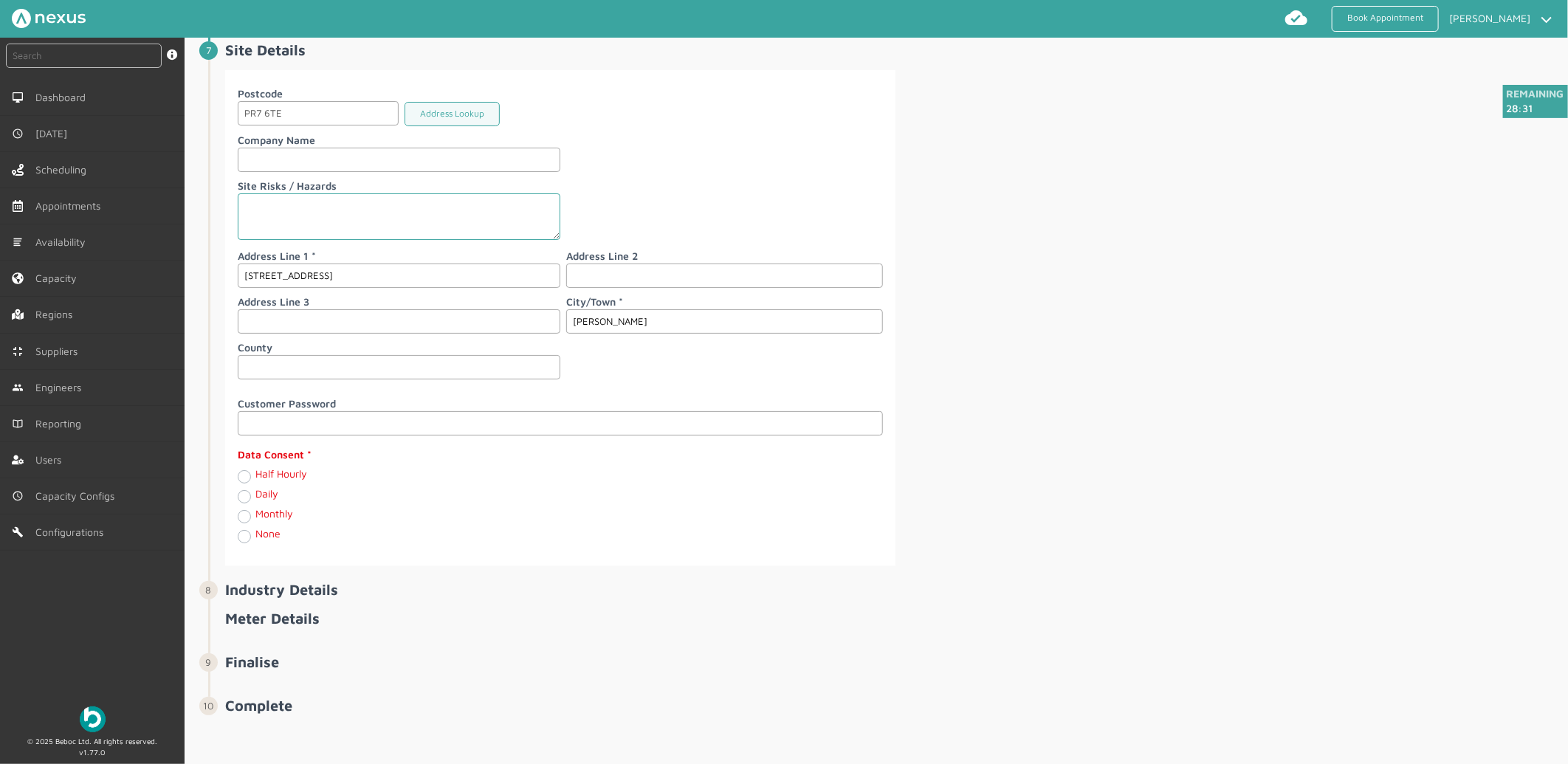
click at [255, 513] on label "Monthly" at bounding box center [274, 513] width 38 height 13
click at [246, 513] on input "Monthly" at bounding box center [243, 516] width 12 height 15
radio input "true"
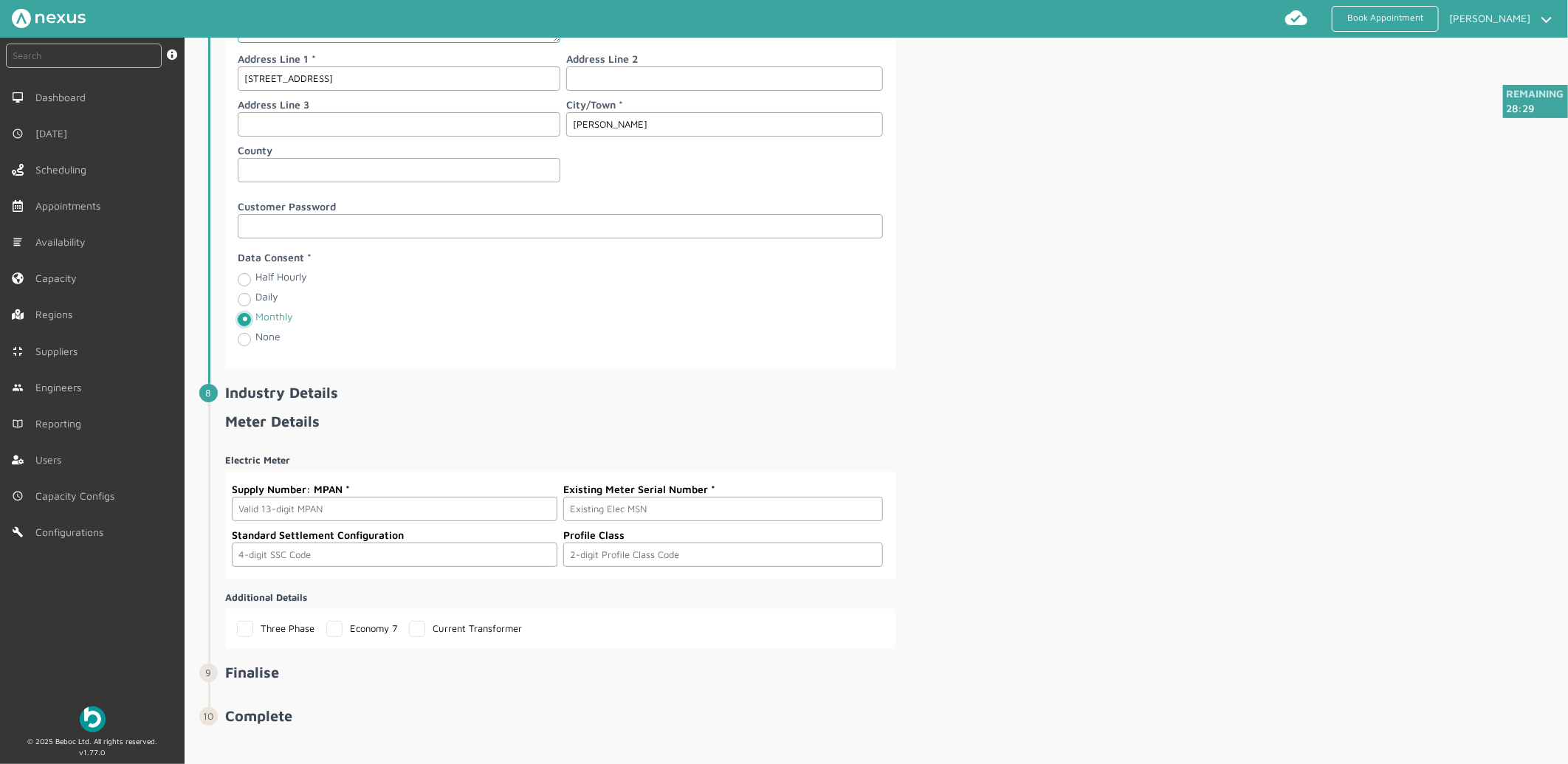
scroll to position [1948, 0]
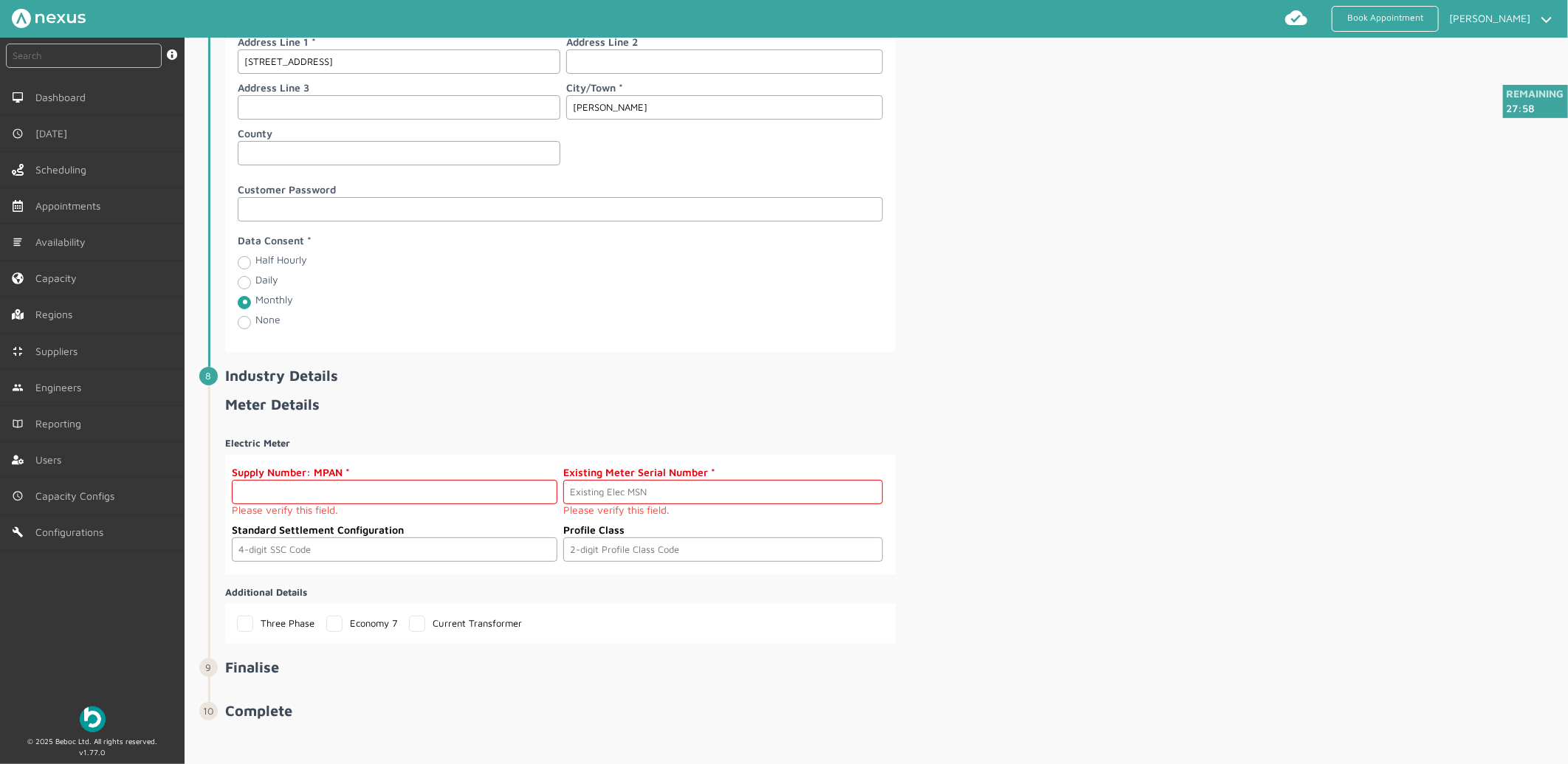
click at [367, 499] on input "text" at bounding box center [394, 491] width 325 height 24
paste input "2302000000174"
type input "2302000000174"
click at [409, 360] on li "Site Details Postcode PR7 6TE Address Lookup Company Name Site Risks / Hazards …" at bounding box center [886, 97] width 1357 height 539
click at [851, 504] on input "text" at bounding box center [722, 491] width 319 height 24
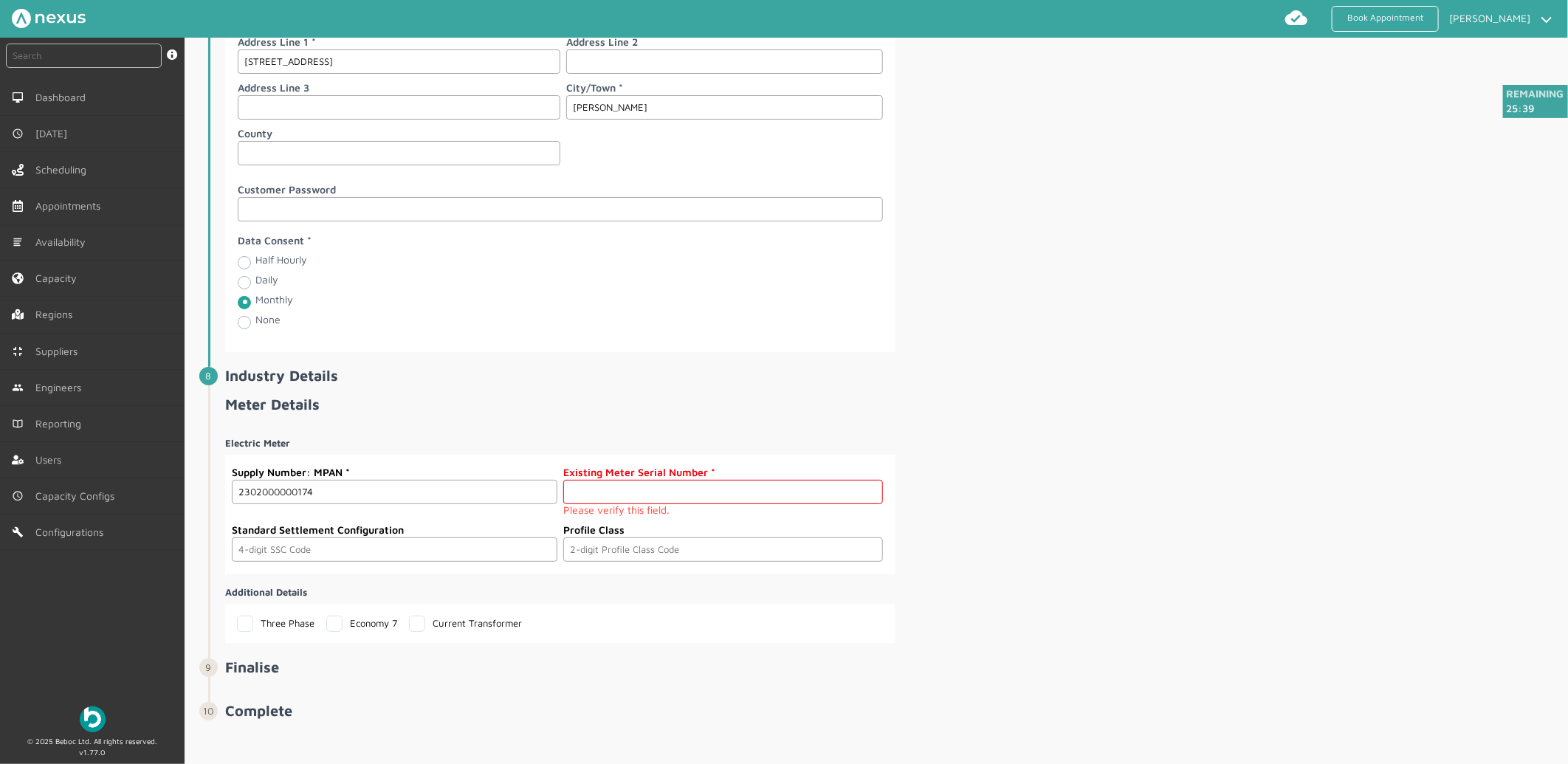
paste input "S000000018"
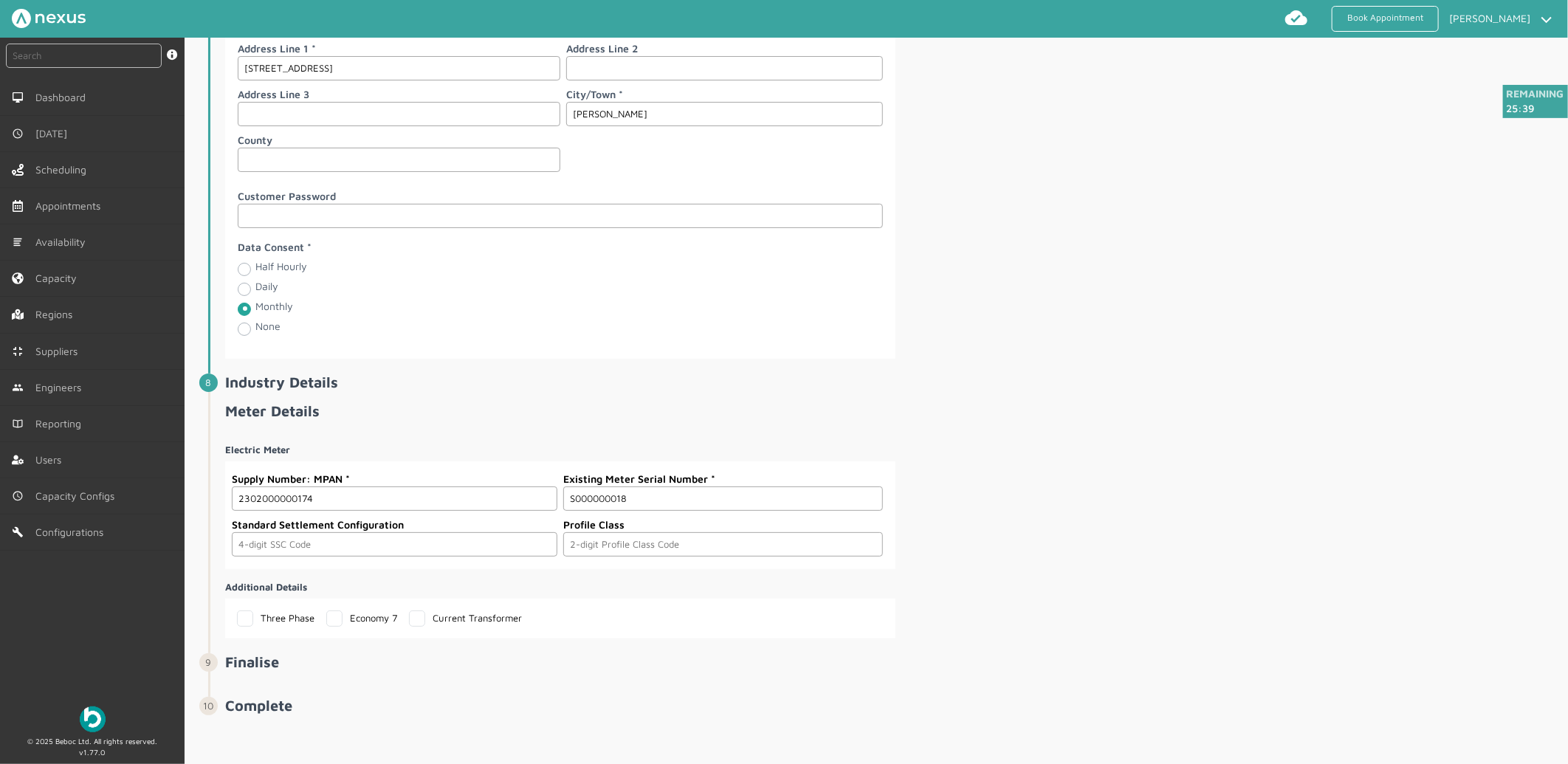
type input "S000000018"
click at [1140, 469] on div "Electric Meter Supply Number: MPAN 2302000000174 Existing Meter Serial Number S…" at bounding box center [895, 535] width 1340 height 207
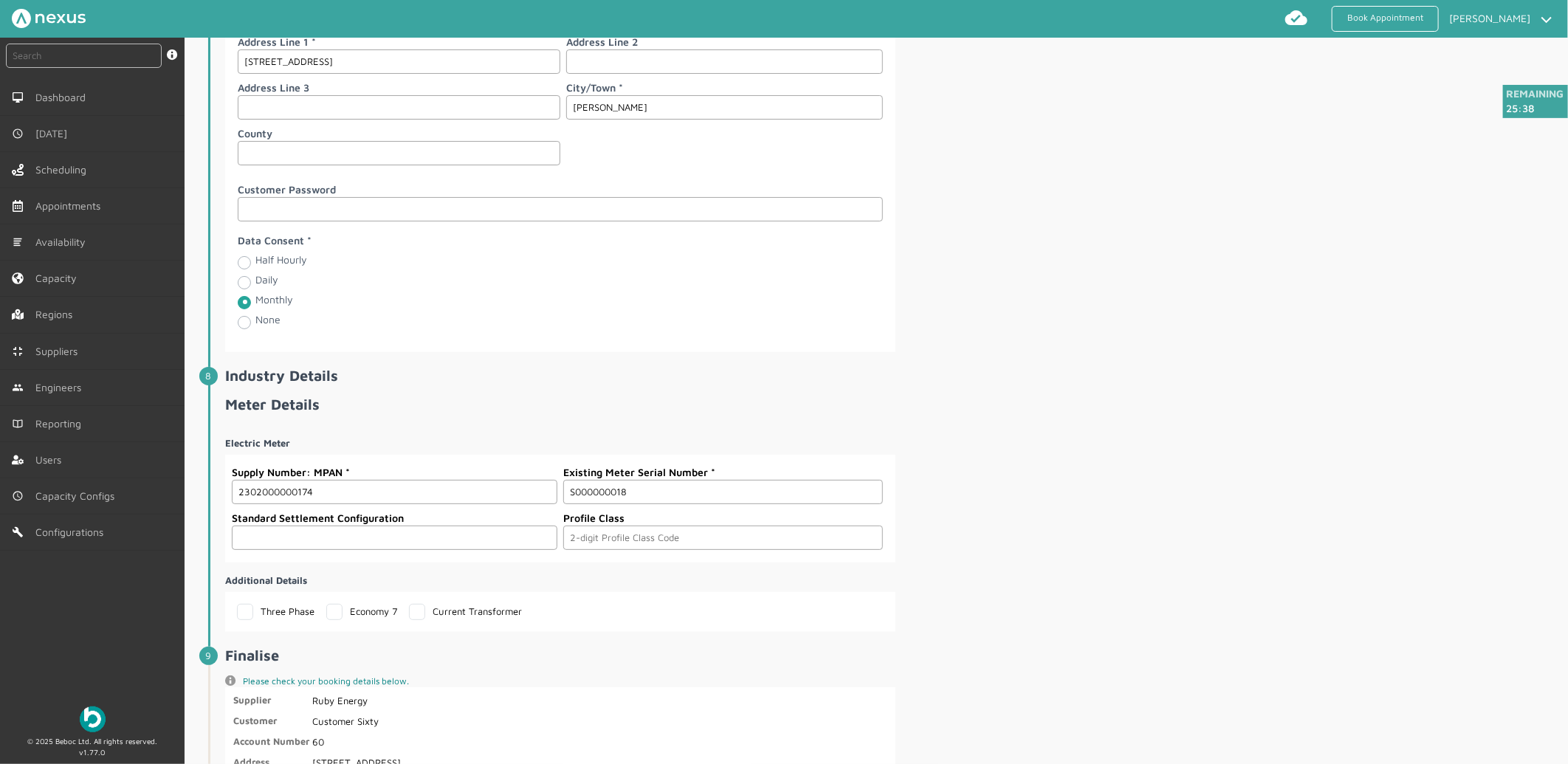
click at [325, 541] on input "text" at bounding box center [394, 537] width 325 height 24
type input "0393"
type input "03"
click at [1063, 525] on div "Electric Meter Supply Number: MPAN 2302000000174 Existing Meter Serial Number S…" at bounding box center [895, 528] width 1340 height 207
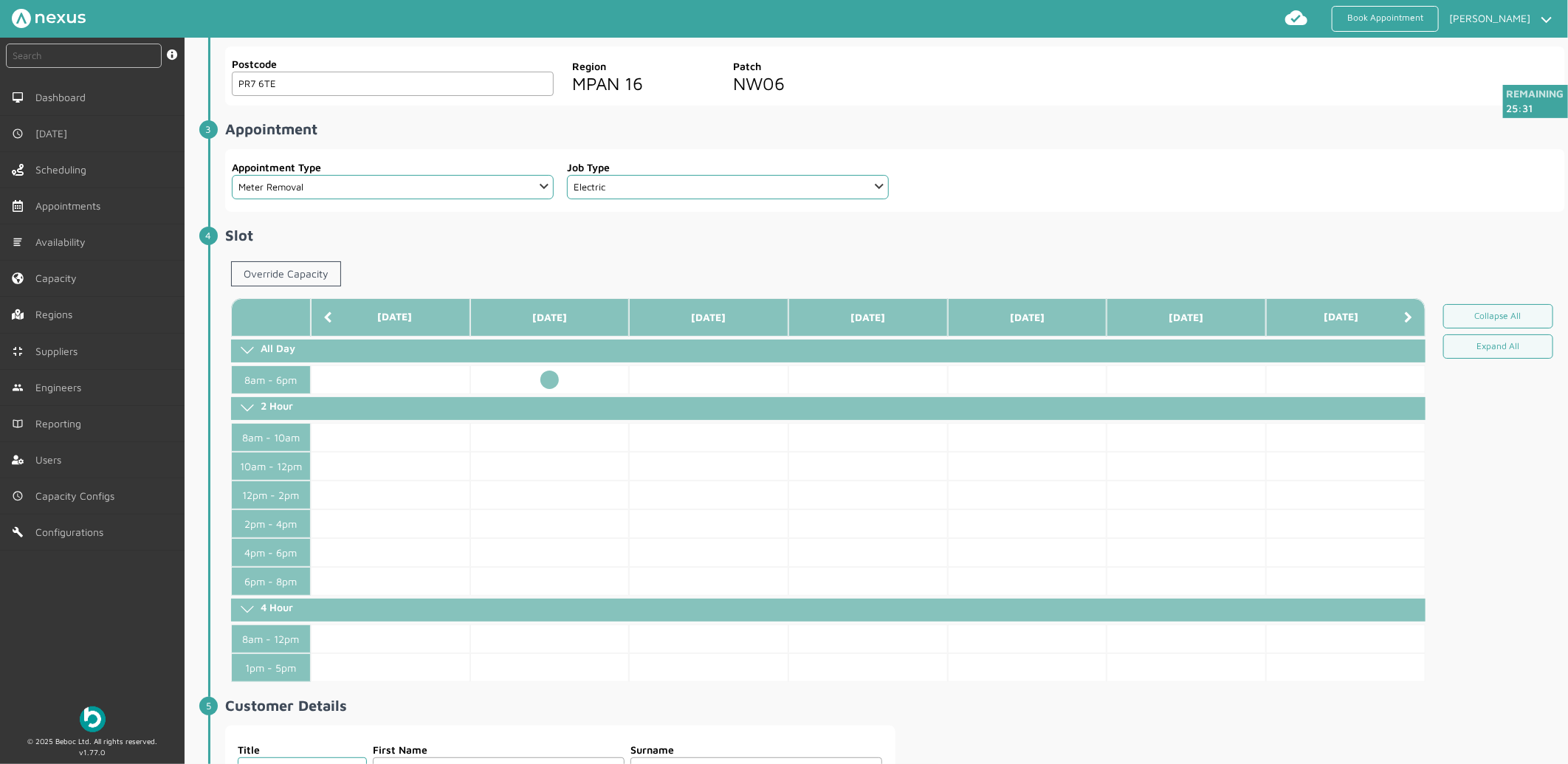
scroll to position [0, 0]
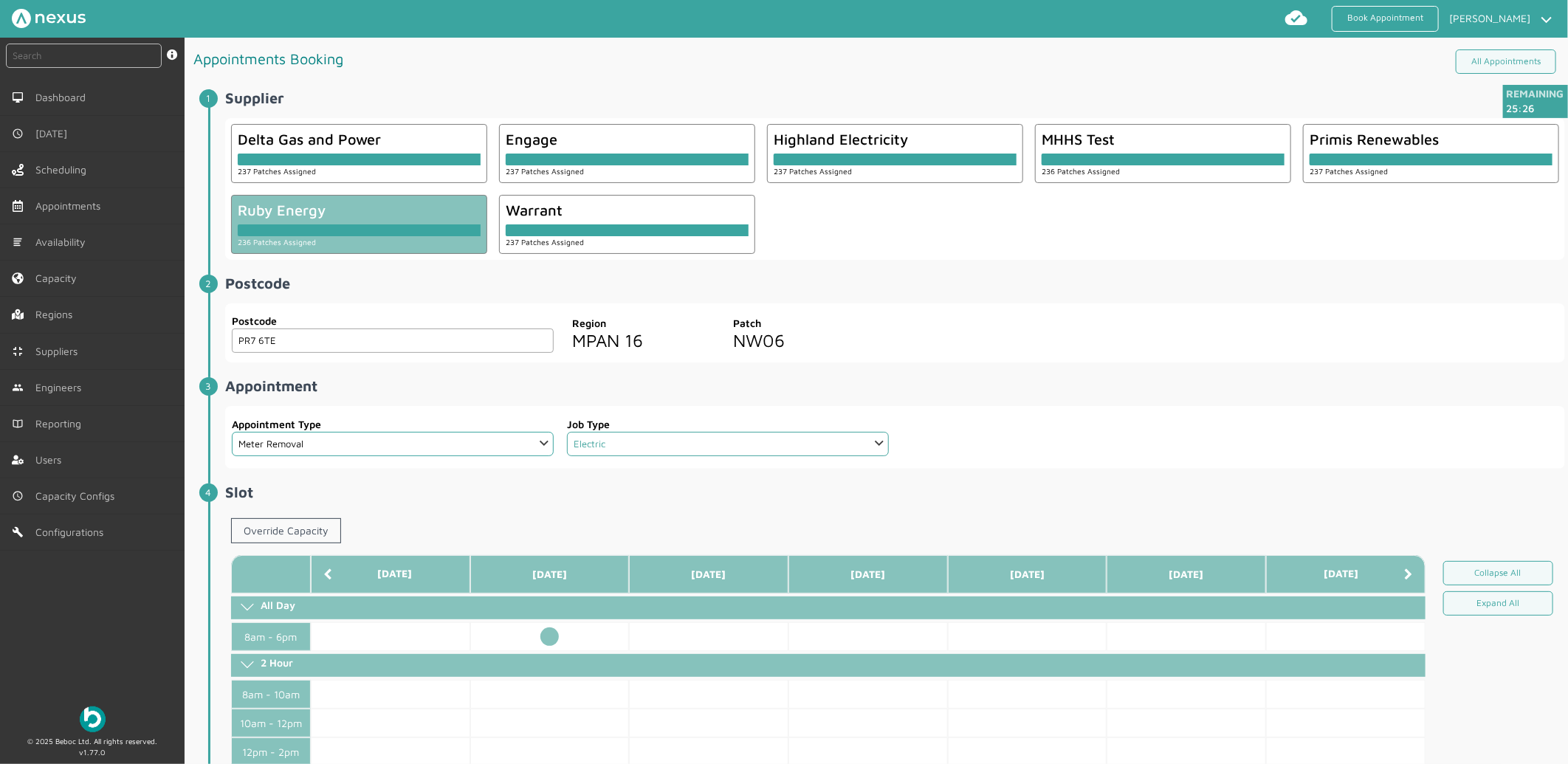
click at [825, 438] on select "Select an option... Dual Fuel Electric Gas Traditional Dual Fuel Traditional El…" at bounding box center [728, 443] width 322 height 24
click at [1305, 281] on h2 "Postcode ️️️" at bounding box center [895, 283] width 1340 height 17
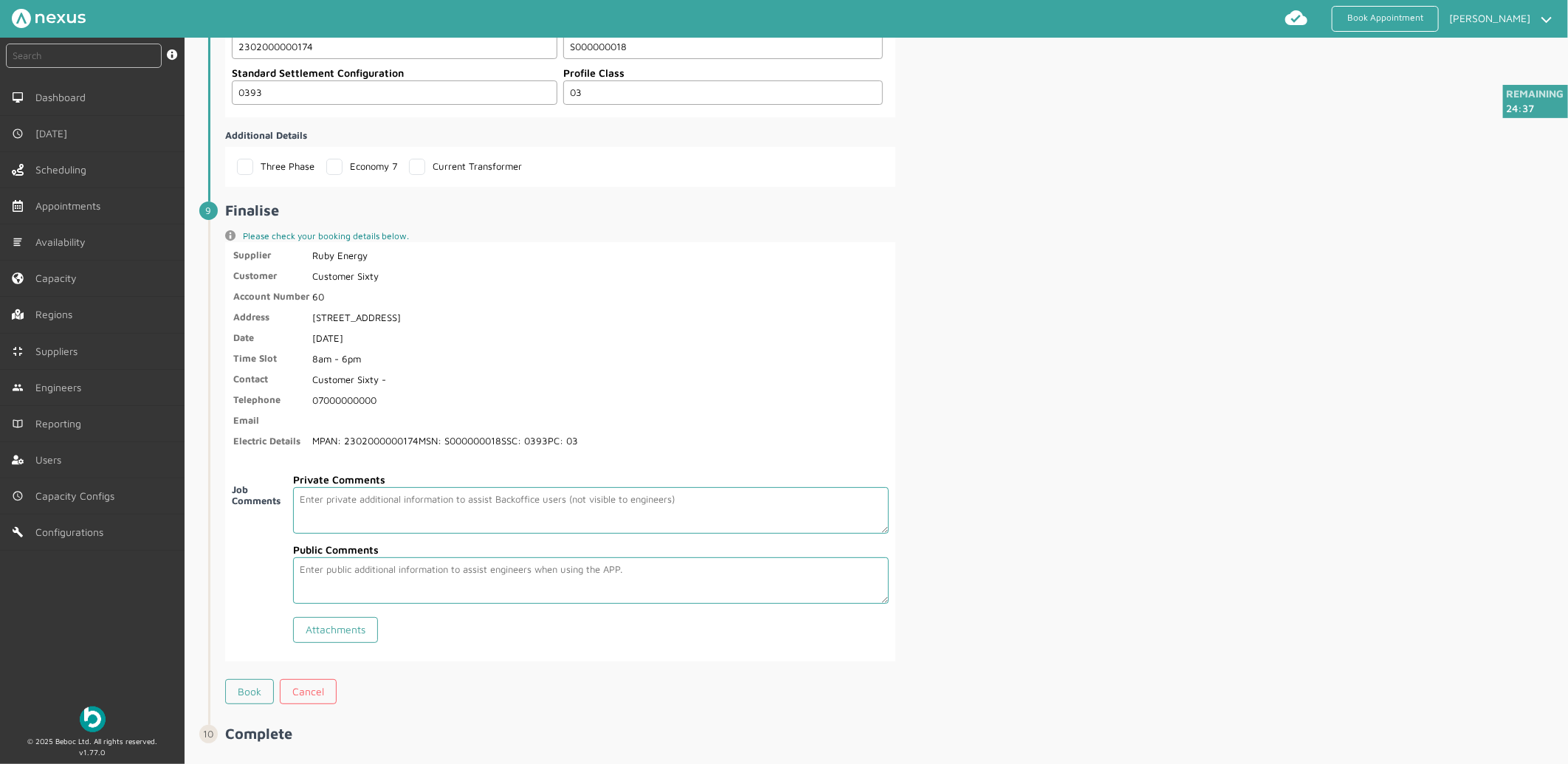
scroll to position [2421, 0]
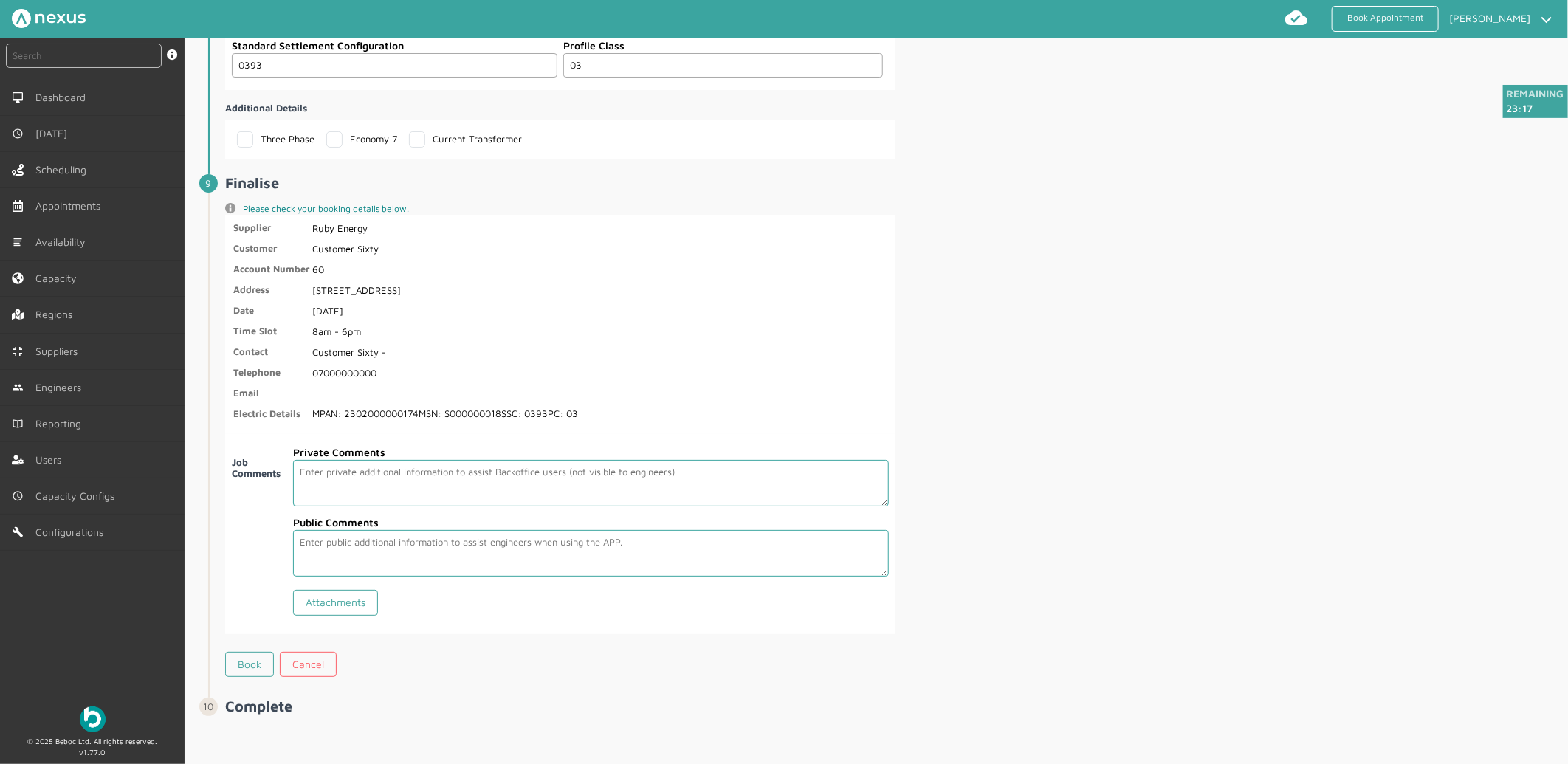
click at [455, 282] on td "60" at bounding box center [445, 273] width 267 height 19
click at [245, 671] on link "Book" at bounding box center [249, 664] width 49 height 25
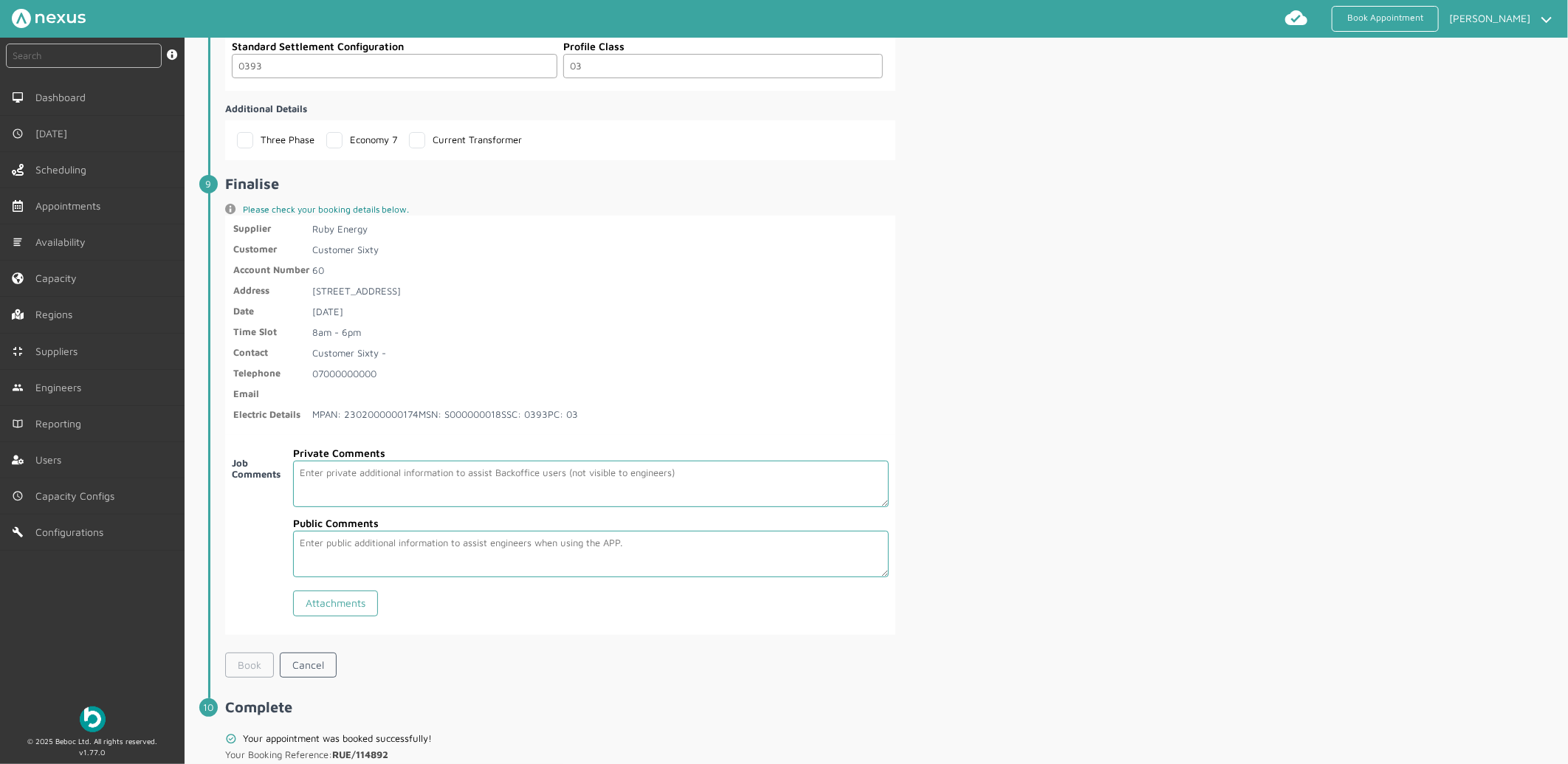
scroll to position [2489, 0]
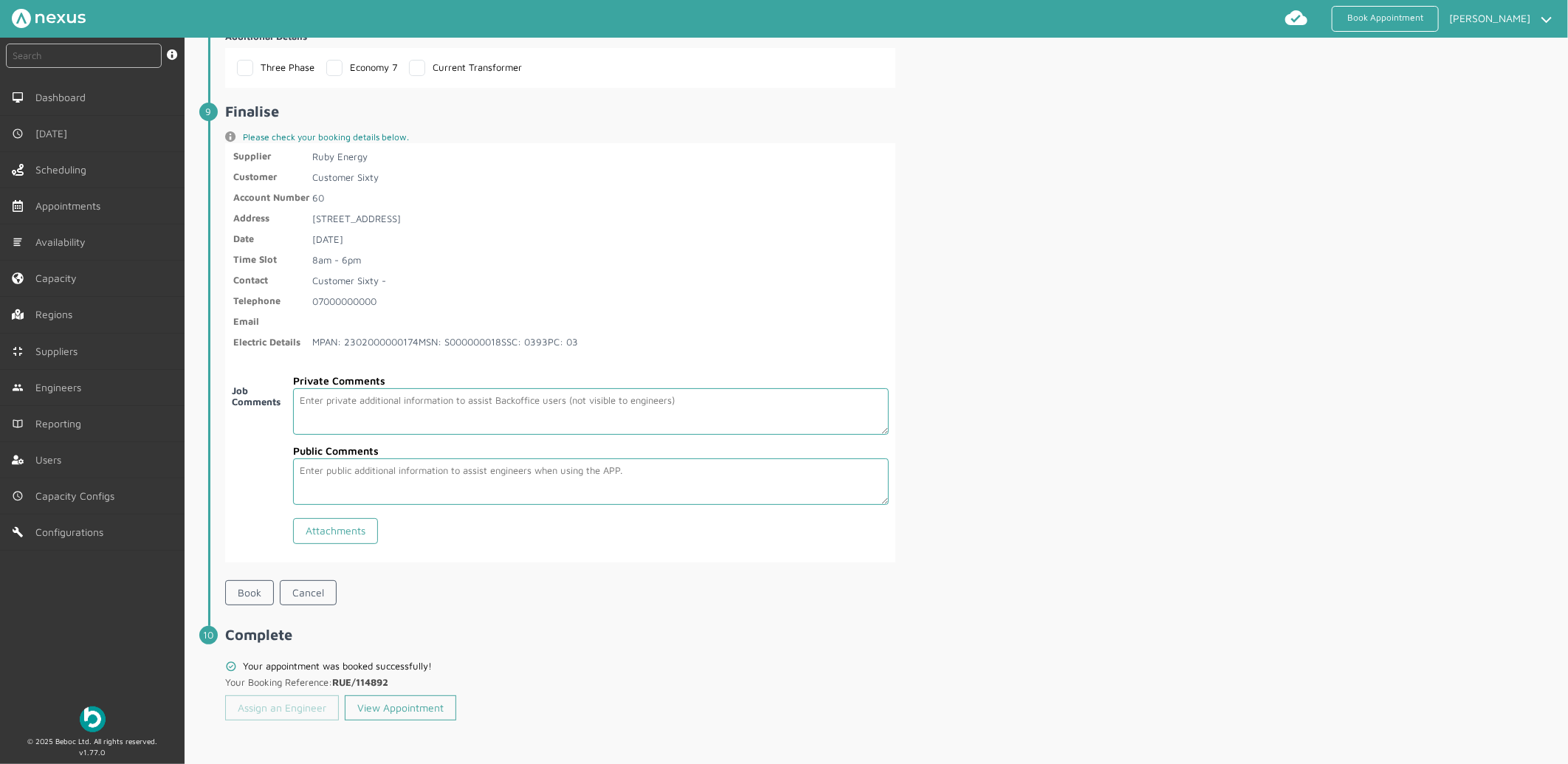
click at [267, 719] on link "Assign an Engineer" at bounding box center [281, 708] width 114 height 25
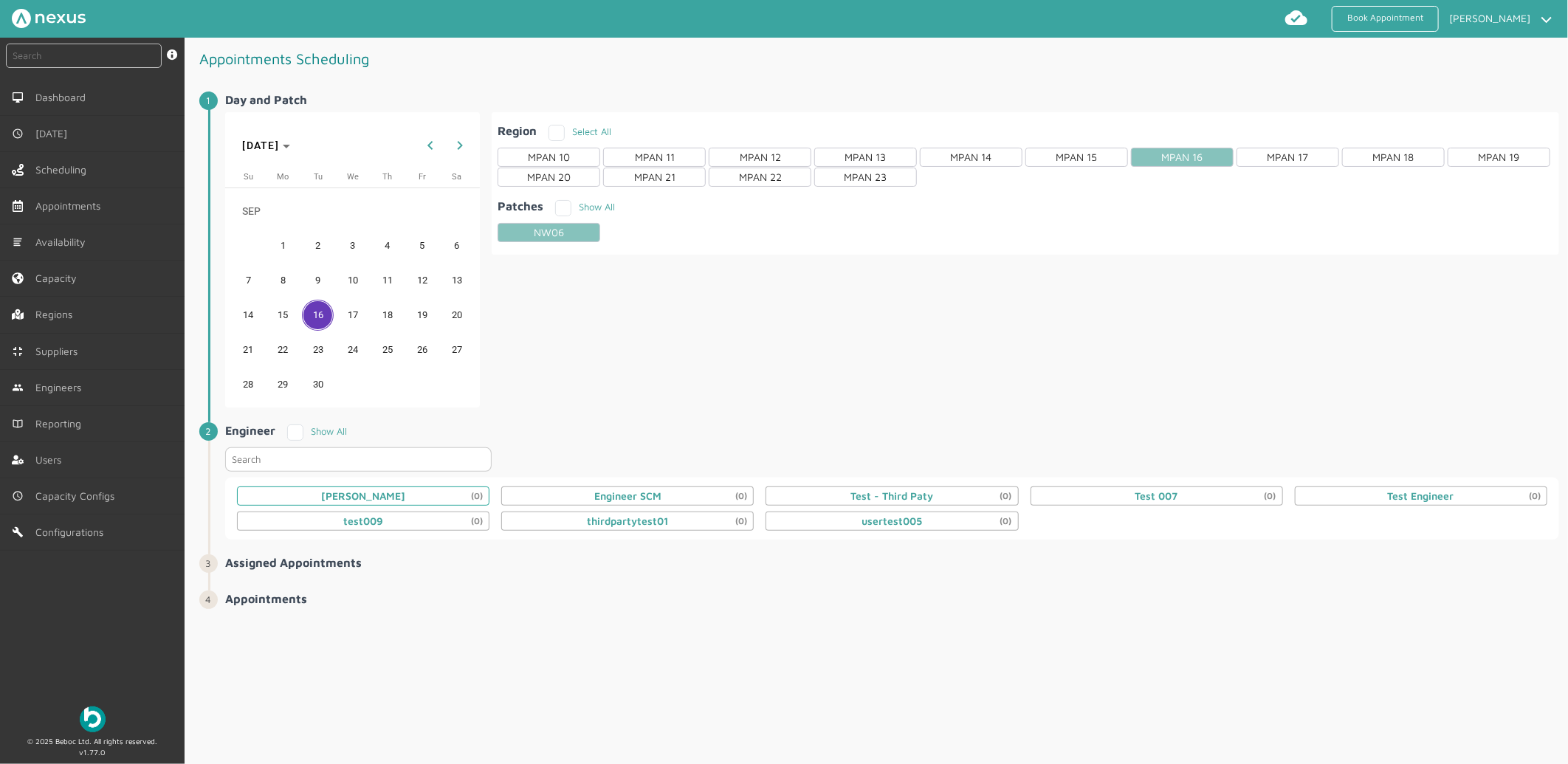
click at [375, 497] on div "Daniel Metcalfe (0)" at bounding box center [363, 496] width 84 height 12
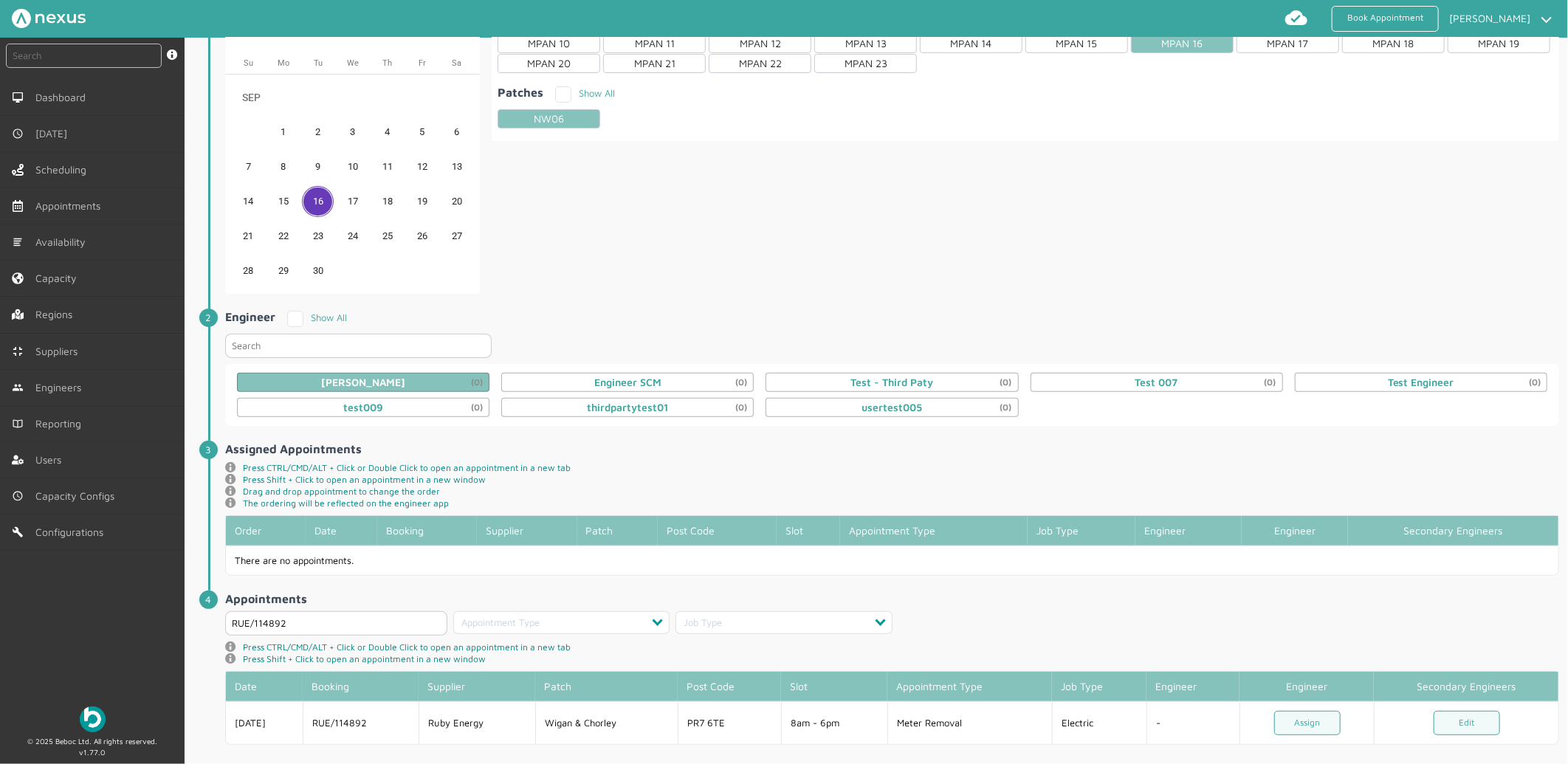
scroll to position [131, 0]
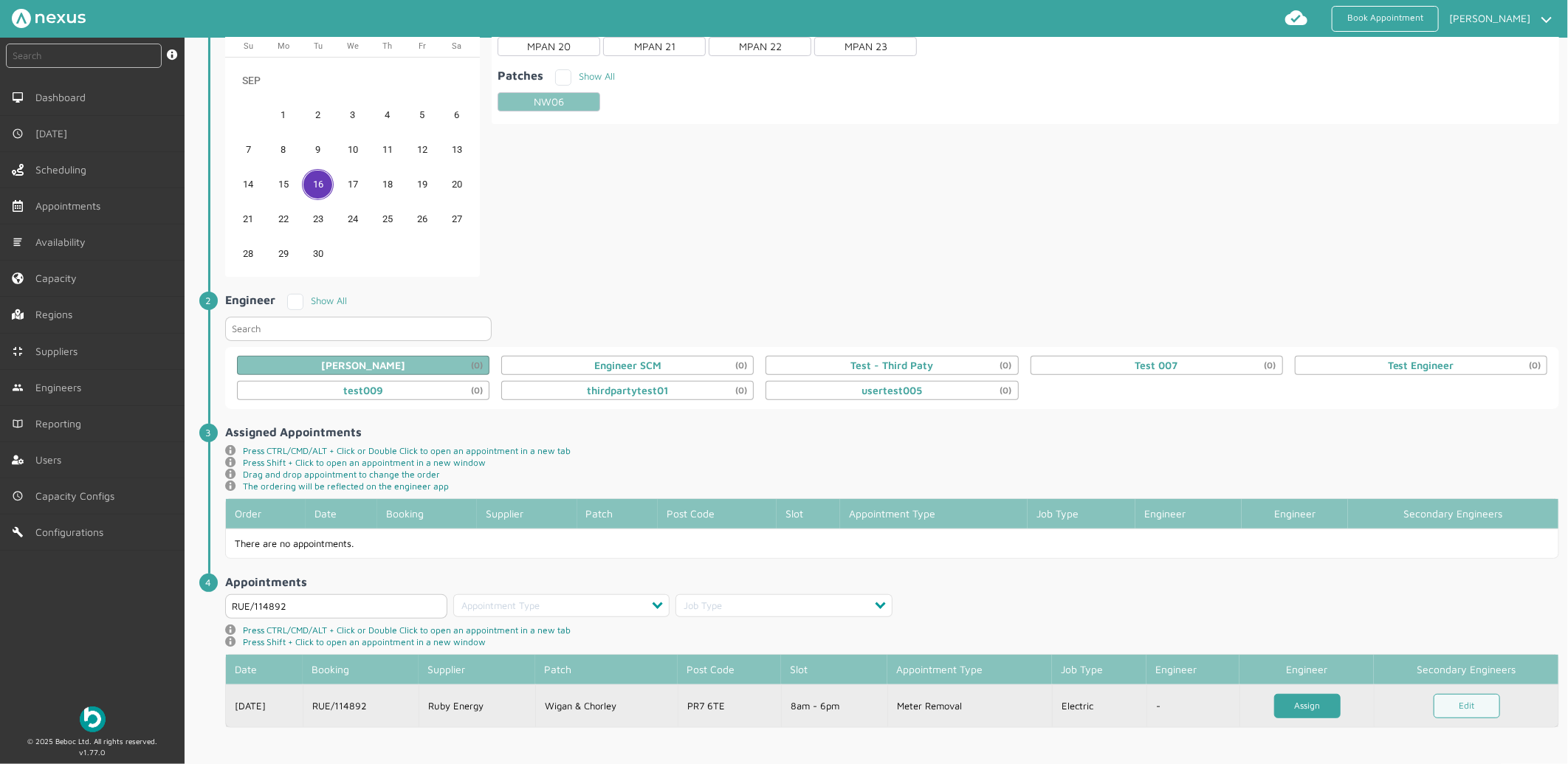
click at [1286, 701] on link "Assign" at bounding box center [1307, 705] width 67 height 24
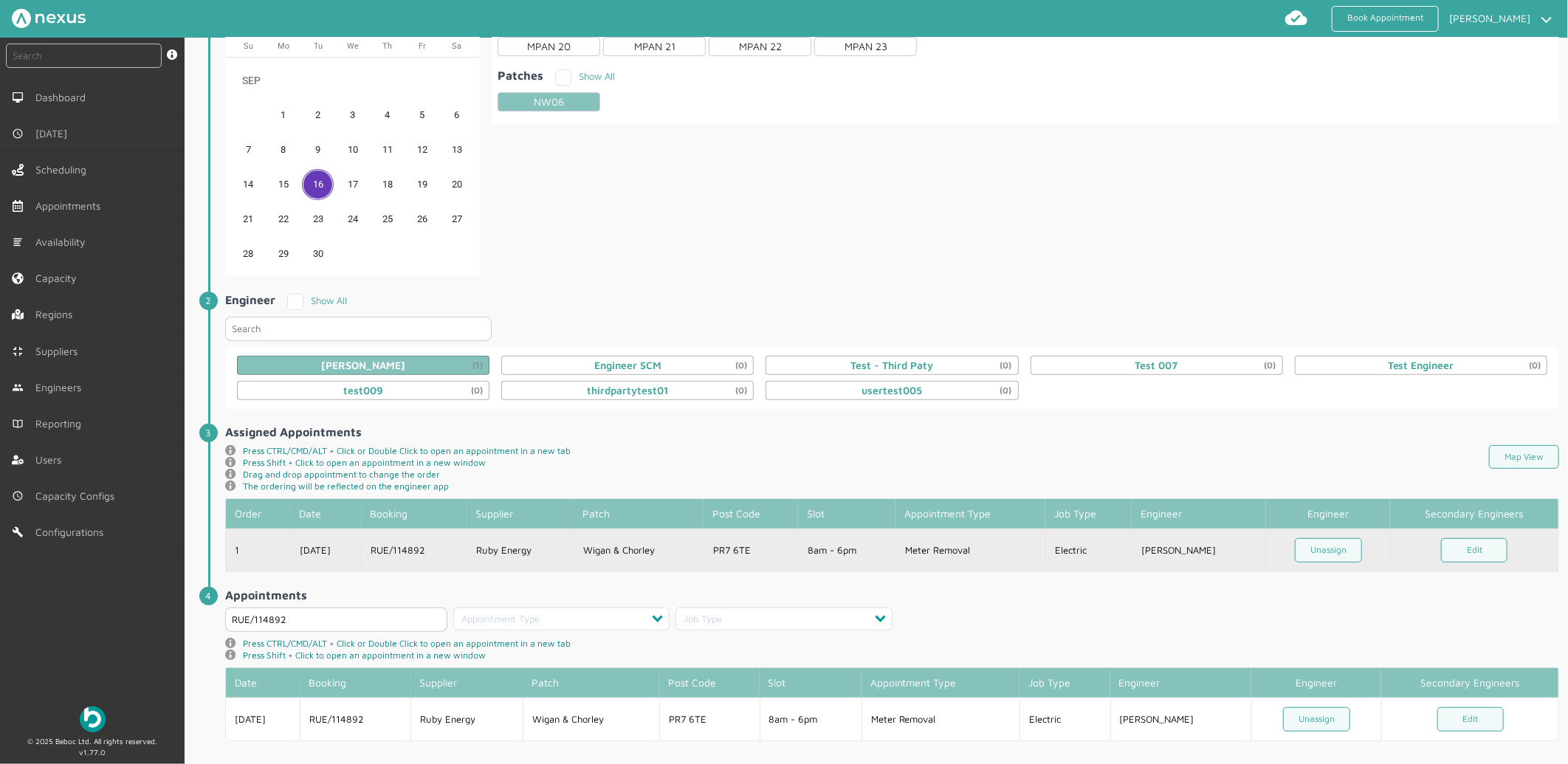
click at [324, 556] on td "[DATE]" at bounding box center [325, 549] width 72 height 43
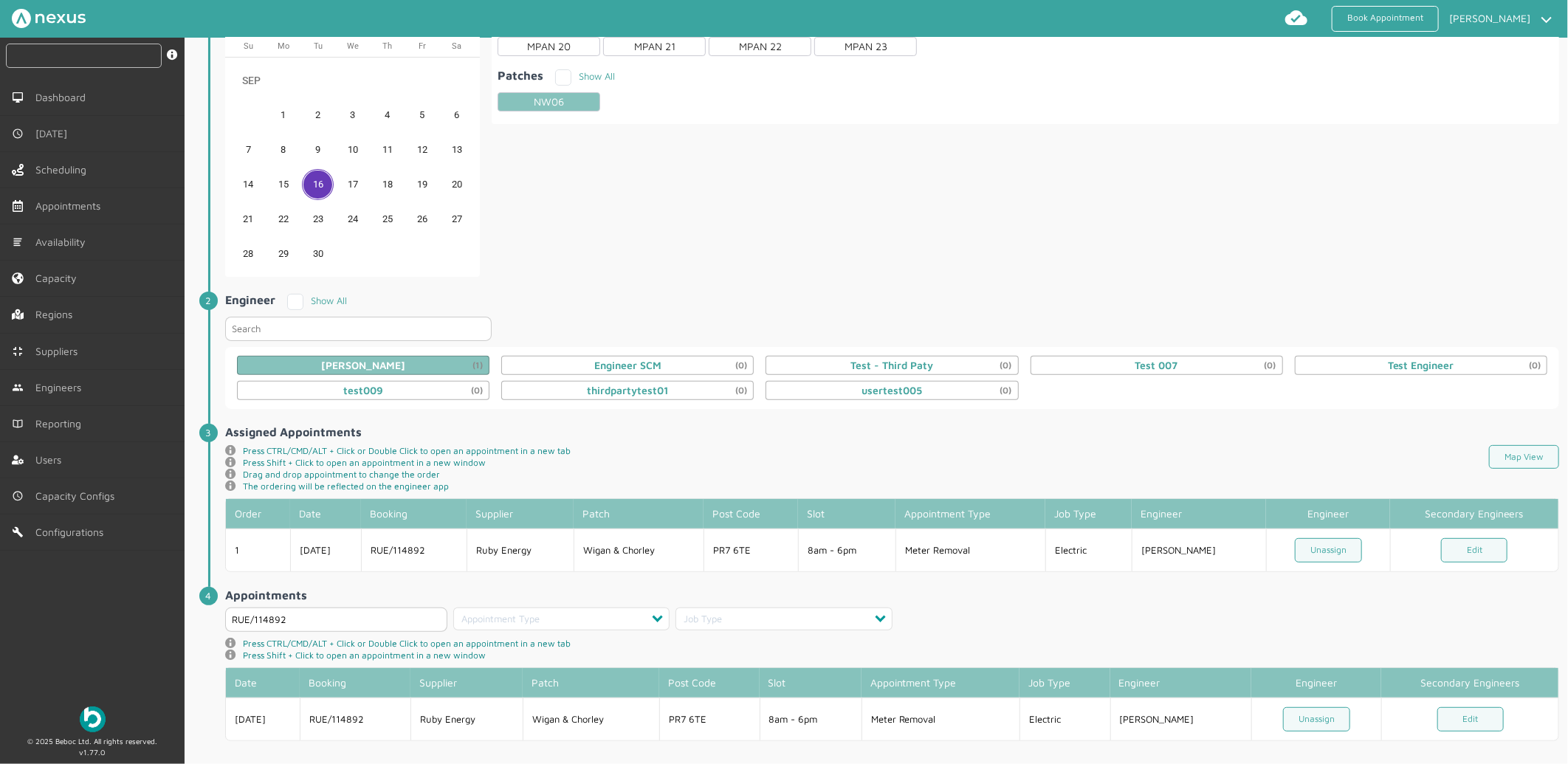
click at [55, 59] on input "text" at bounding box center [83, 56] width 156 height 24
type input "114892"
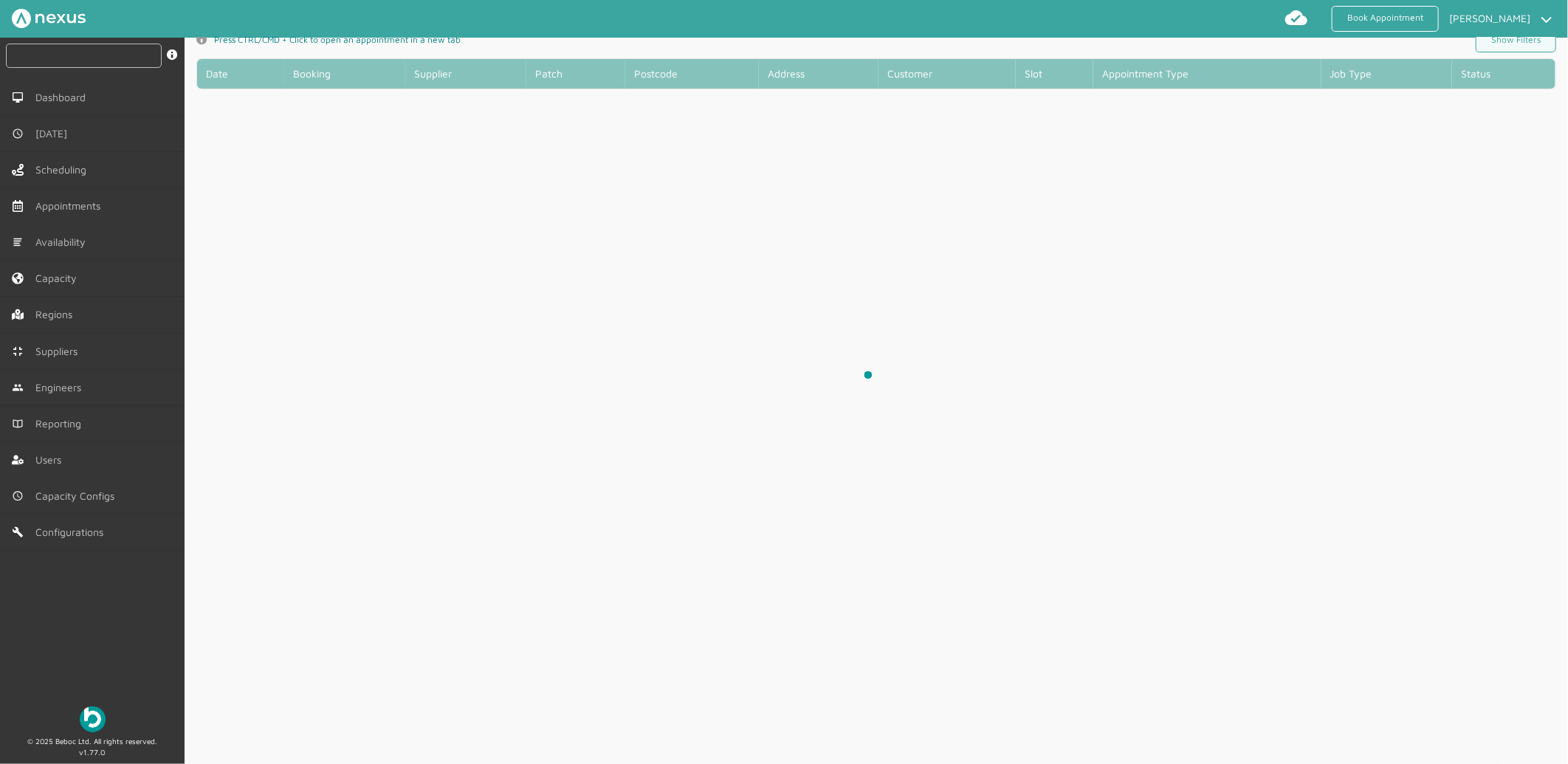
scroll to position [5, 0]
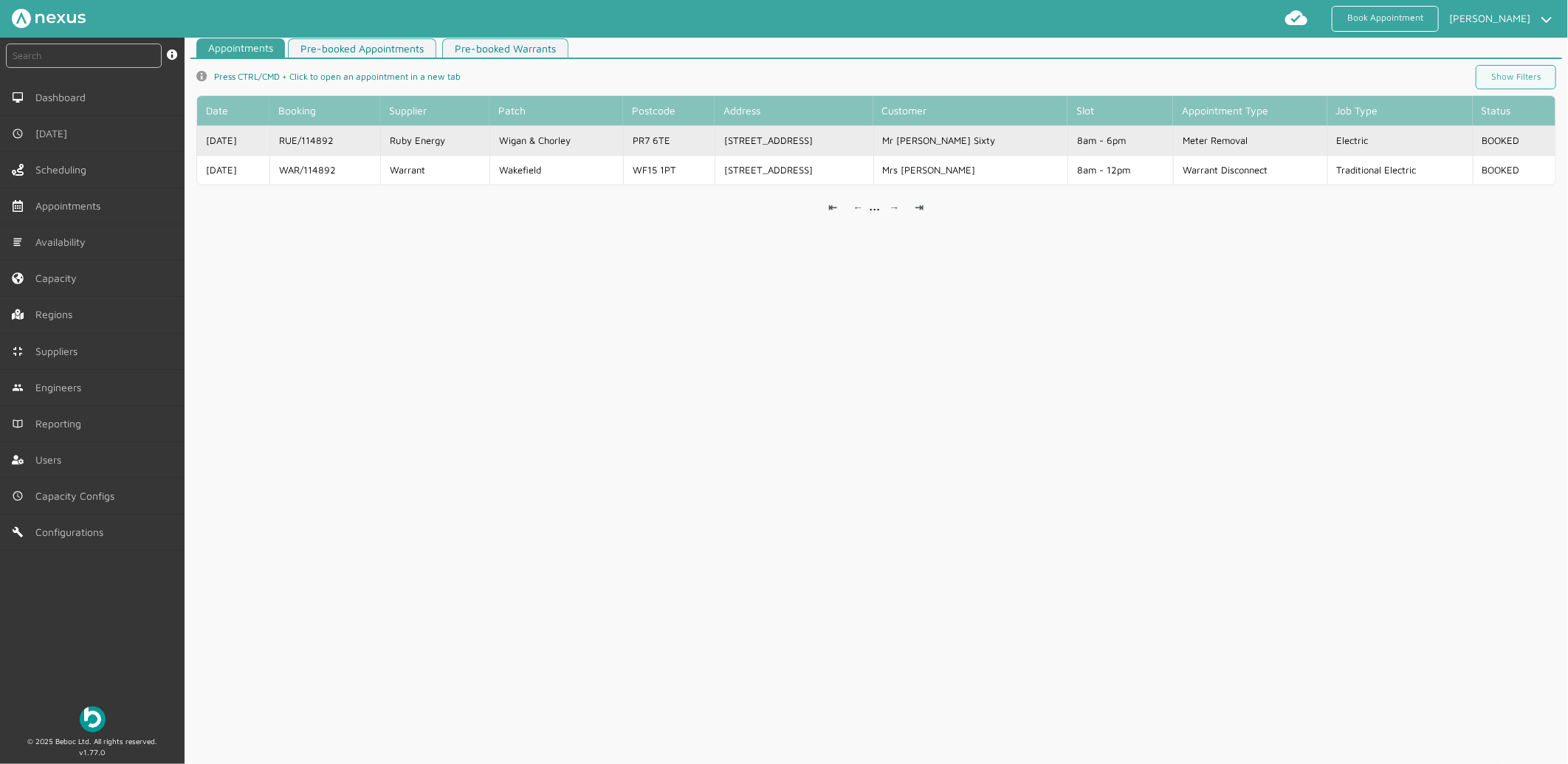
click at [443, 136] on td "Ruby Energy" at bounding box center [435, 140] width 110 height 29
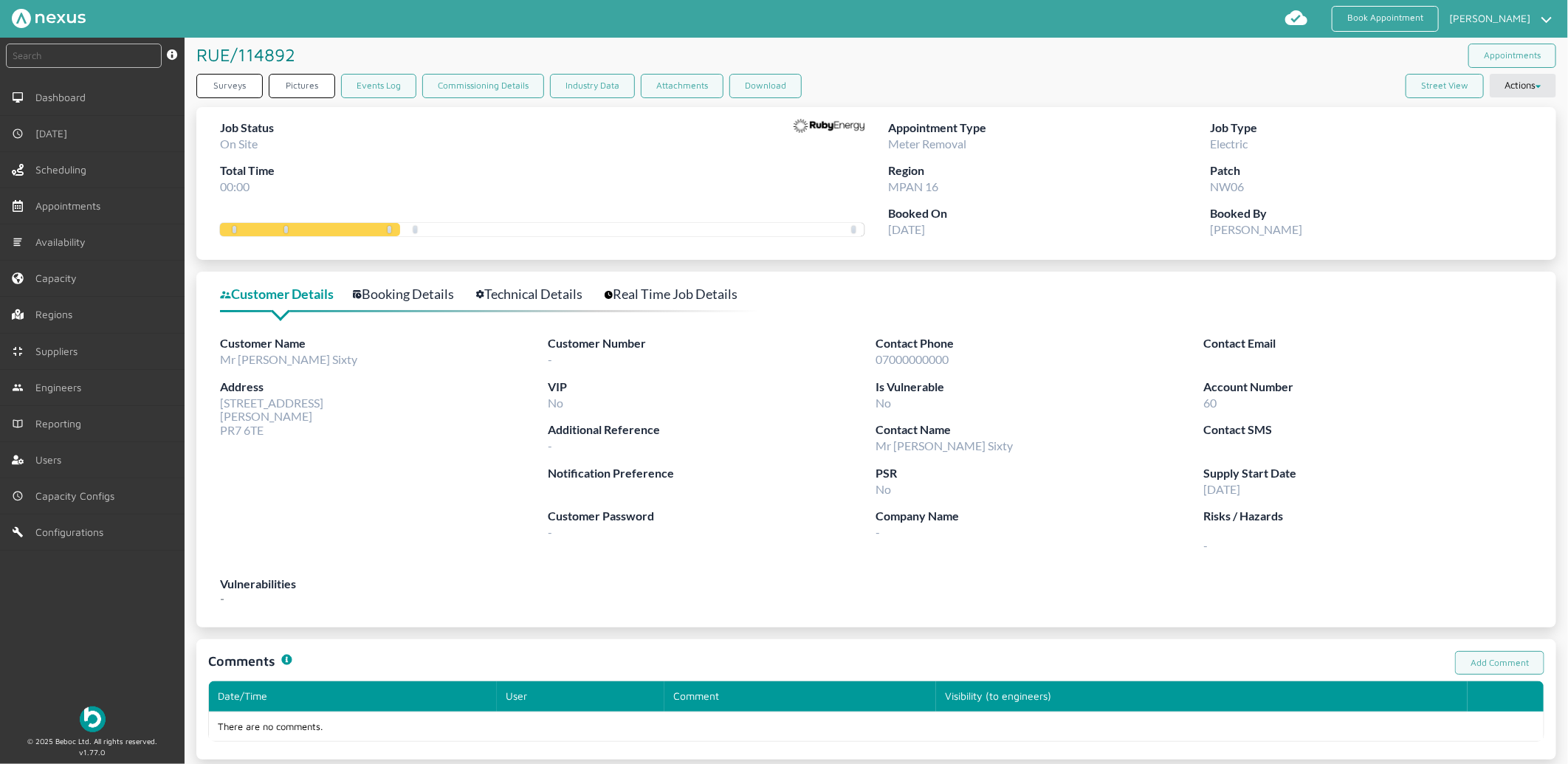
click at [550, 291] on link "Technical Details" at bounding box center [537, 293] width 122 height 21
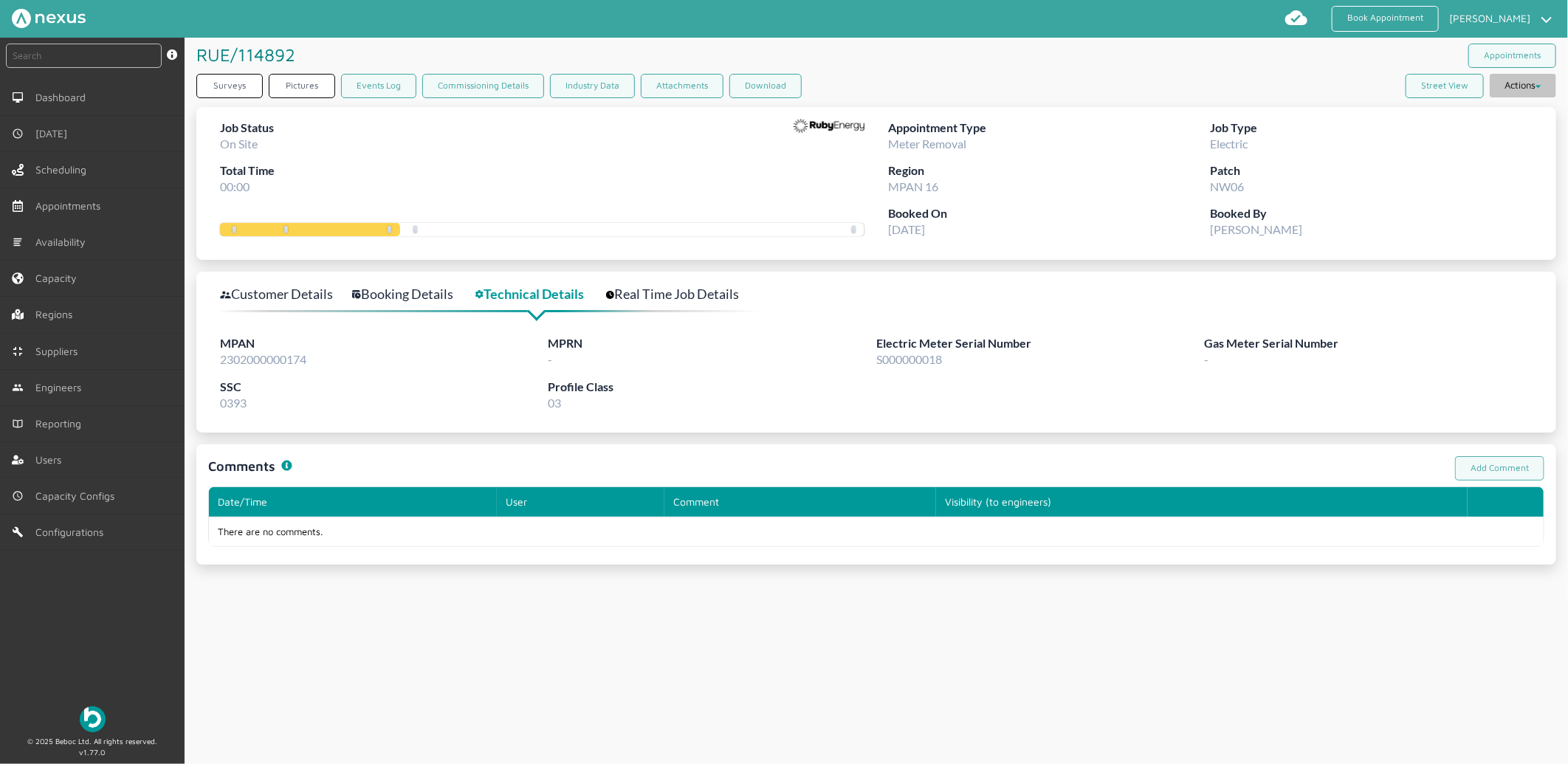
click at [1502, 86] on button "Actions" at bounding box center [1523, 86] width 67 height 24
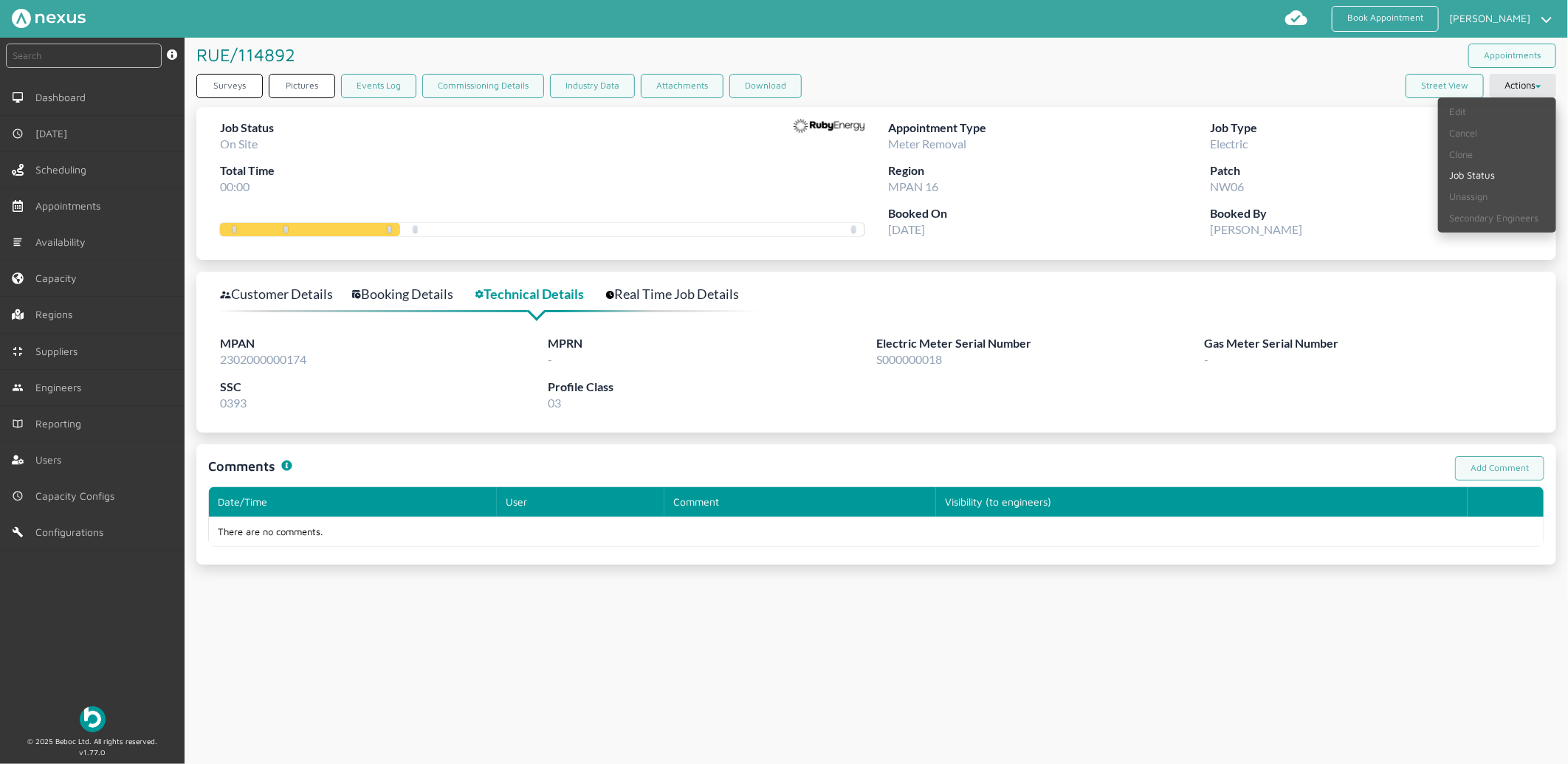
click at [1074, 79] on div "Surveys Pictures Events Log Commissioning Details Industry Data Attachments Dow…" at bounding box center [876, 89] width 1360 height 30
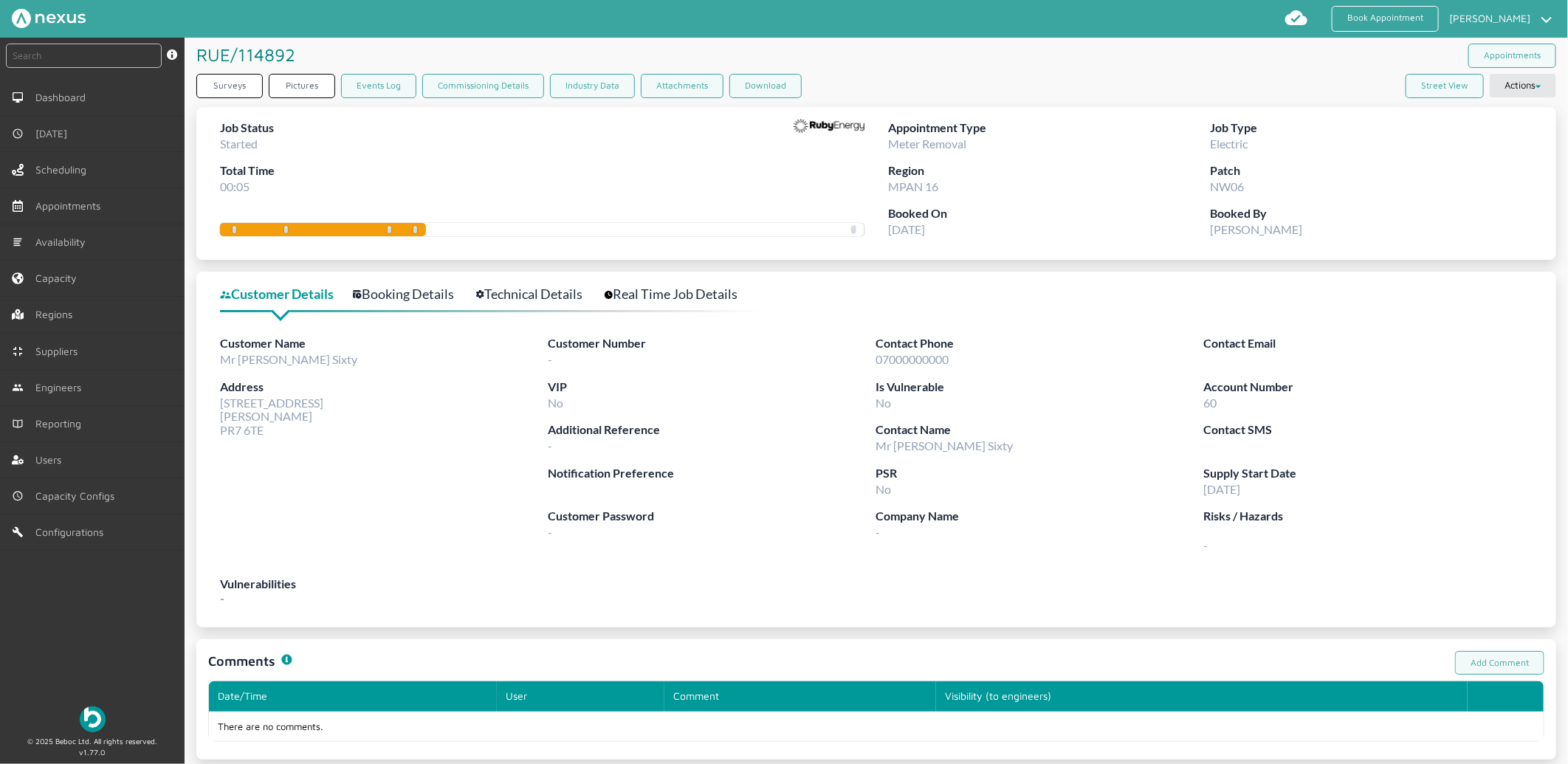
click at [1056, 56] on div "RUE/114892 ️️️ Appointments" at bounding box center [876, 56] width 1360 height 36
click at [1532, 87] on button "Actions" at bounding box center [1523, 86] width 67 height 24
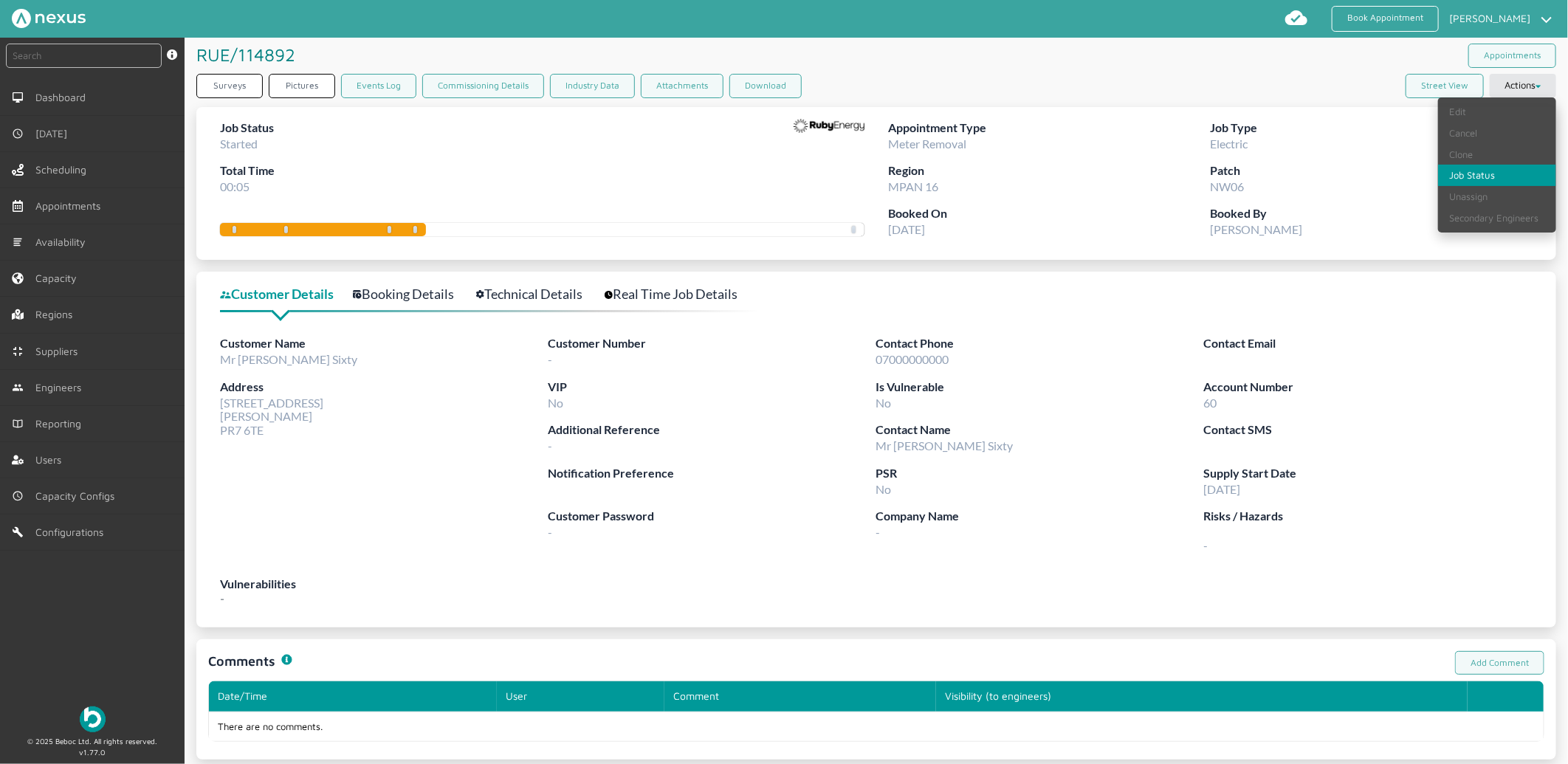
click at [1474, 177] on link "Job Status" at bounding box center [1496, 174] width 118 height 21
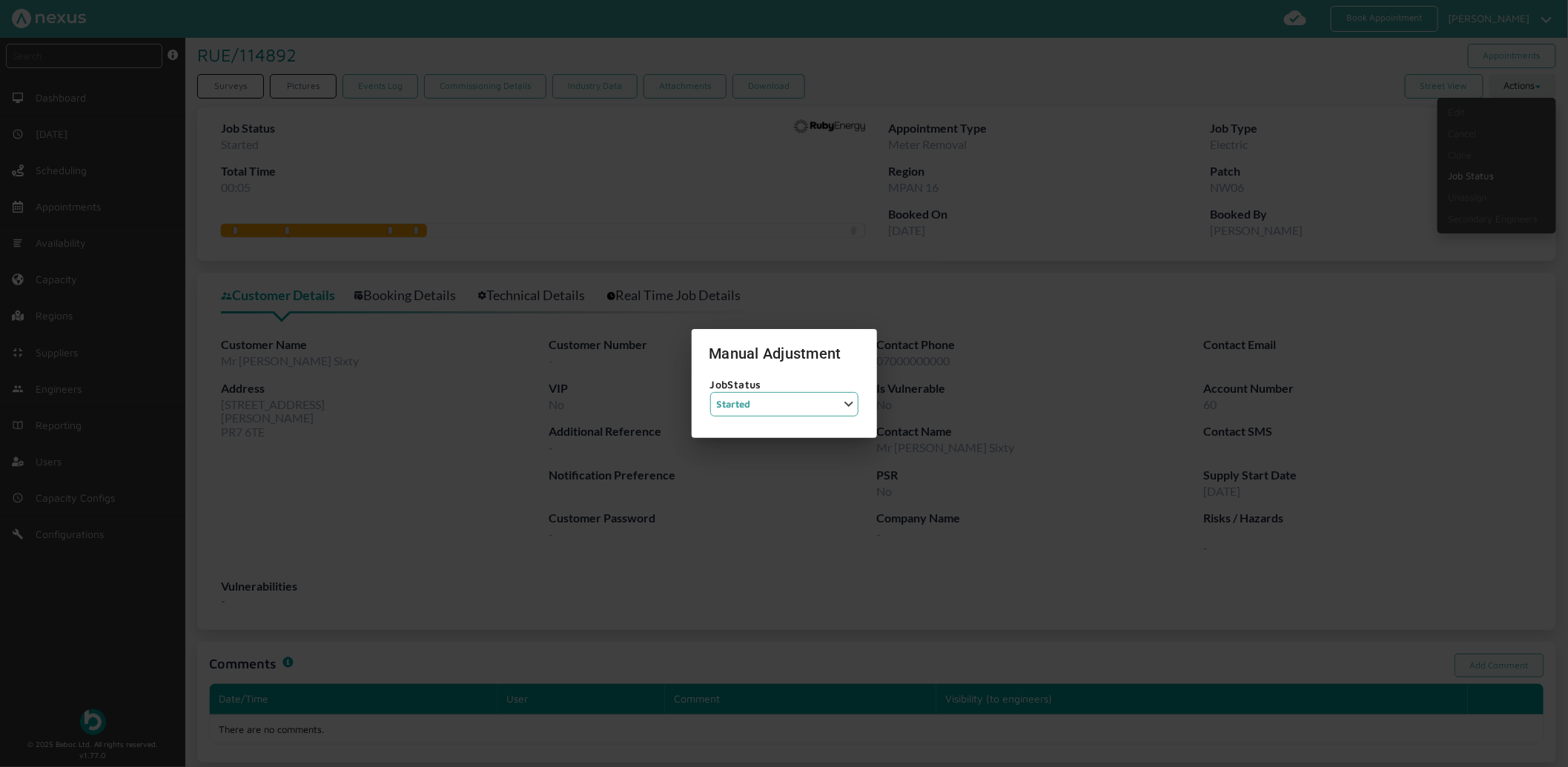
click at [786, 396] on select "Job Status Completed Started On Site On Route Aborted Booked Paused" at bounding box center [784, 403] width 148 height 25
select select "6: BOOKED"
click at [710, 392] on select "Job Status Completed Started On Site On Route Aborted Booked Paused" at bounding box center [784, 403] width 148 height 25
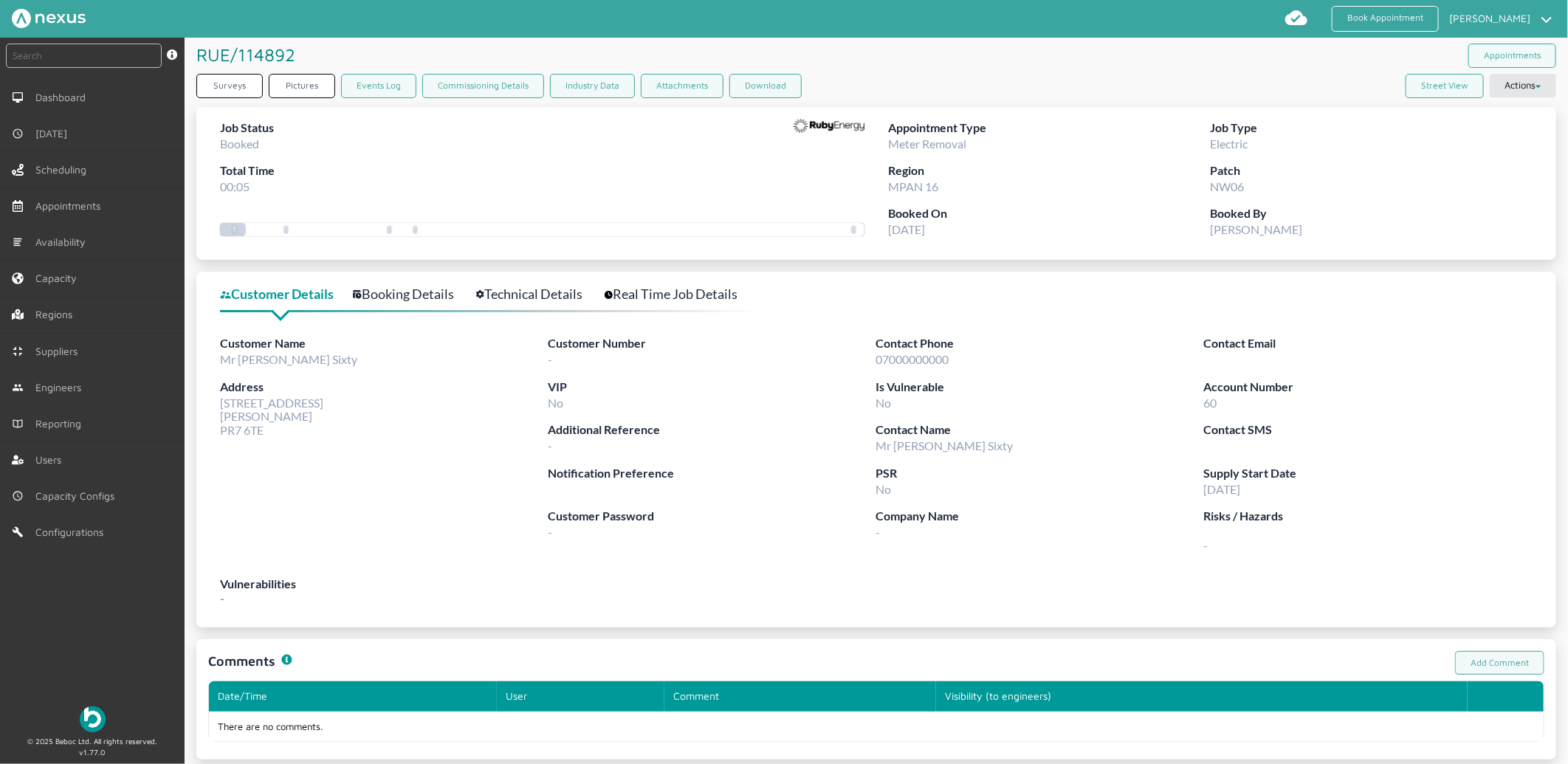
click at [551, 295] on link "Technical Details" at bounding box center [537, 293] width 122 height 21
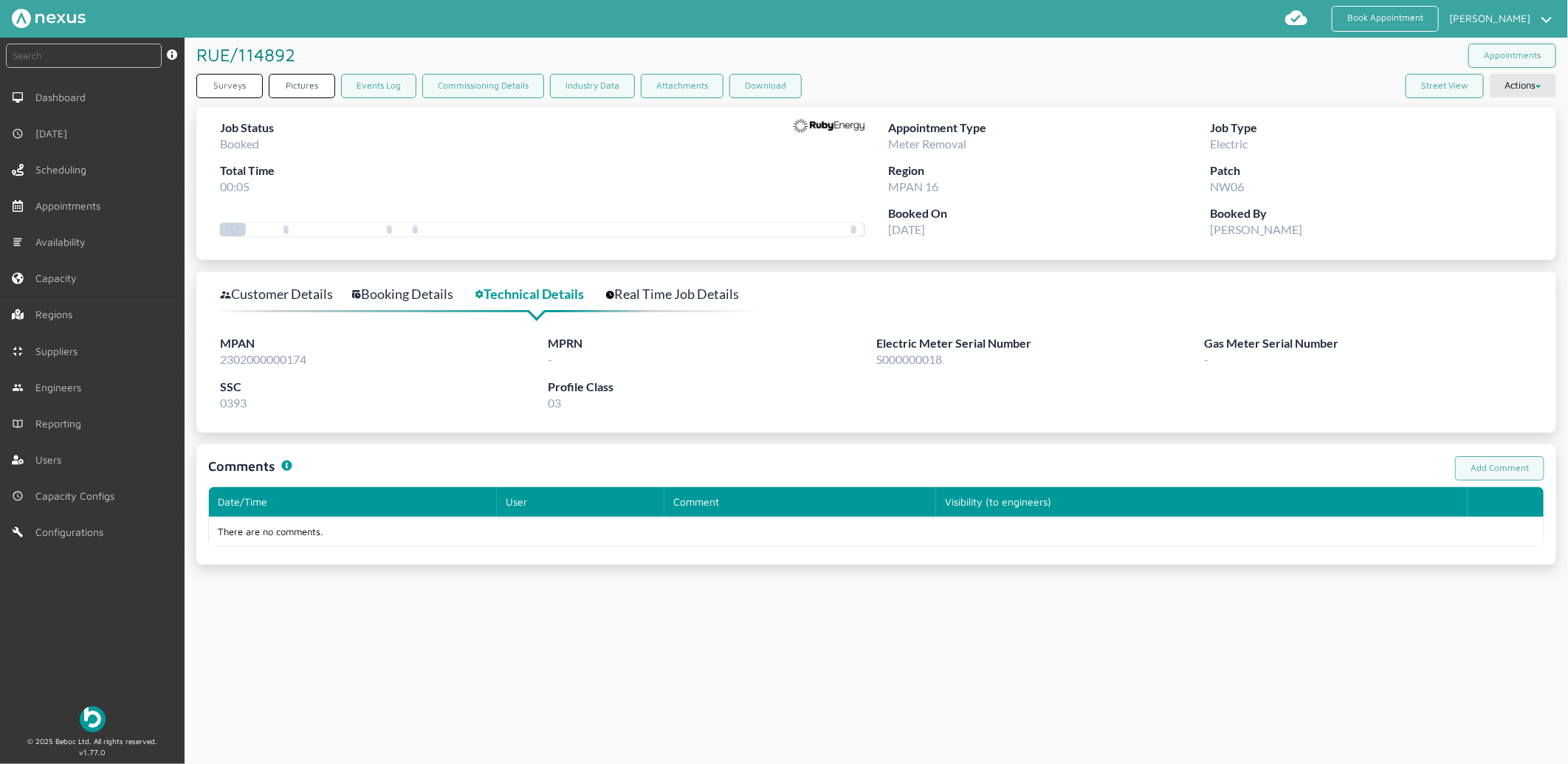
click at [365, 276] on div "Customer Details Booking Details Technical Details Real Time Job Details MPAN 2…" at bounding box center [876, 351] width 1360 height 161
click at [377, 291] on link "Booking Details" at bounding box center [410, 293] width 117 height 21
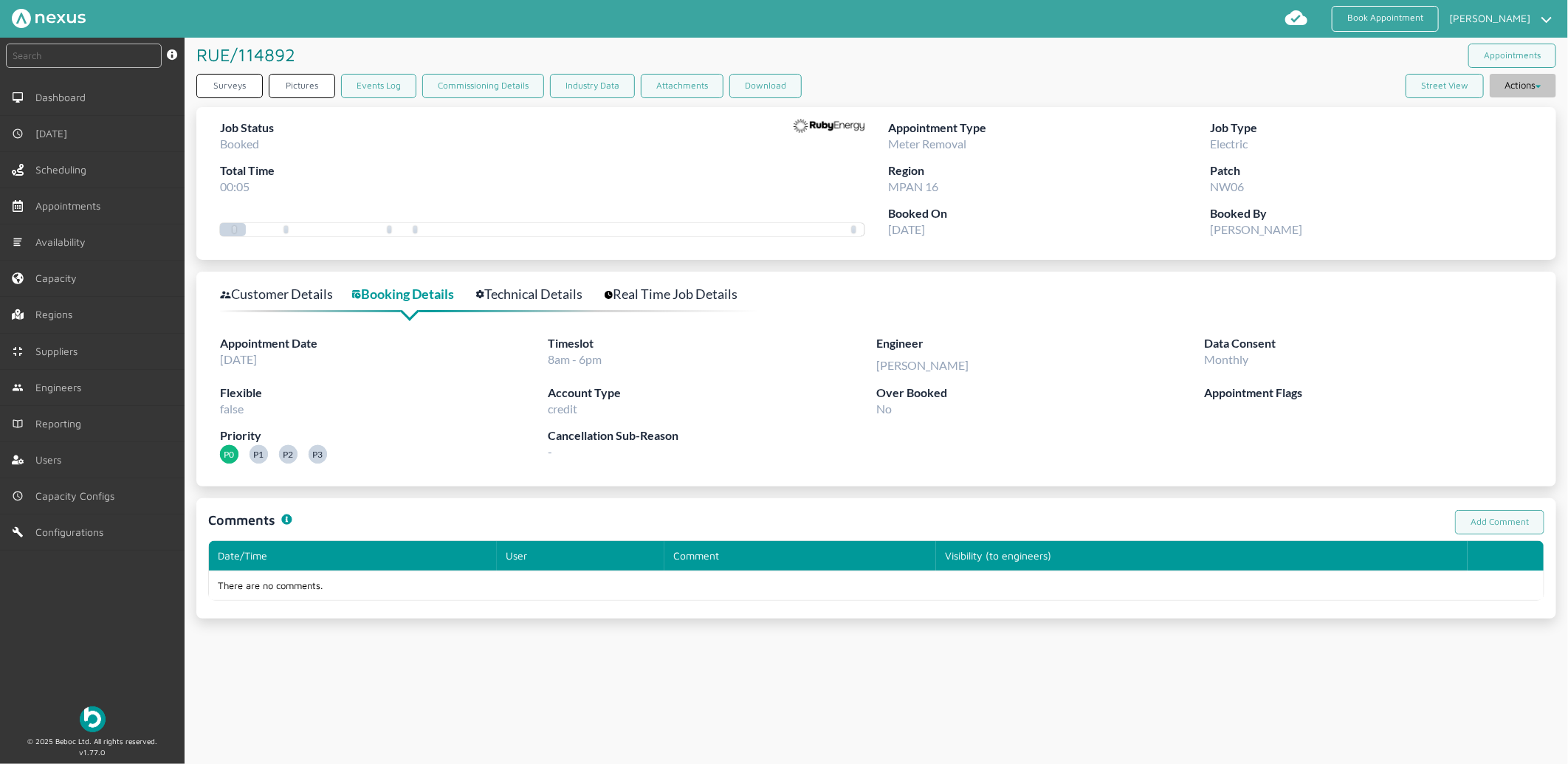
click at [1506, 77] on button "Actions" at bounding box center [1523, 86] width 67 height 24
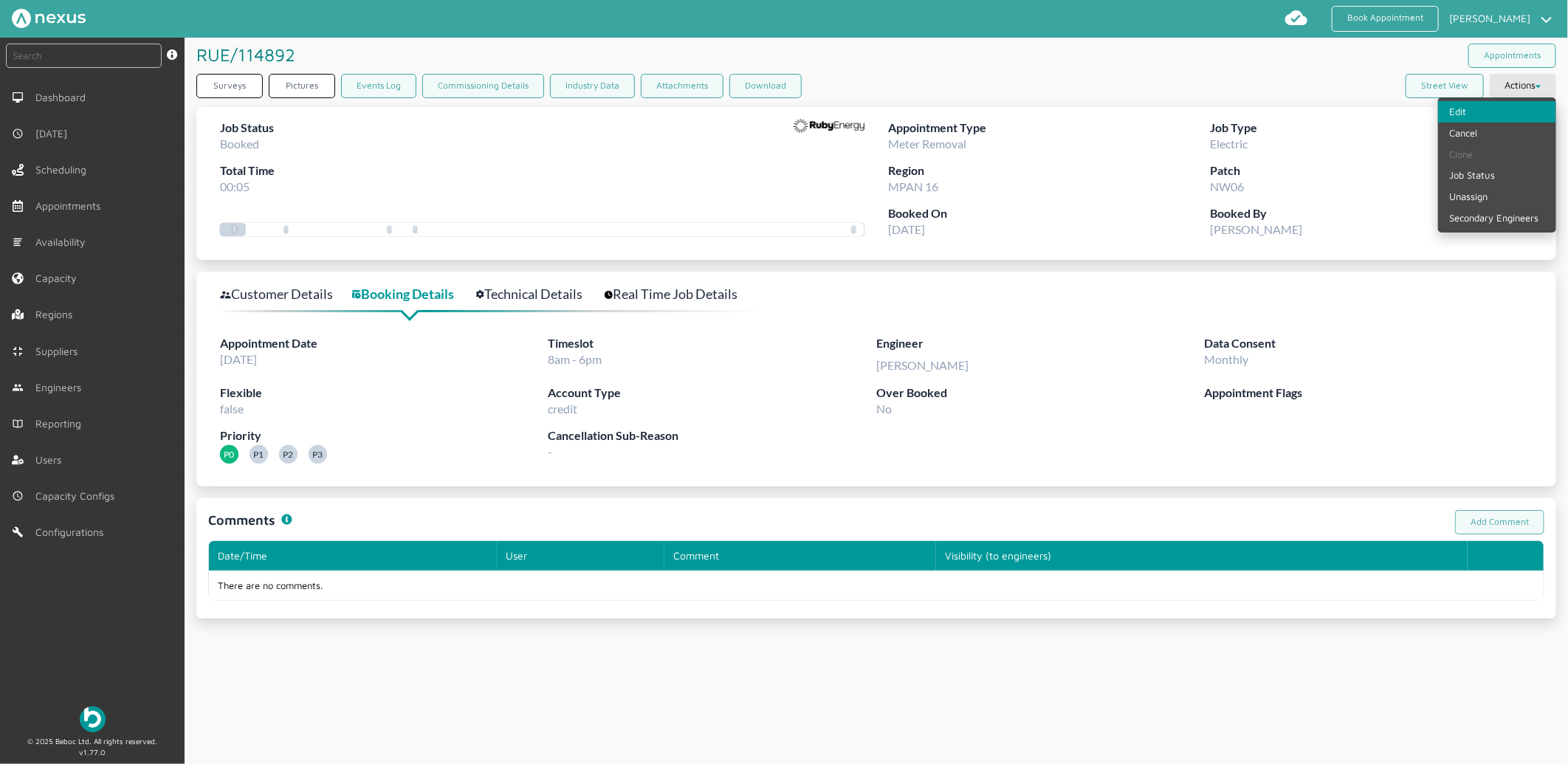
click at [1474, 111] on link "Edit" at bounding box center [1496, 111] width 118 height 21
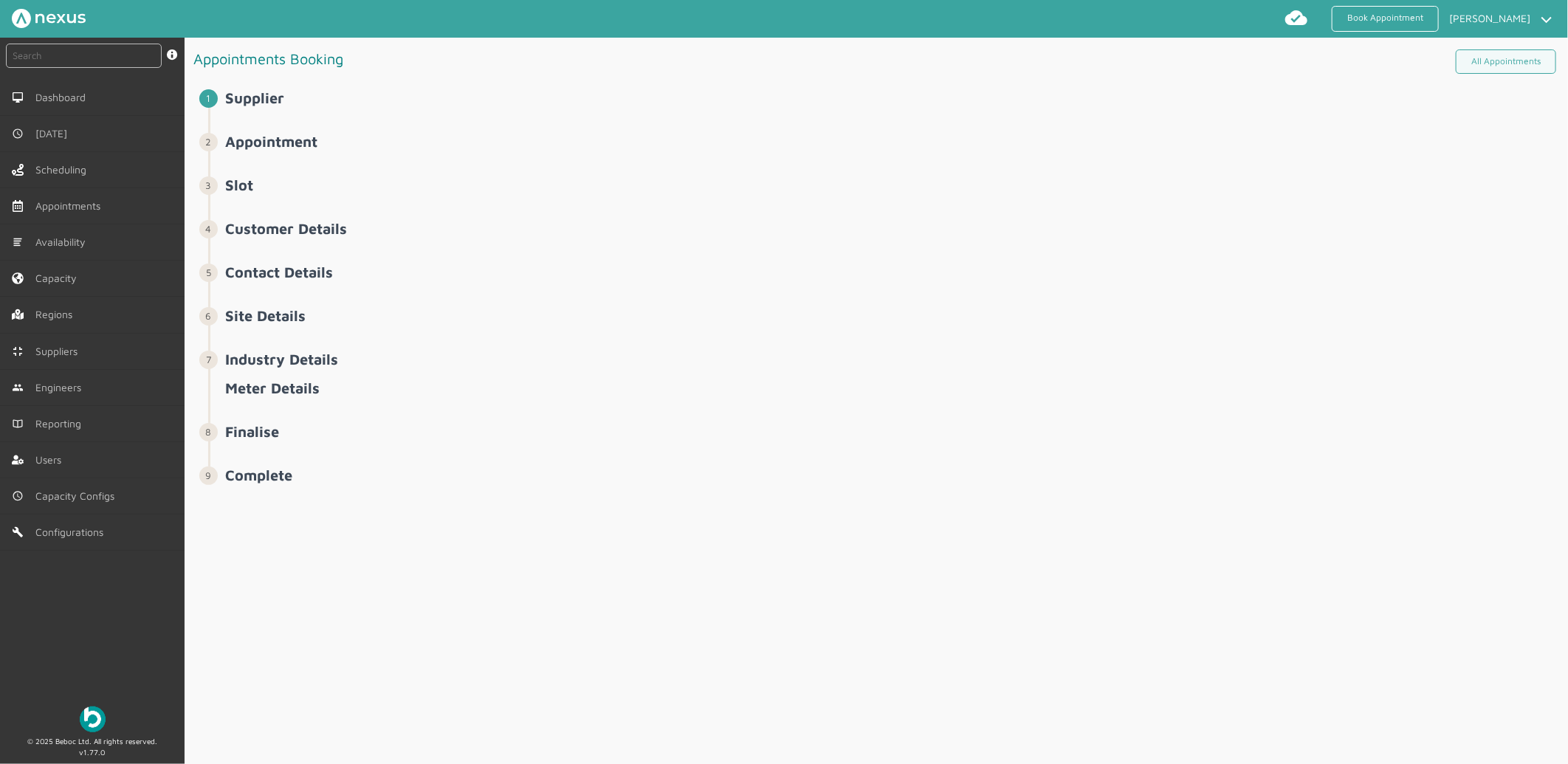
select select "9: 5e6b4c2e4fc5f2587355e76e"
select select "1: 5cc9657c13944aebe30702a4"
select select "2: Mr"
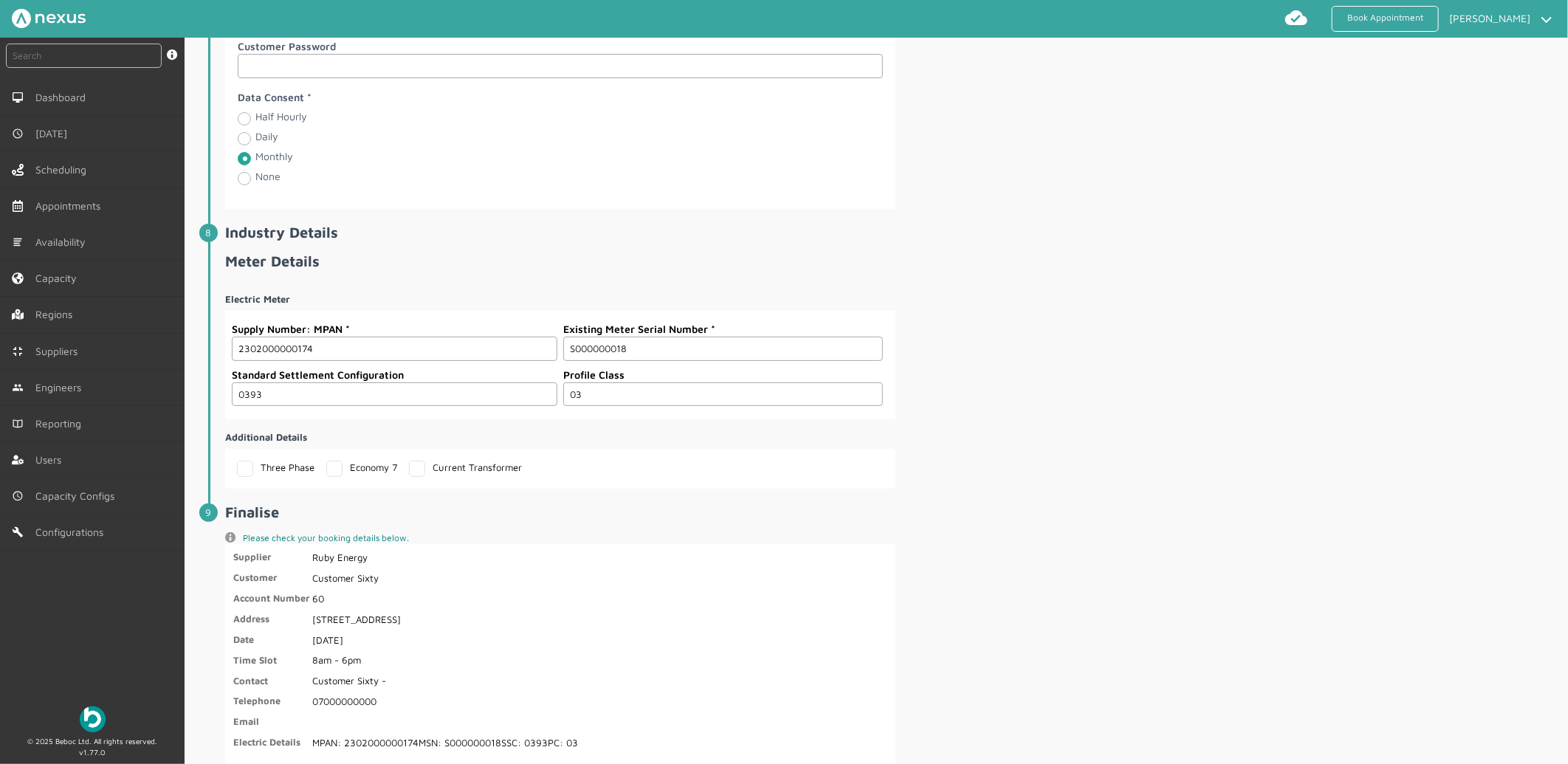
scroll to position [2131, 0]
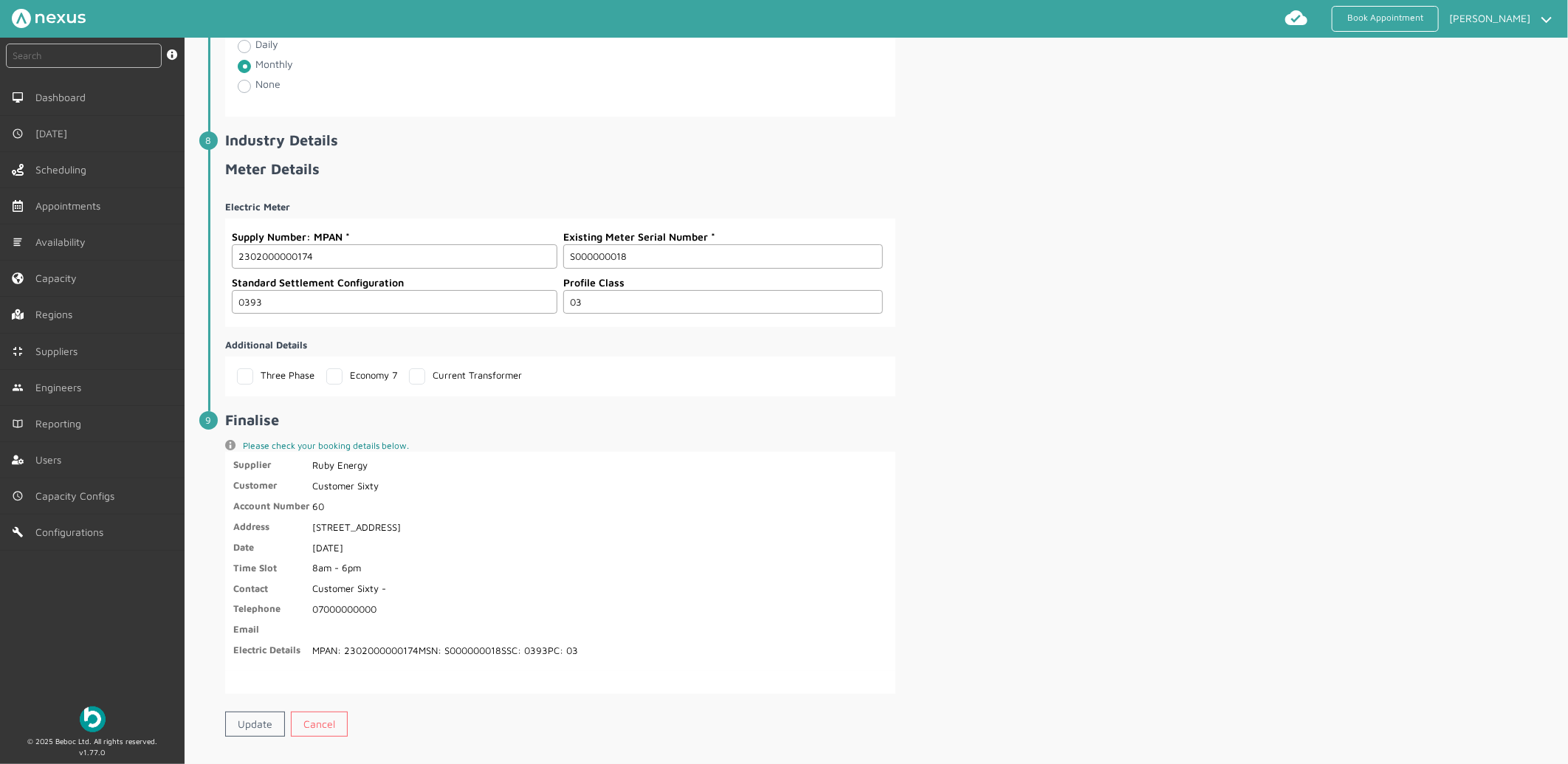
click at [253, 378] on label "Three Phase" at bounding box center [276, 375] width 78 height 12
click at [247, 377] on input "Three Phase" at bounding box center [241, 372] width 9 height 9
checkbox input "true"
click at [254, 723] on link "Update" at bounding box center [254, 724] width 60 height 25
click at [253, 713] on link "Update" at bounding box center [254, 724] width 60 height 25
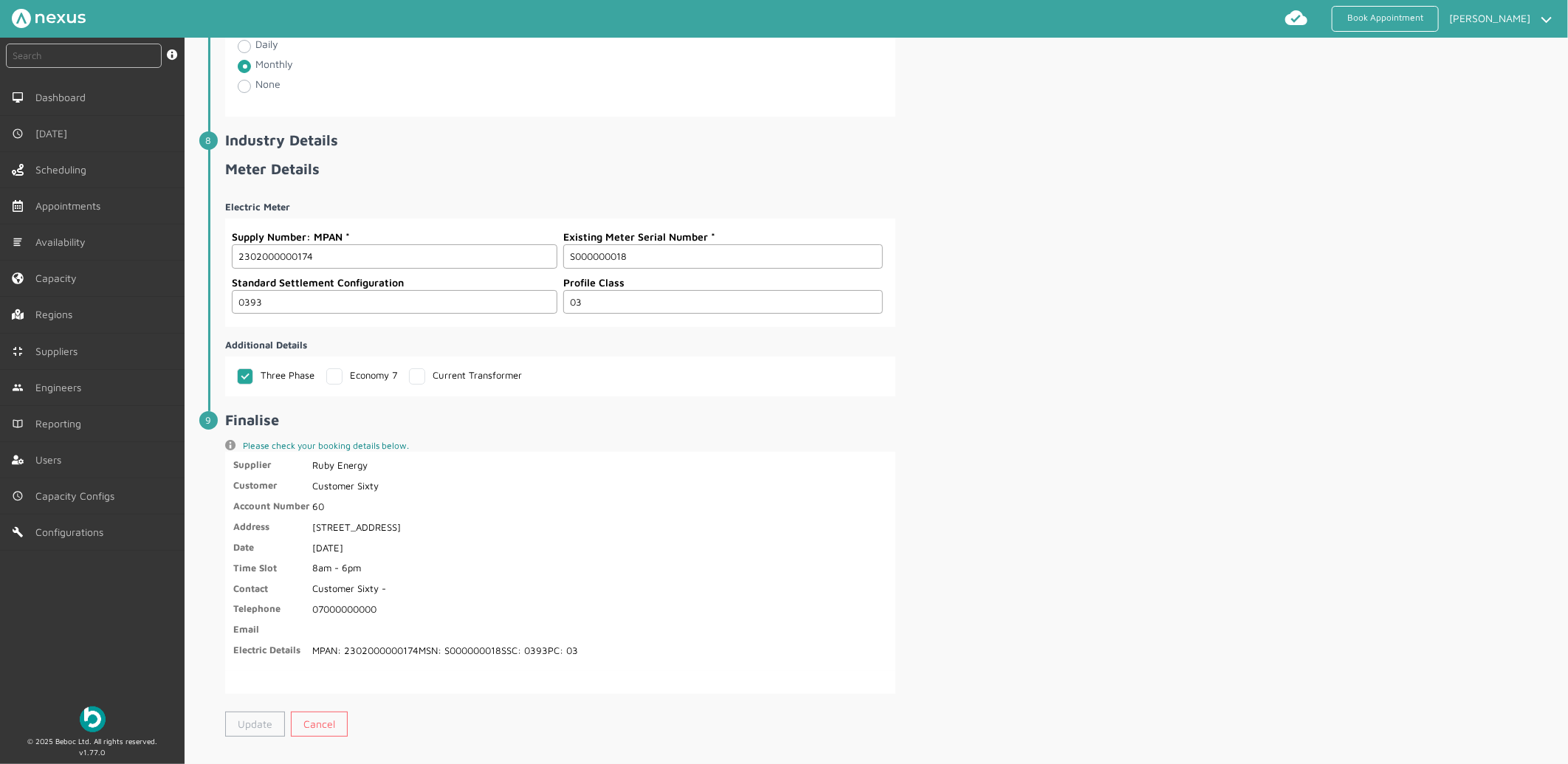
click at [254, 719] on link "Update" at bounding box center [254, 724] width 60 height 25
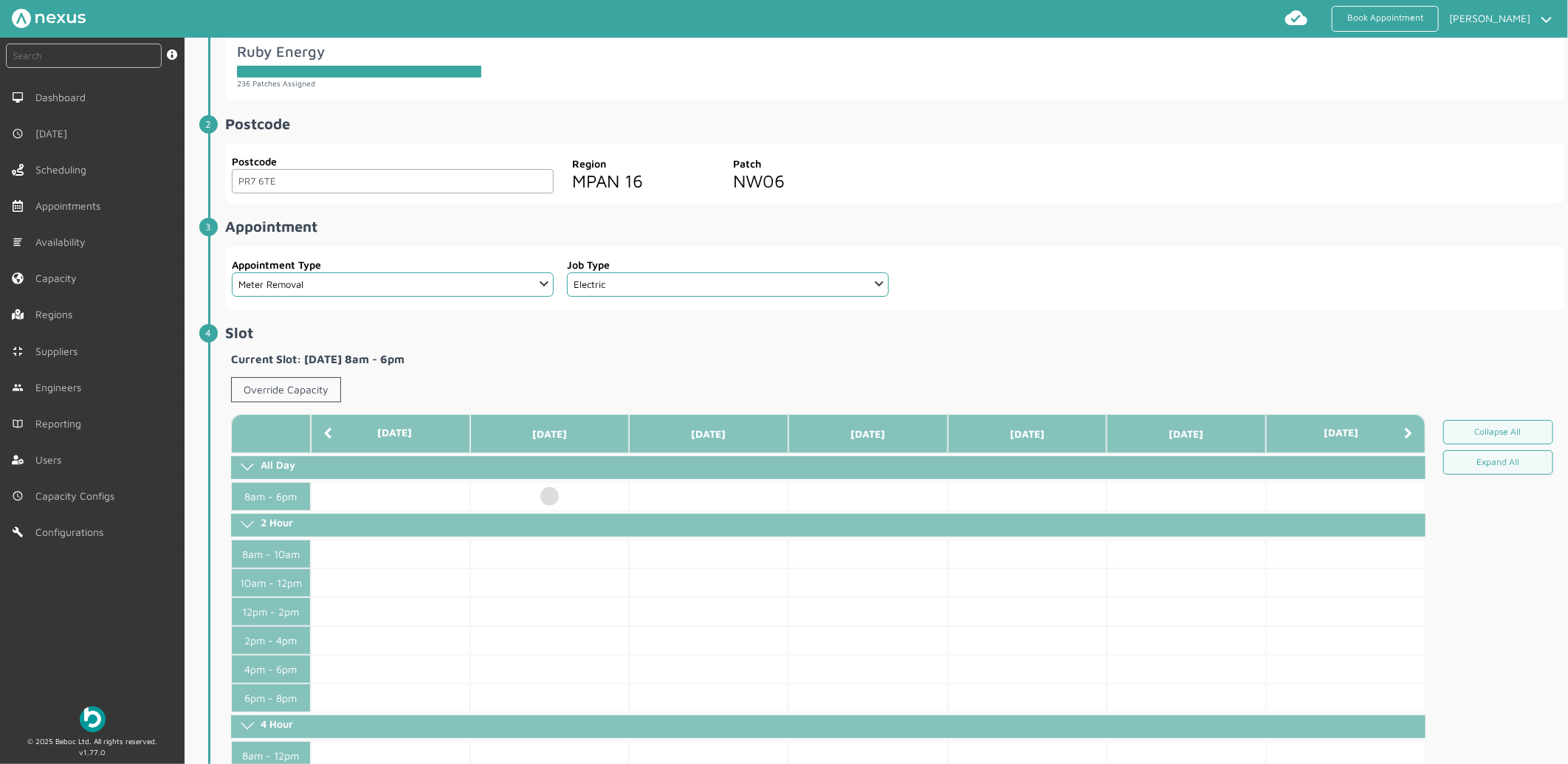
scroll to position [163, 0]
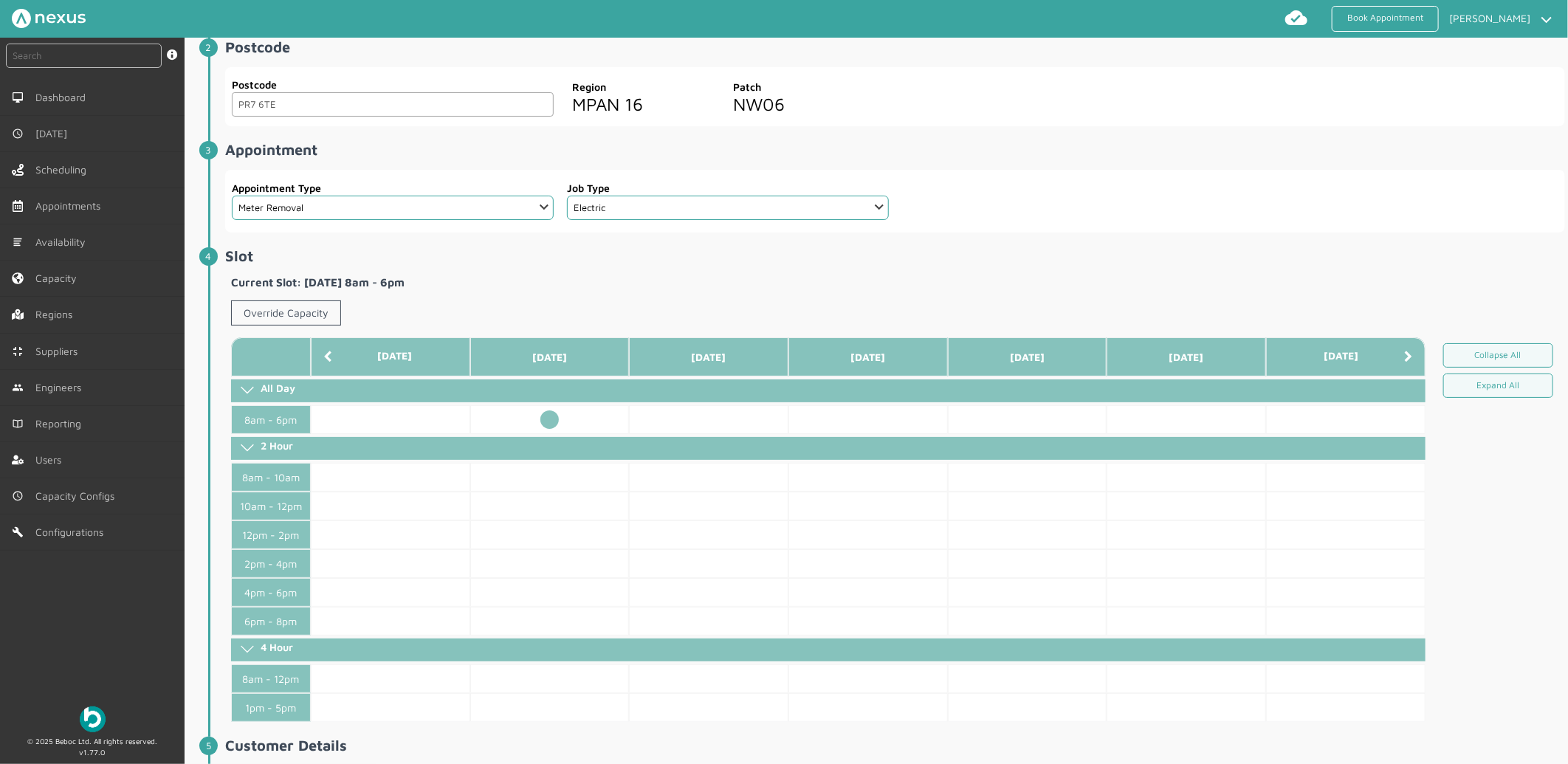
click at [544, 415] on td at bounding box center [549, 419] width 159 height 29
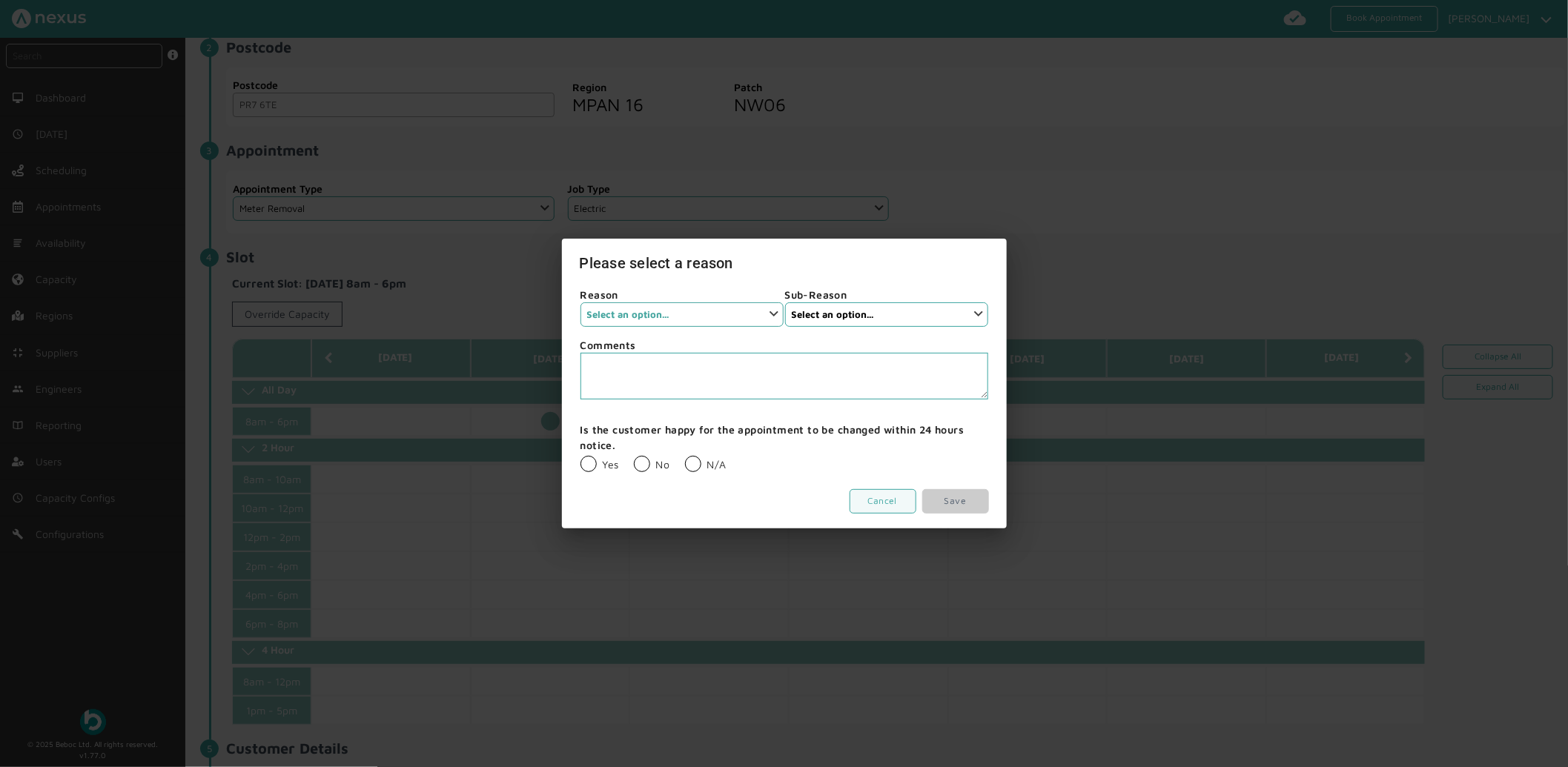
click at [677, 315] on select "Select an option... Installer Cancellation Supplier Cancellation None Customer …" at bounding box center [682, 314] width 203 height 25
select select "3: None"
click at [580, 302] on select "Select an option... Installer Cancellation Supplier Cancellation None Customer …" at bounding box center [682, 314] width 203 height 25
click at [845, 302] on select "Select an option... None" at bounding box center [887, 314] width 203 height 25
select select "1: None"
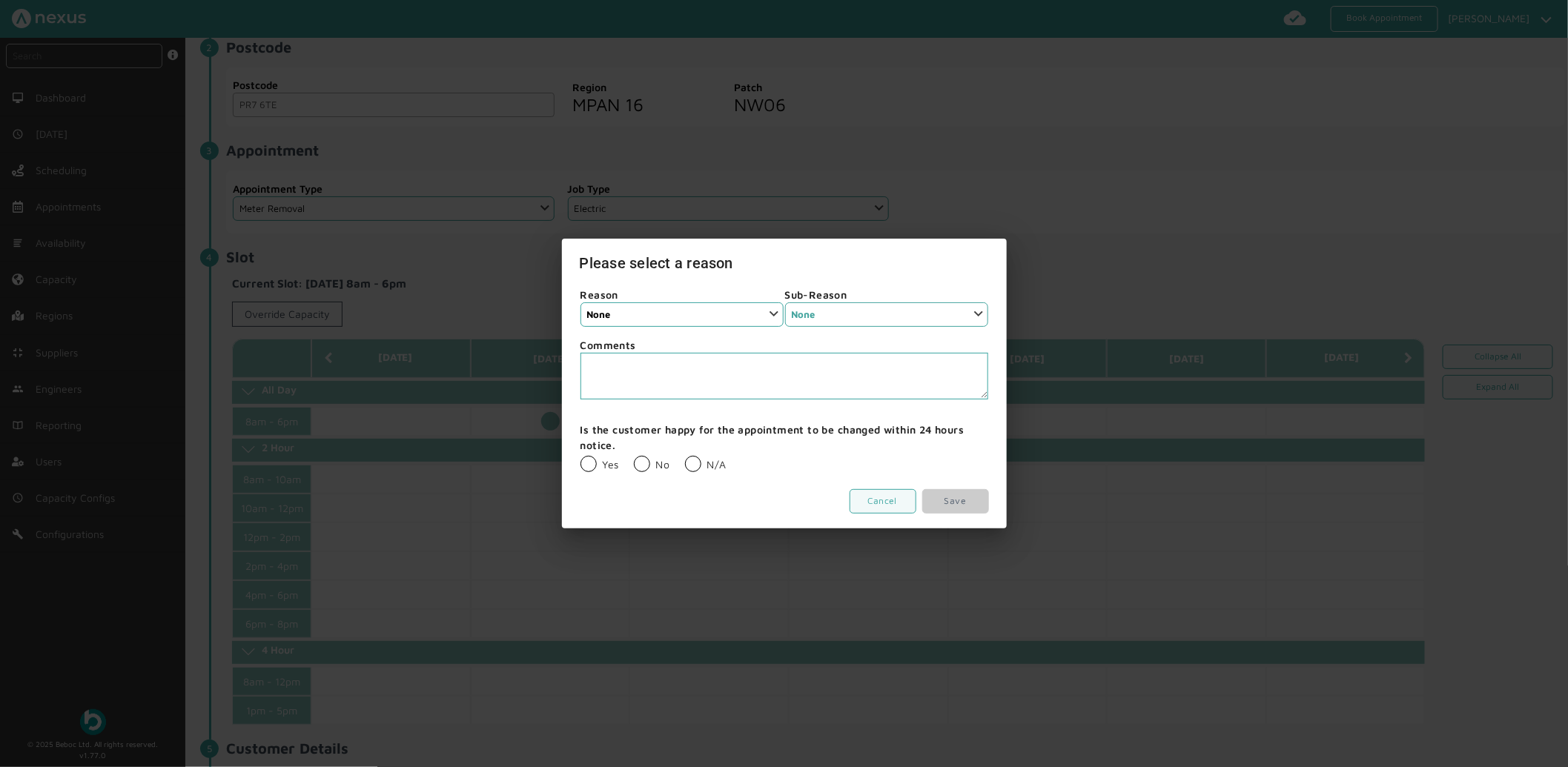
click at [785, 302] on select "Select an option... None" at bounding box center [887, 314] width 203 height 25
click at [687, 460] on label "N/A" at bounding box center [705, 463] width 41 height 13
click at [685, 456] on input "N/A" at bounding box center [685, 455] width 1 height 1
radio input "true"
click at [936, 507] on link "Save" at bounding box center [955, 501] width 67 height 25
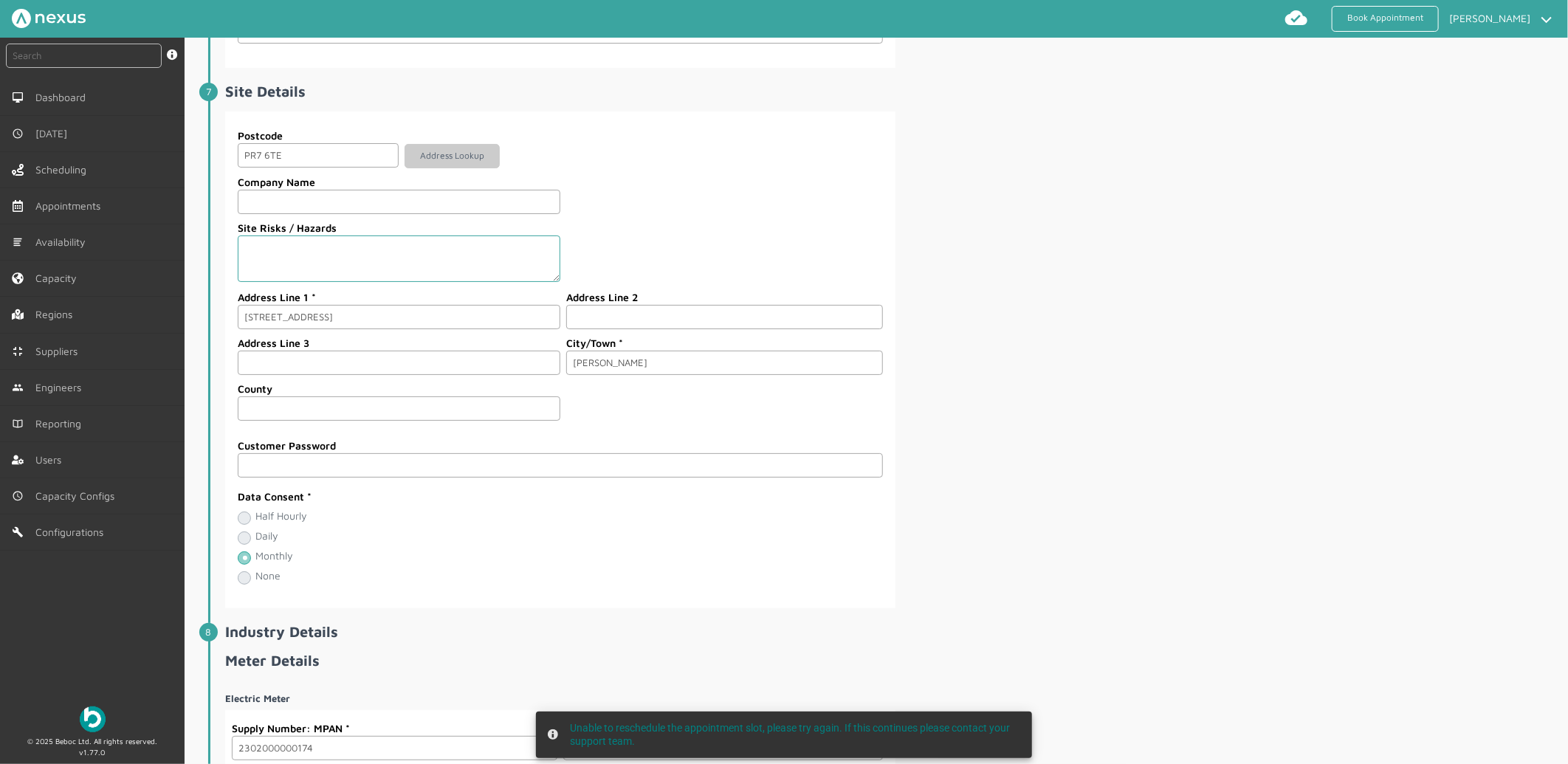
scroll to position [2145, 0]
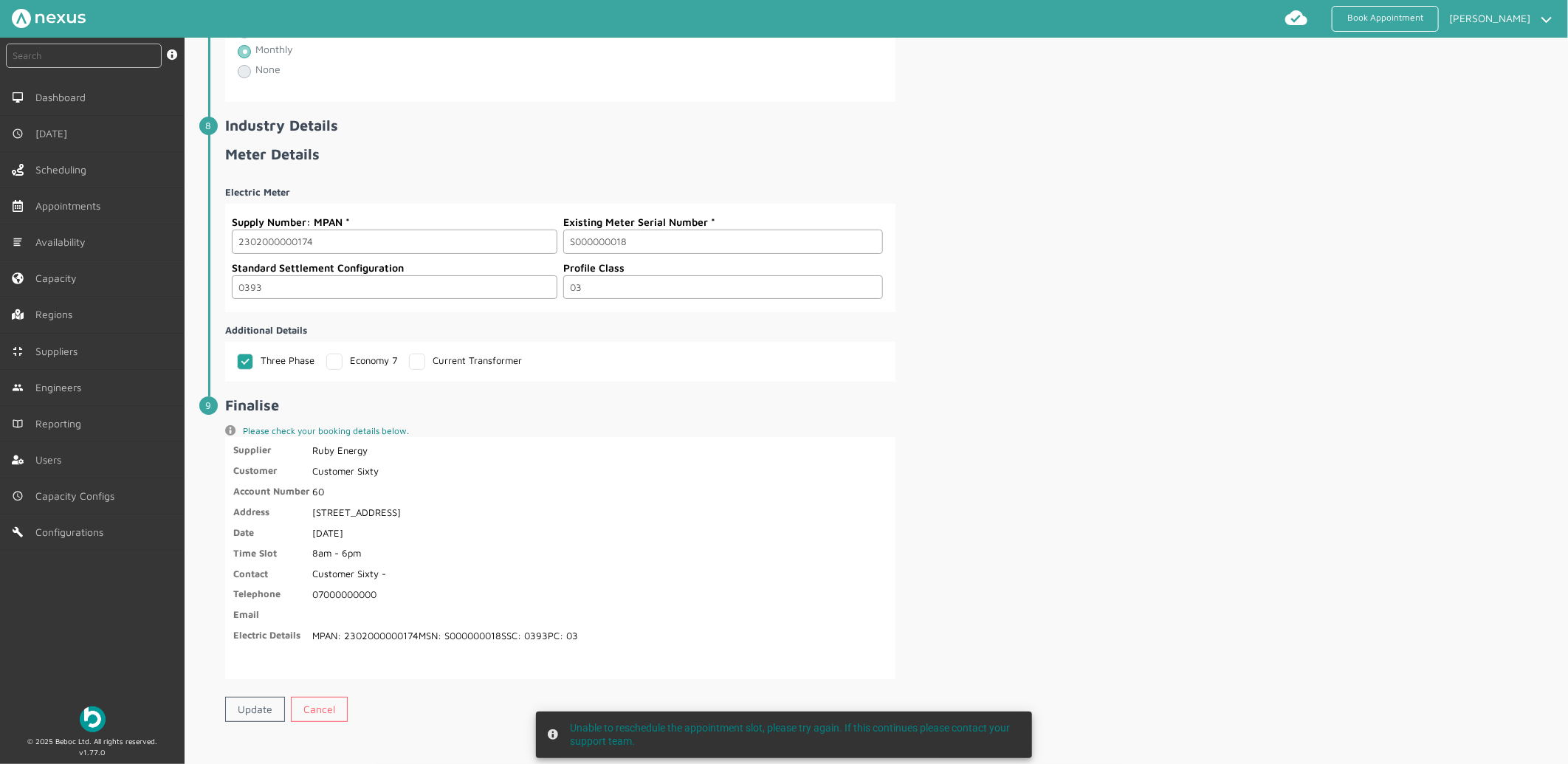
click at [251, 692] on div "Update Cancel" at bounding box center [895, 709] width 1340 height 37
click at [251, 697] on link "Update" at bounding box center [254, 709] width 60 height 25
click at [215, 246] on li "Industry Details Meter Details Electric Meter Supply Number: MPAN 2302000000174…" at bounding box center [886, 256] width 1357 height 280
click at [133, 51] on input "text" at bounding box center [83, 56] width 156 height 24
paste input "2302000000174"
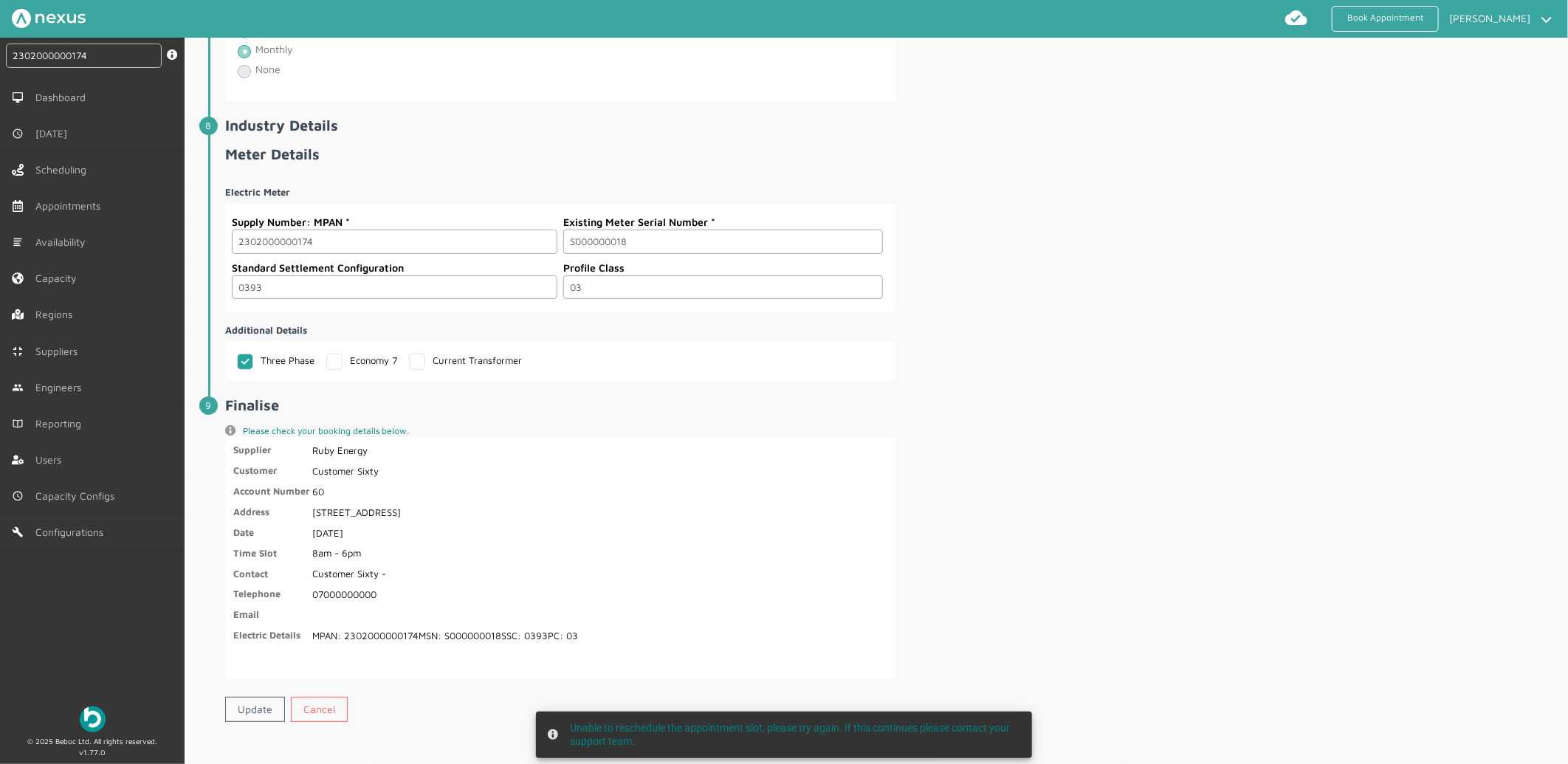
type input "2302000000174"
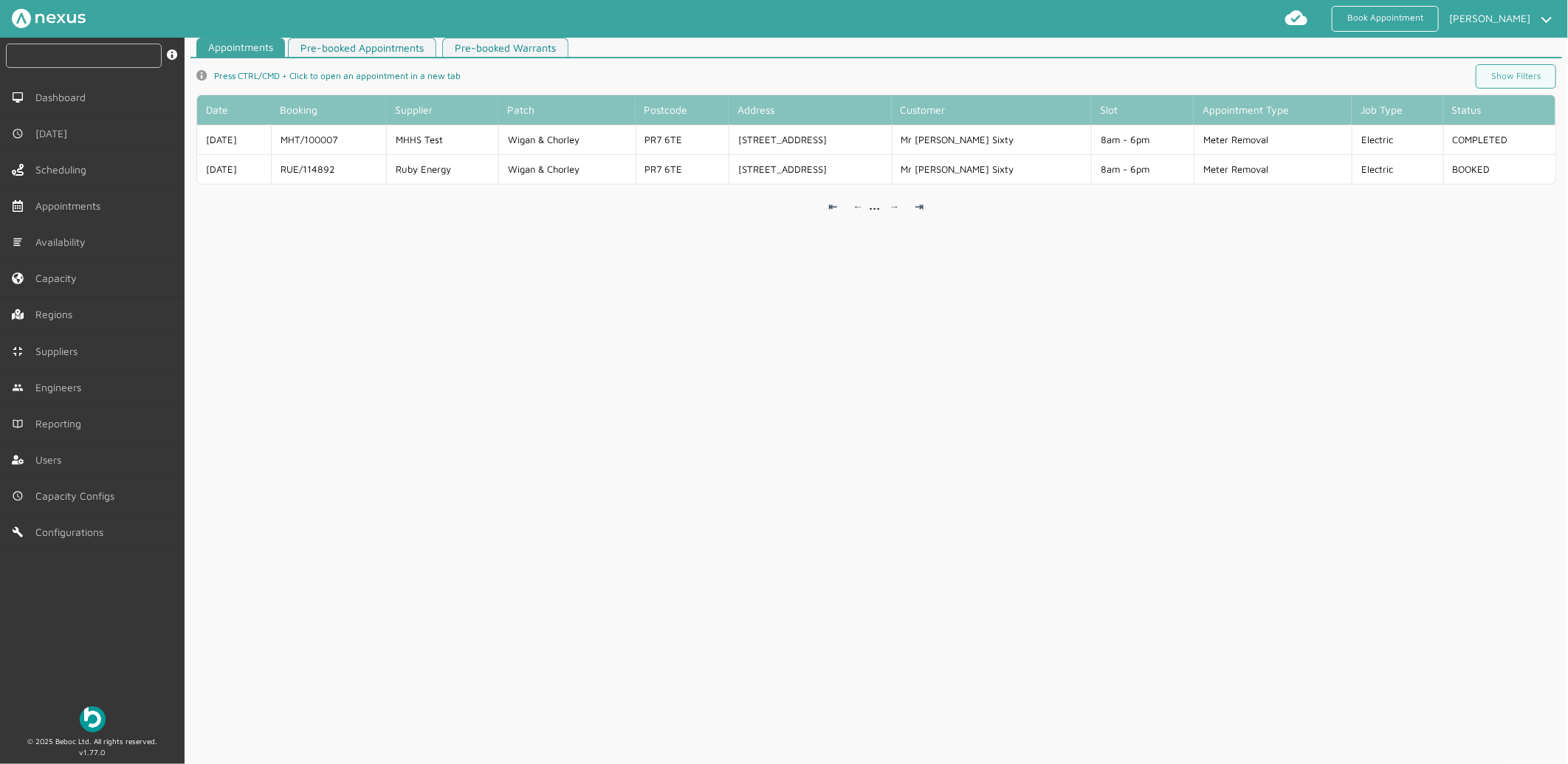
scroll to position [5, 0]
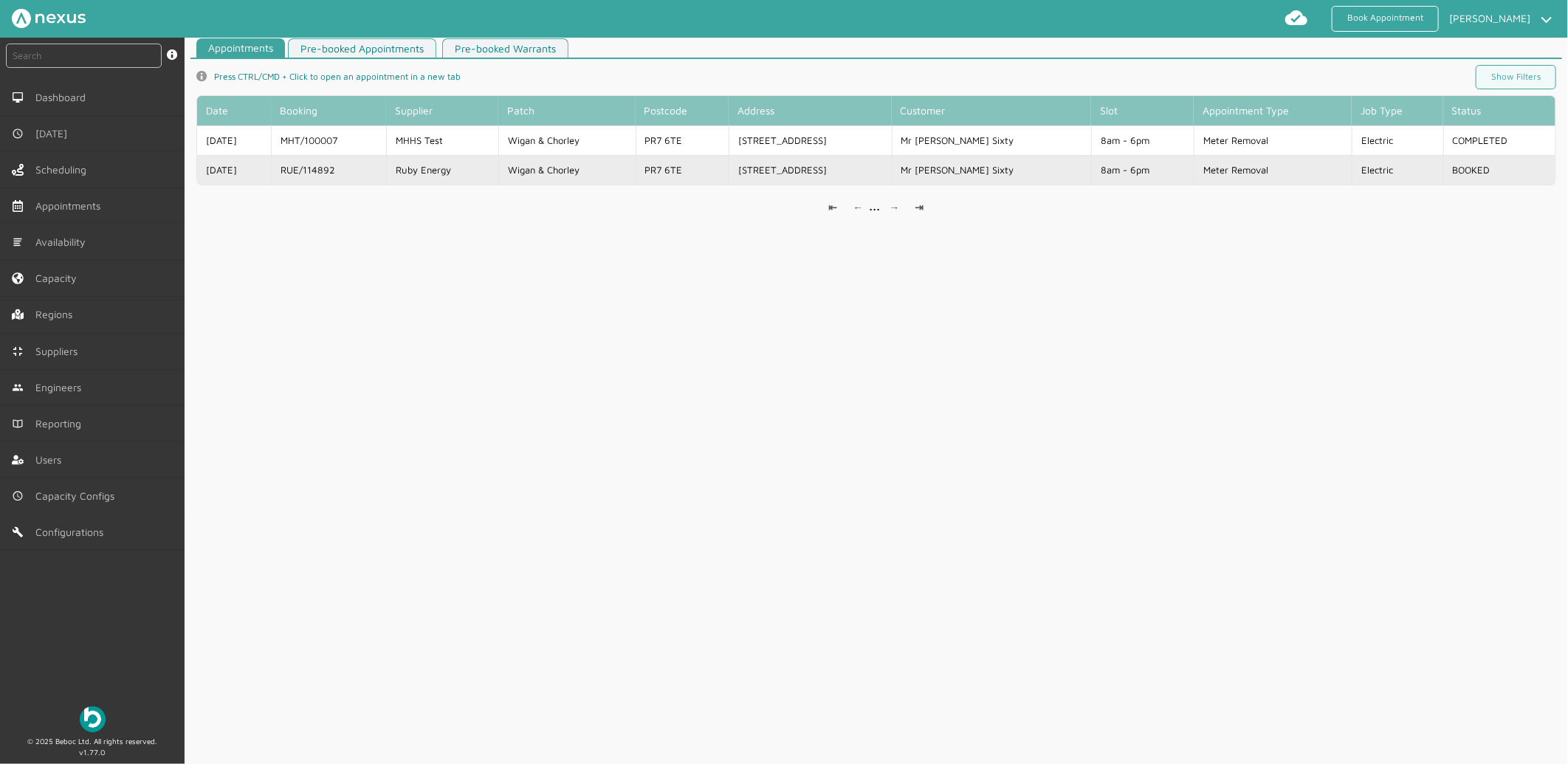
click at [498, 163] on td "Ruby Energy" at bounding box center [442, 169] width 112 height 29
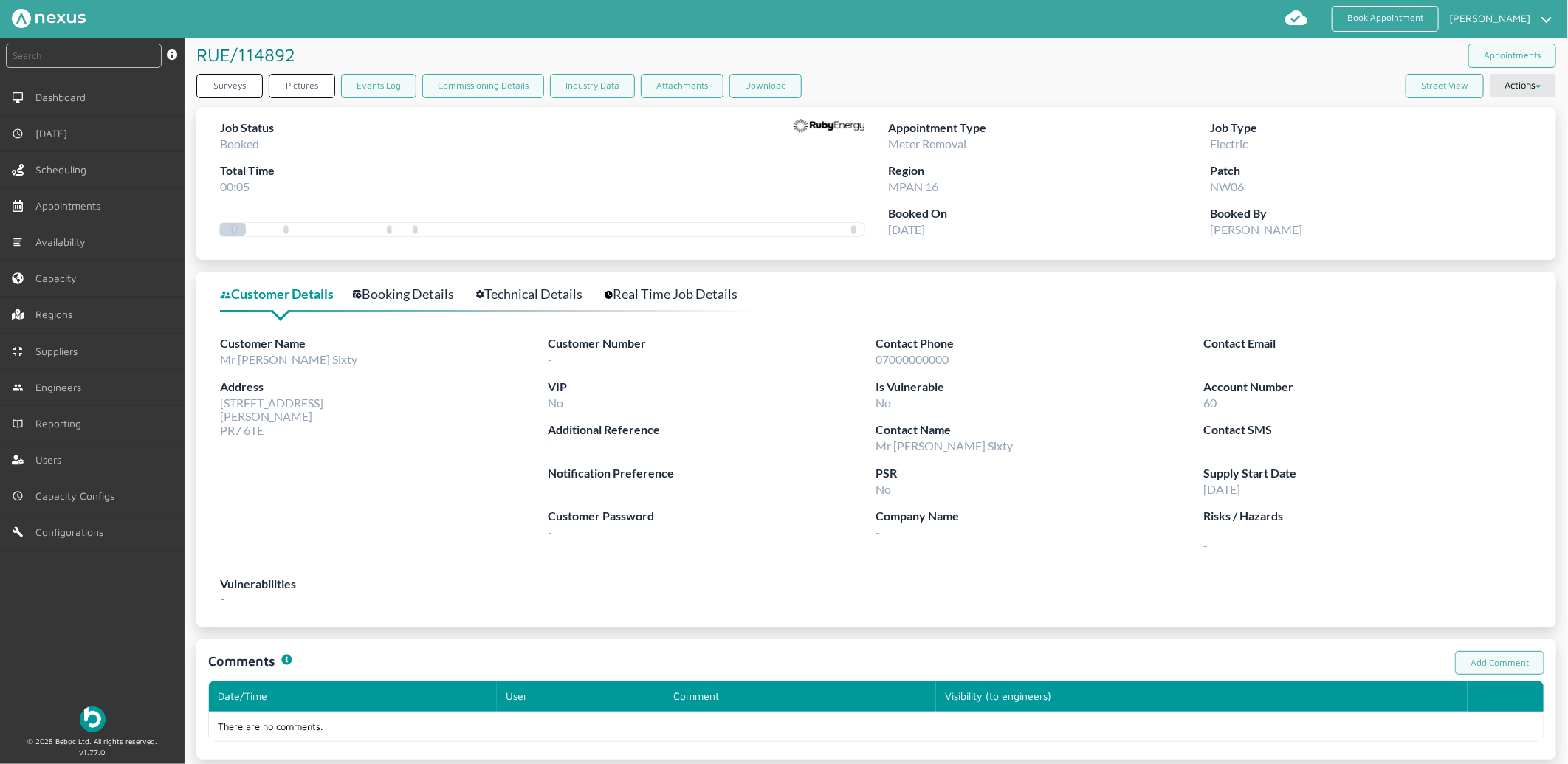
click at [400, 290] on link "Booking Details" at bounding box center [411, 293] width 117 height 21
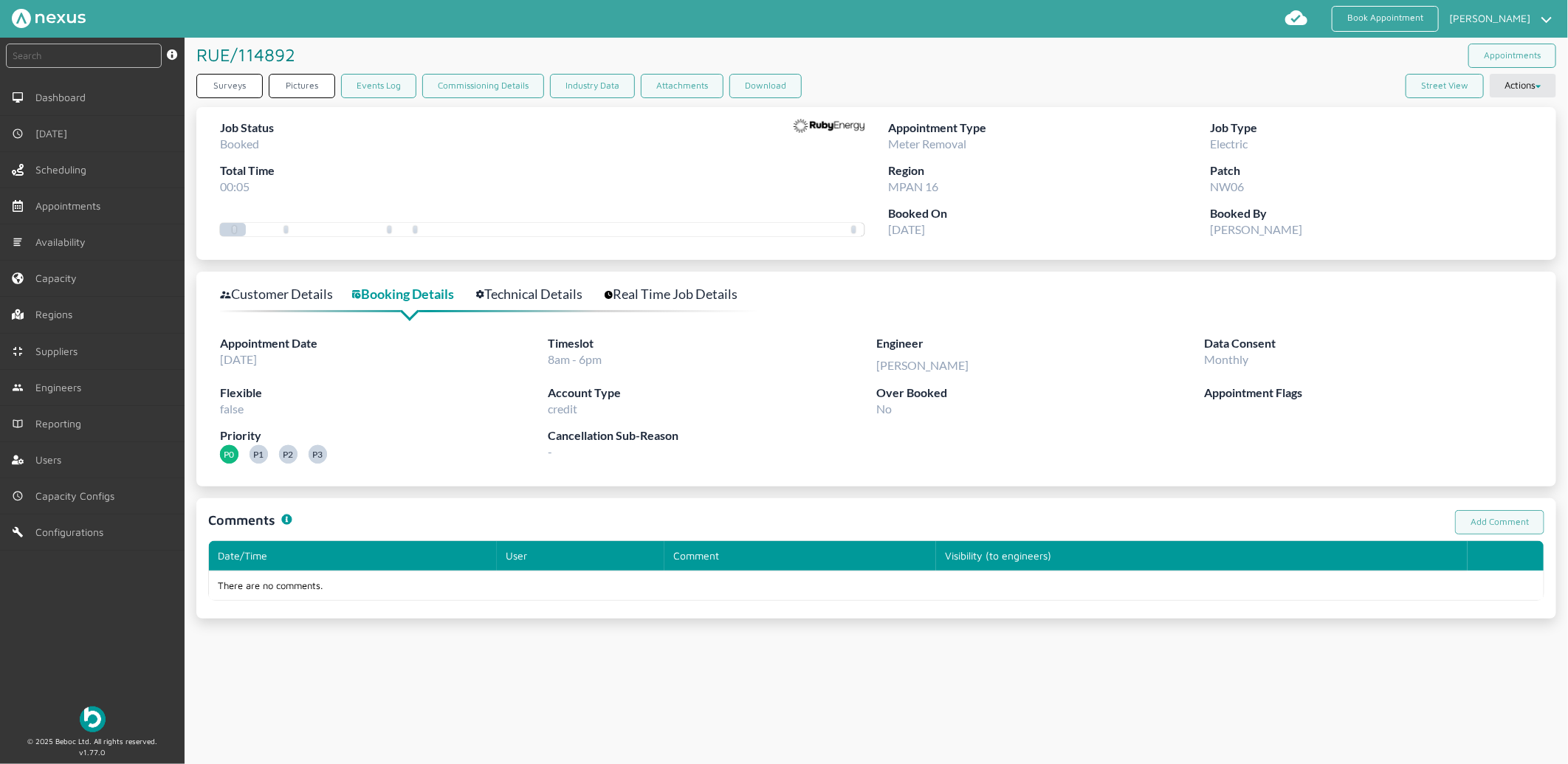
click at [288, 290] on link "Customer Details" at bounding box center [284, 293] width 129 height 21
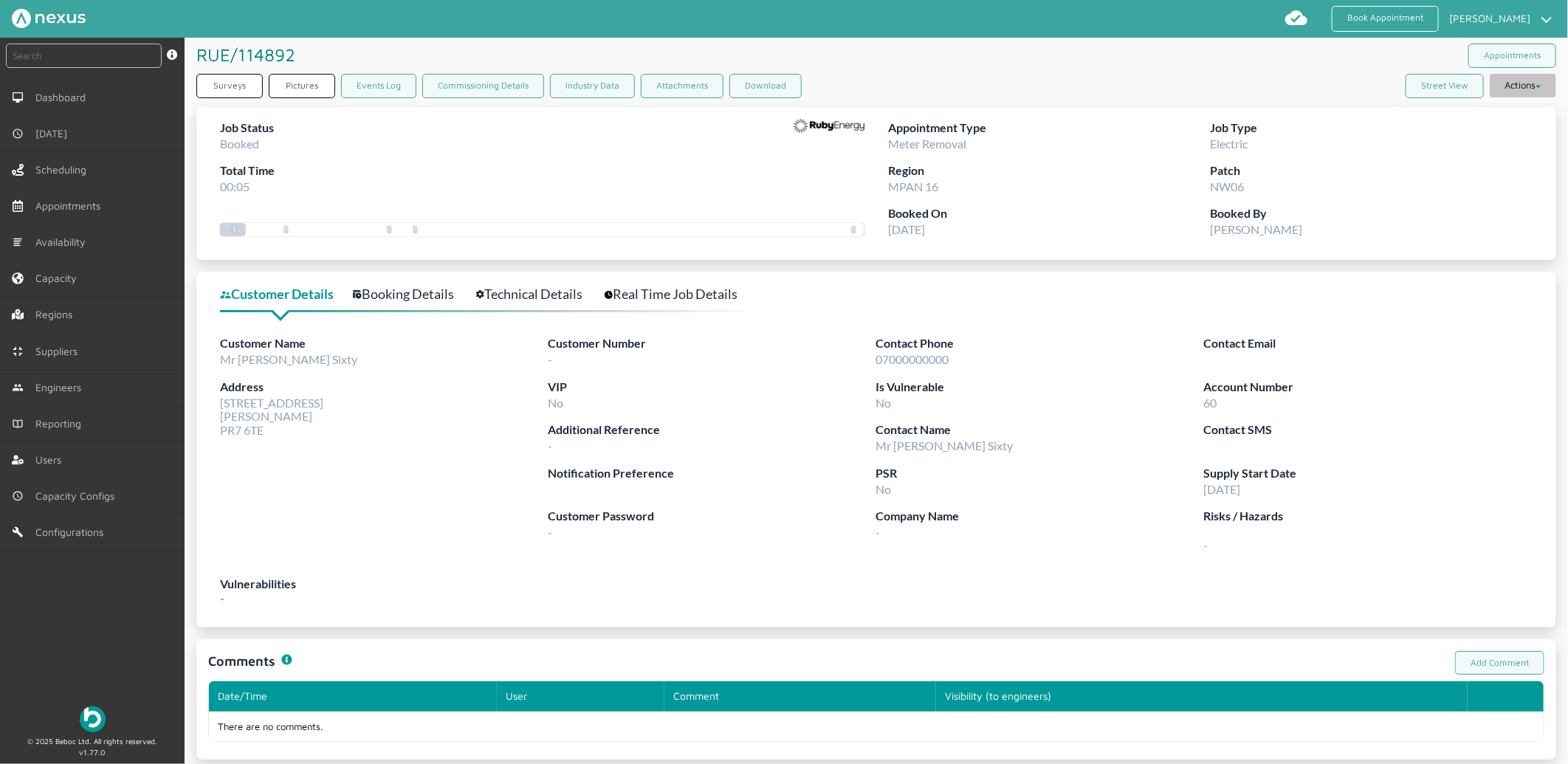
click at [1544, 81] on button "Actions" at bounding box center [1523, 86] width 67 height 24
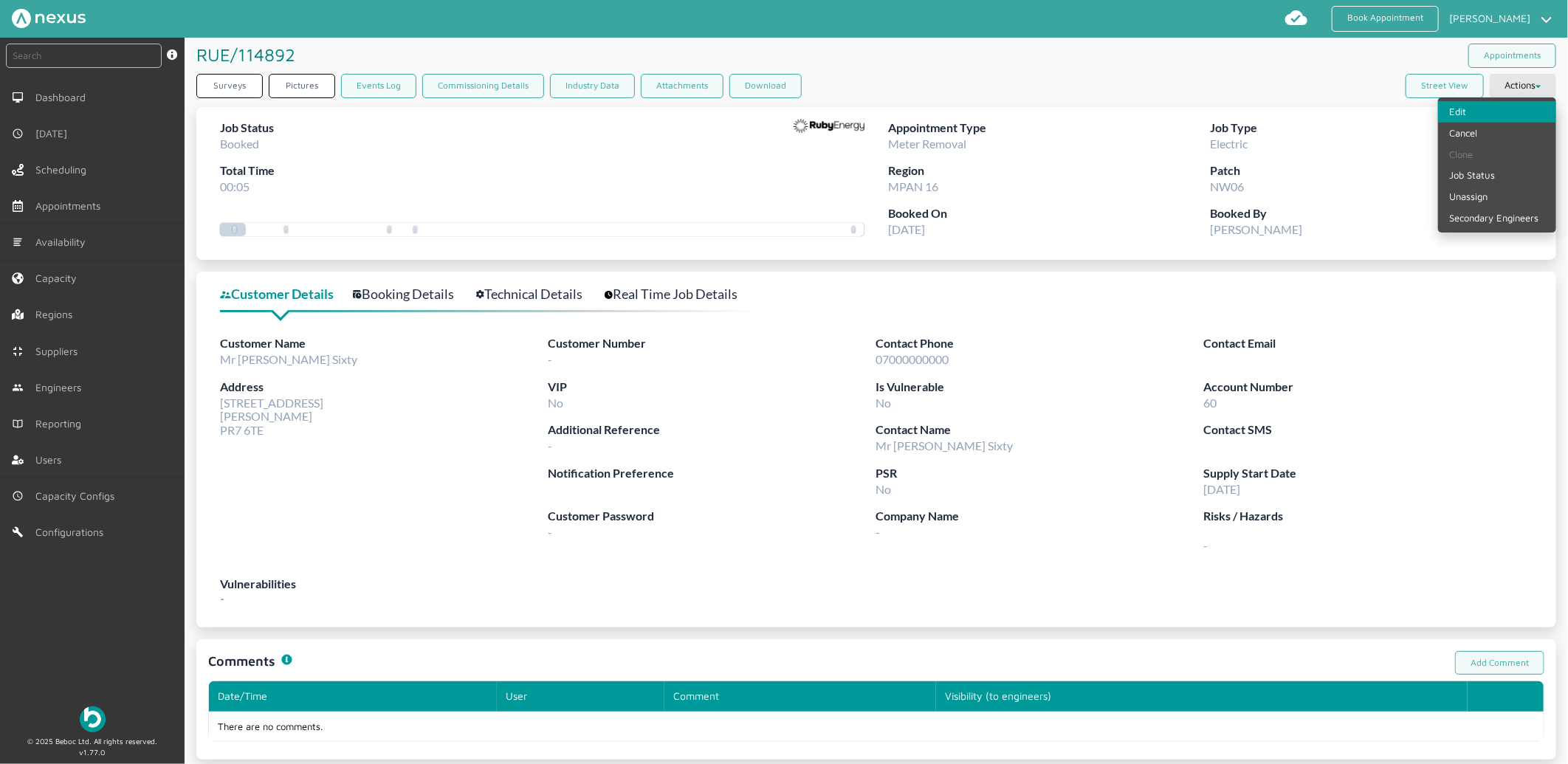
click at [1487, 105] on link "Edit" at bounding box center [1496, 111] width 118 height 21
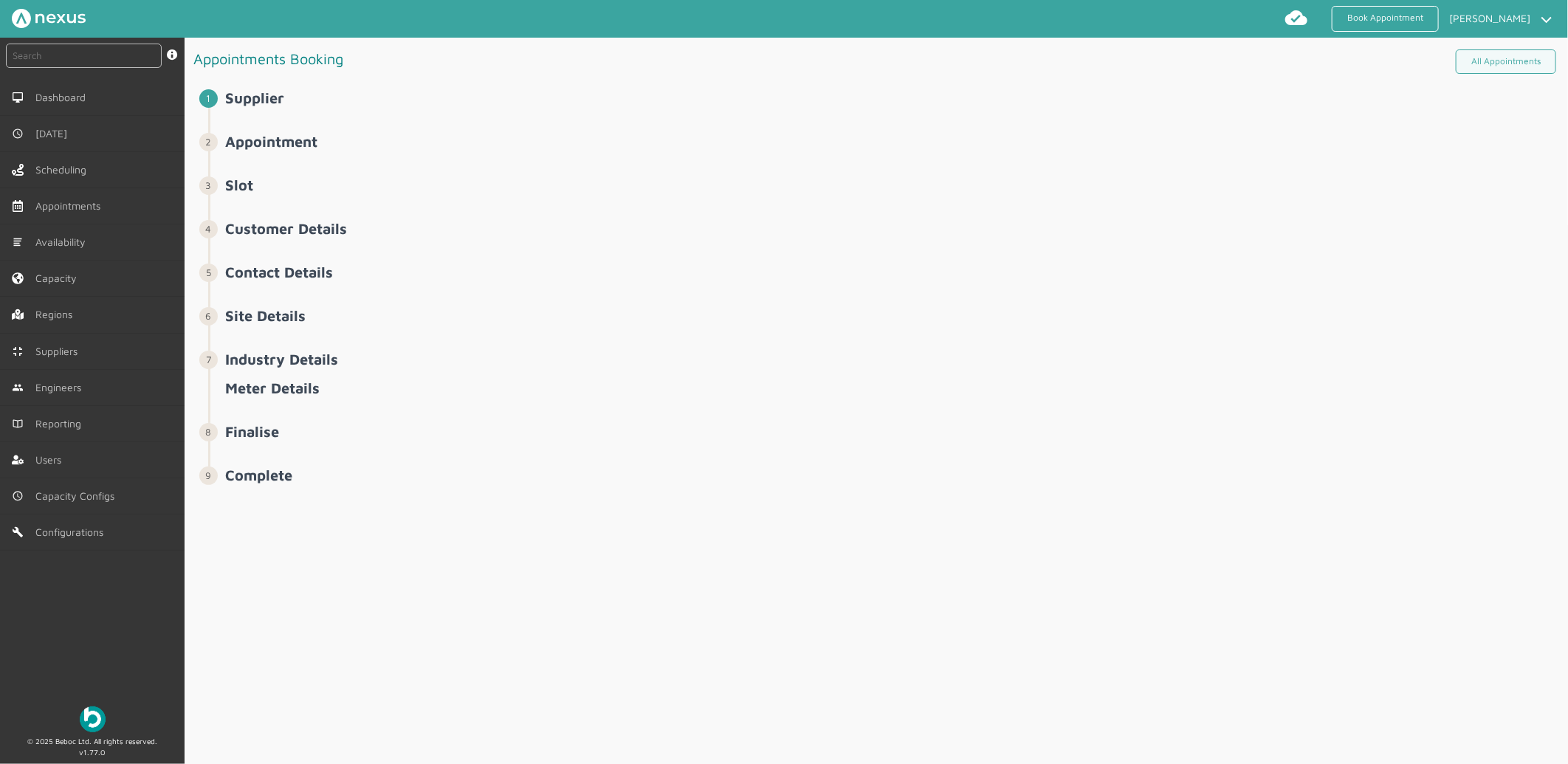
select select "9: 5e6b4c2e4fc5f2587355e76e"
select select "1: 5cc9657c13944aebe30702a4"
select select "2: Mr"
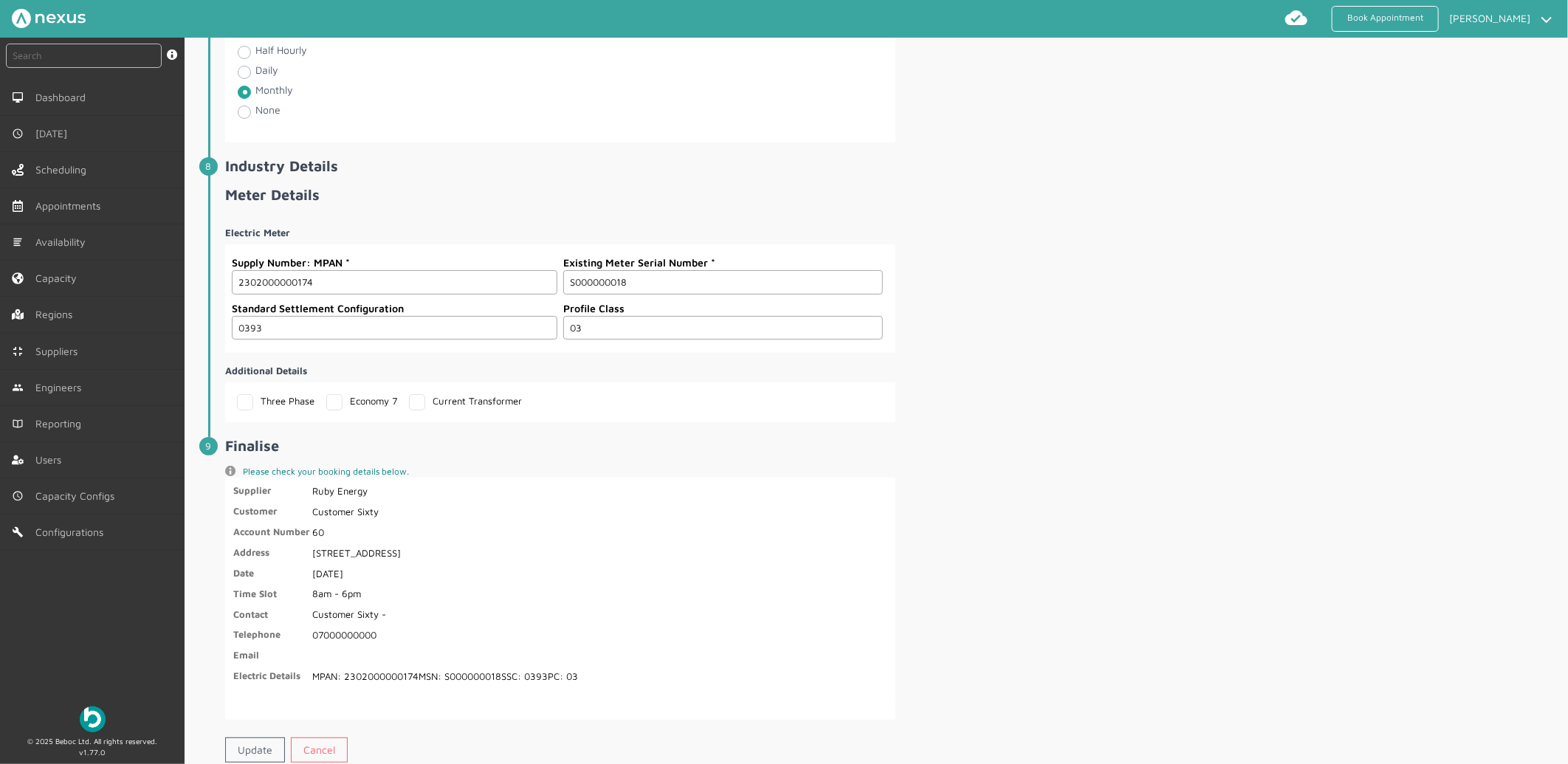
scroll to position [2145, 0]
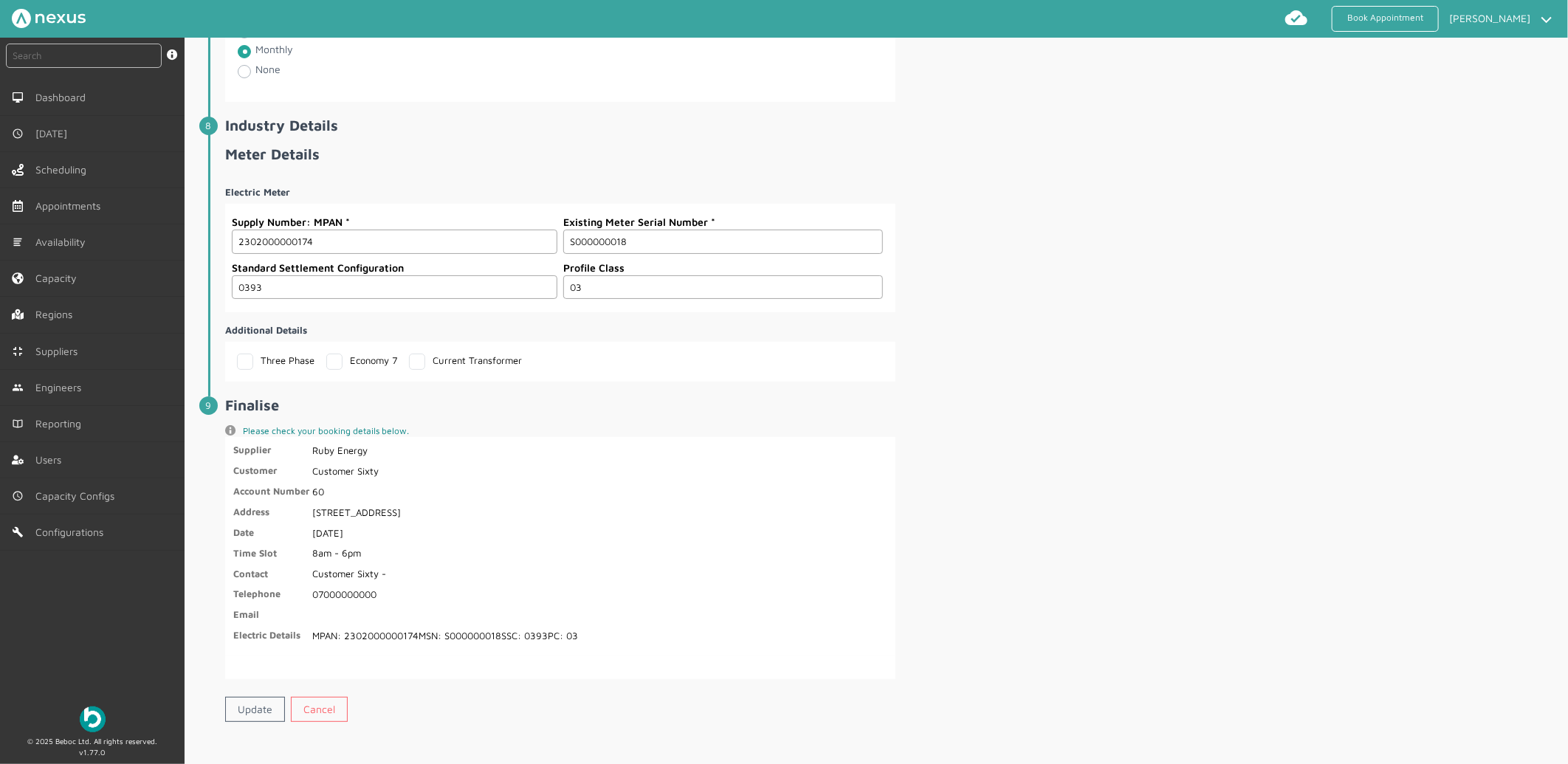
click at [244, 366] on label "Three Phase" at bounding box center [276, 360] width 78 height 12
click at [244, 363] on input "Three Phase" at bounding box center [241, 358] width 9 height 9
checkbox input "true"
click at [92, 61] on input "text" at bounding box center [83, 56] width 156 height 24
type input "114892"
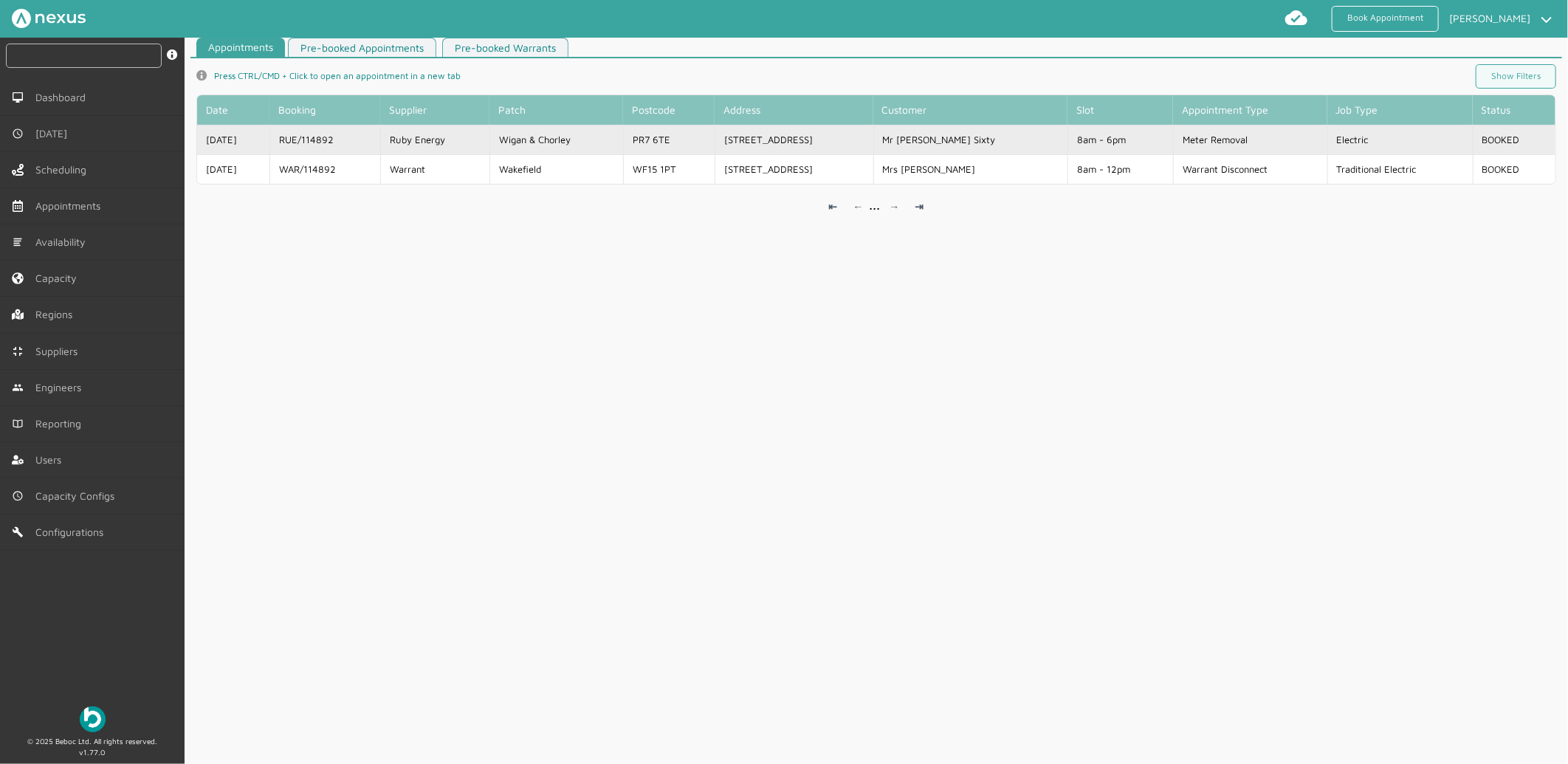
scroll to position [5, 0]
click at [527, 133] on td "Wigan & Chorley" at bounding box center [556, 140] width 133 height 29
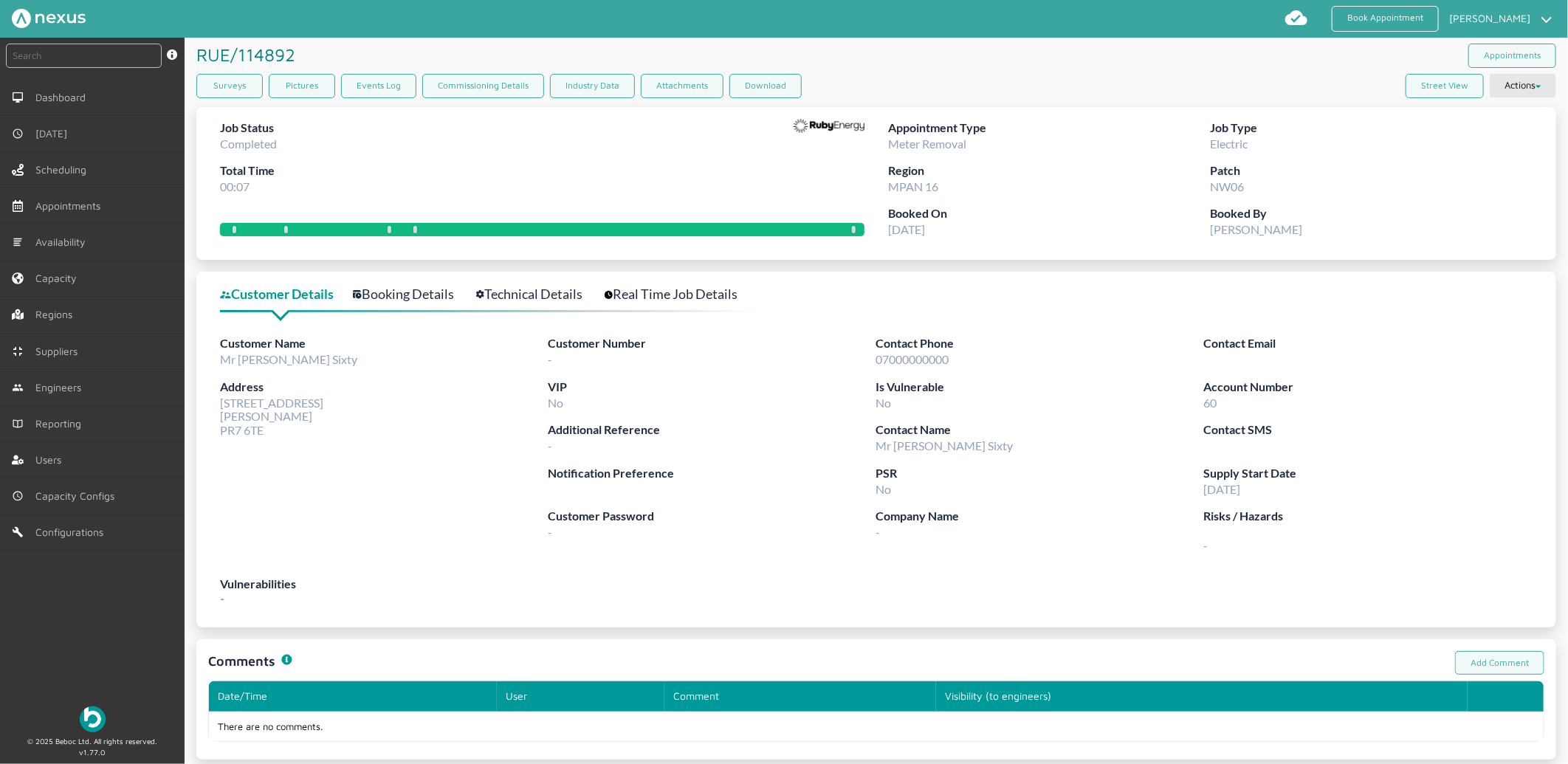
click at [754, 72] on div "RUE/114892 ️️️" at bounding box center [536, 56] width 680 height 36
click at [754, 86] on button "Download" at bounding box center [765, 86] width 72 height 24
